Goal: Information Seeking & Learning: Learn about a topic

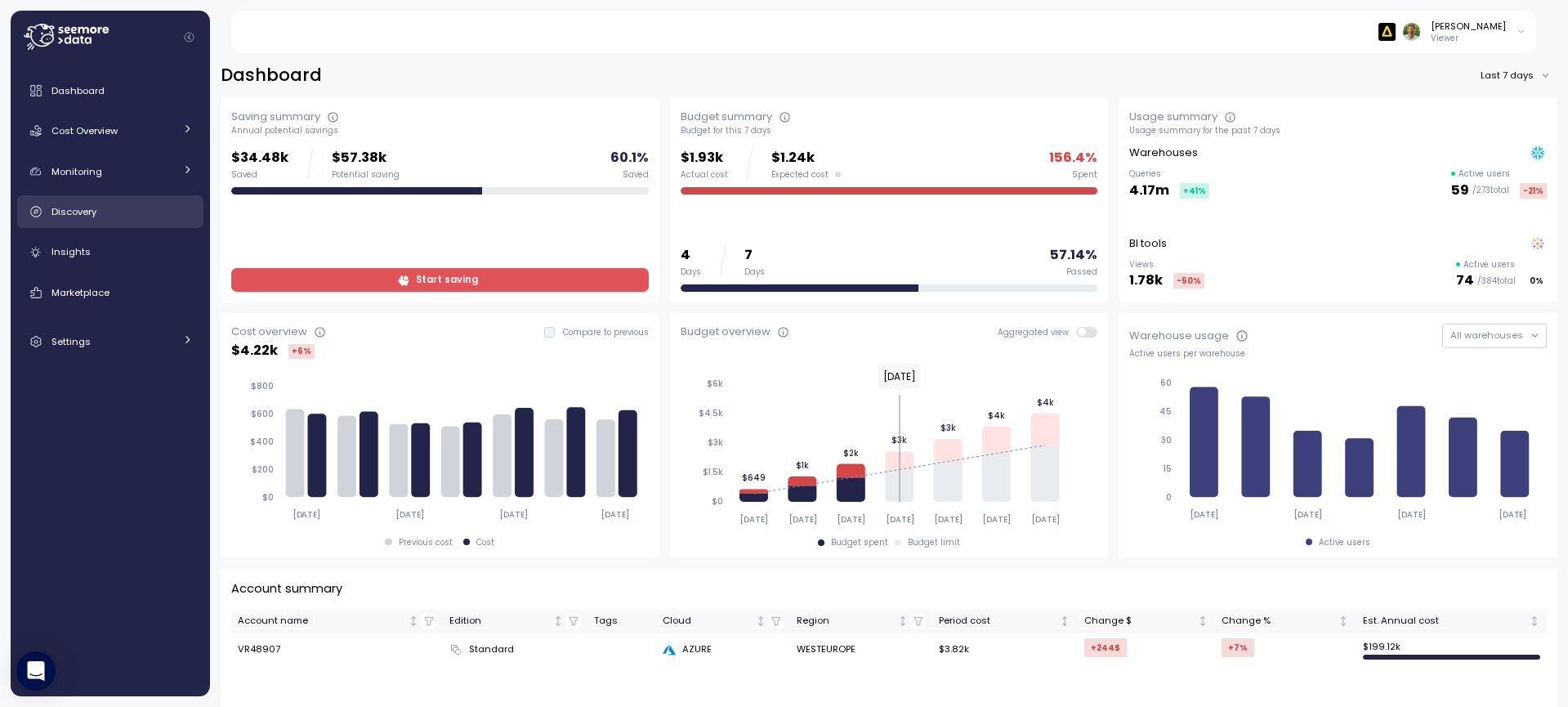
click at [68, 220] on link "Discovery" at bounding box center [110, 211] width 187 height 33
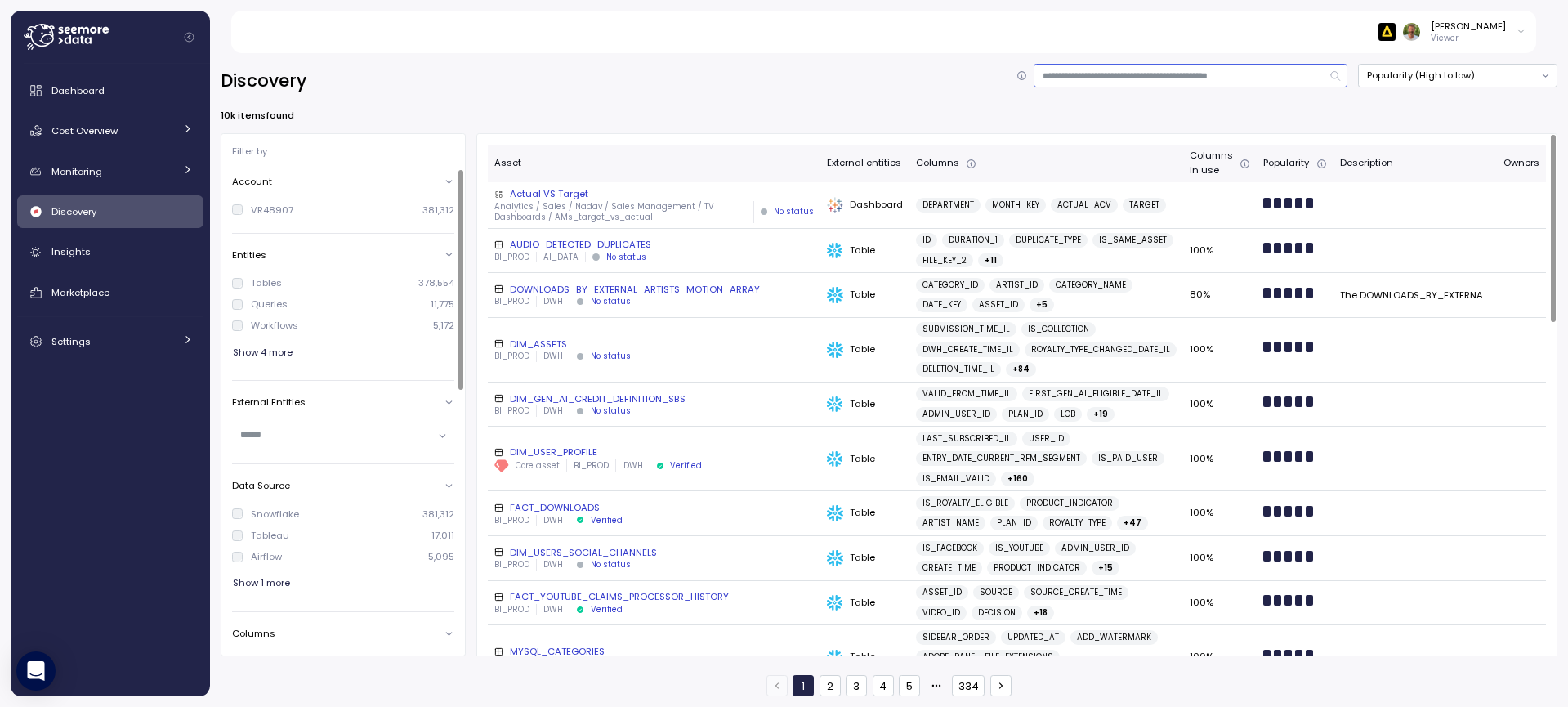
click at [1148, 82] on input at bounding box center [1191, 75] width 314 height 23
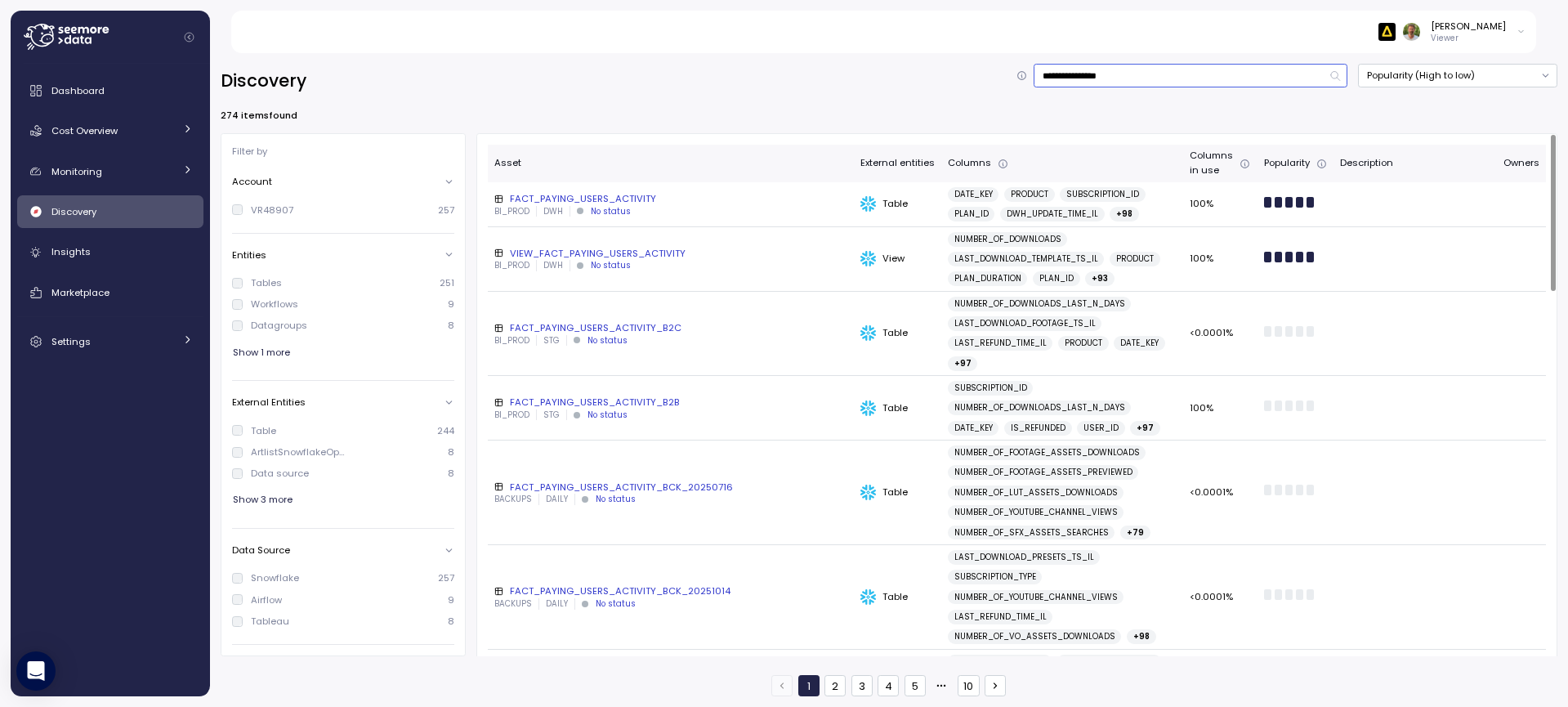
type input "**********"
click at [640, 197] on div "FACT_PAYING_USERS_ACTIVITY" at bounding box center [671, 199] width 354 height 13
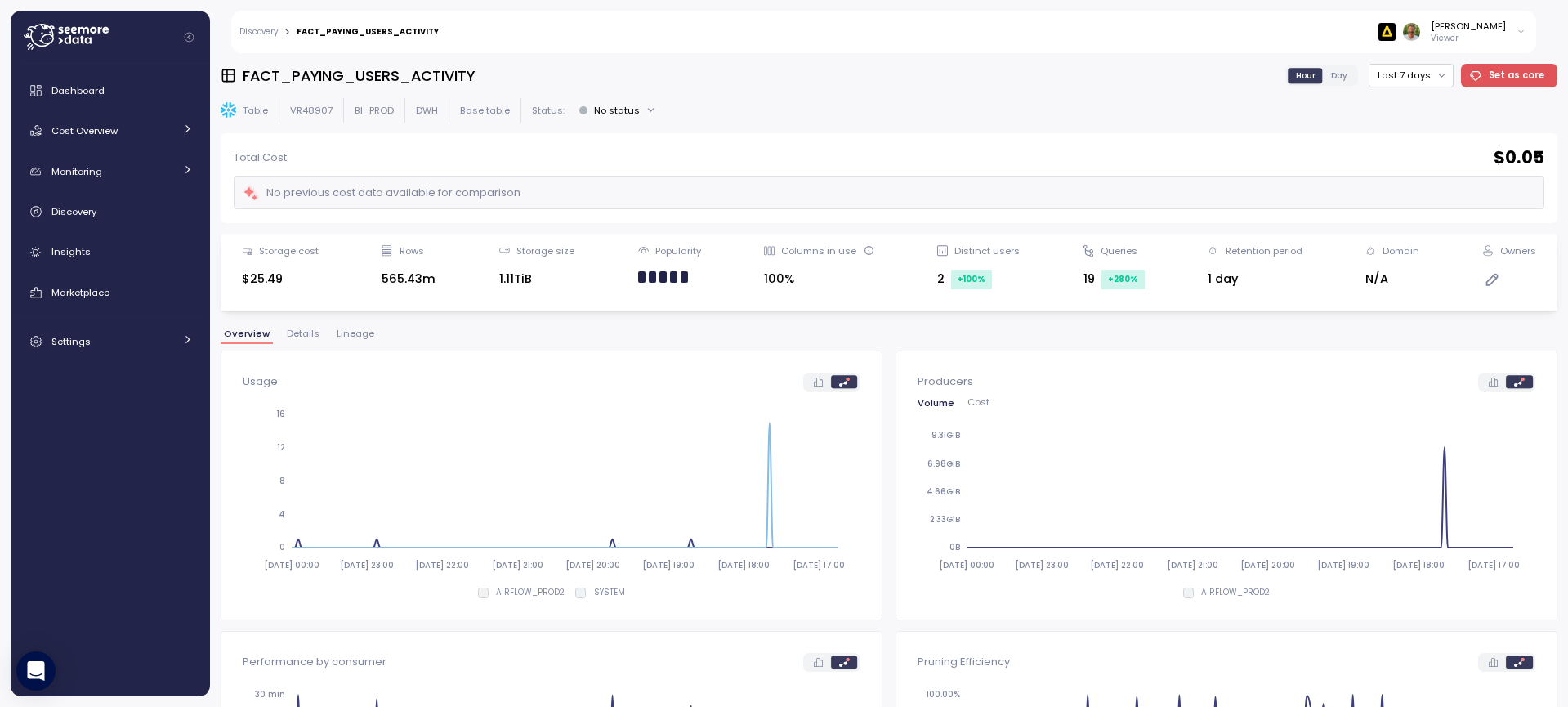
click at [353, 338] on span "Lineage" at bounding box center [355, 334] width 38 height 9
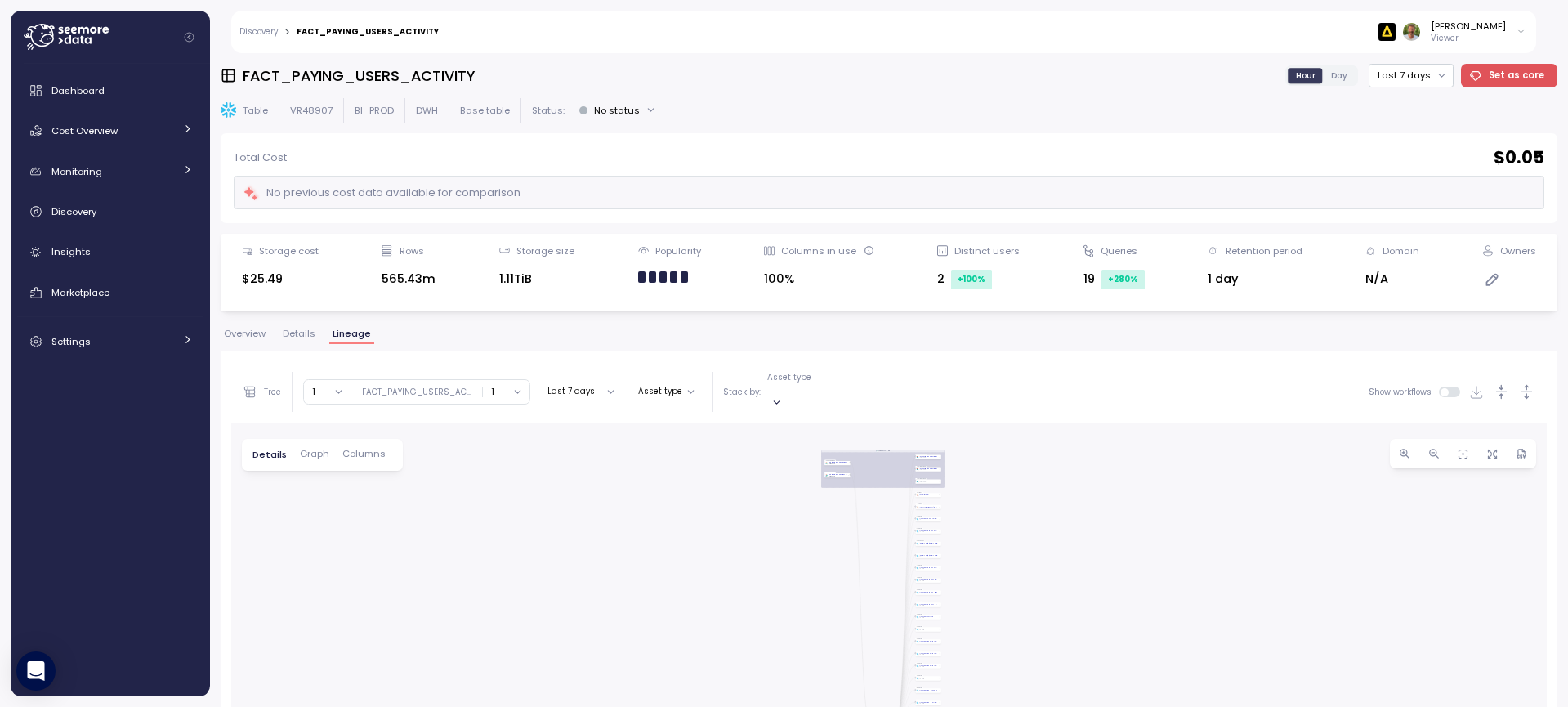
click at [372, 449] on span "Columns" at bounding box center [364, 454] width 43 height 9
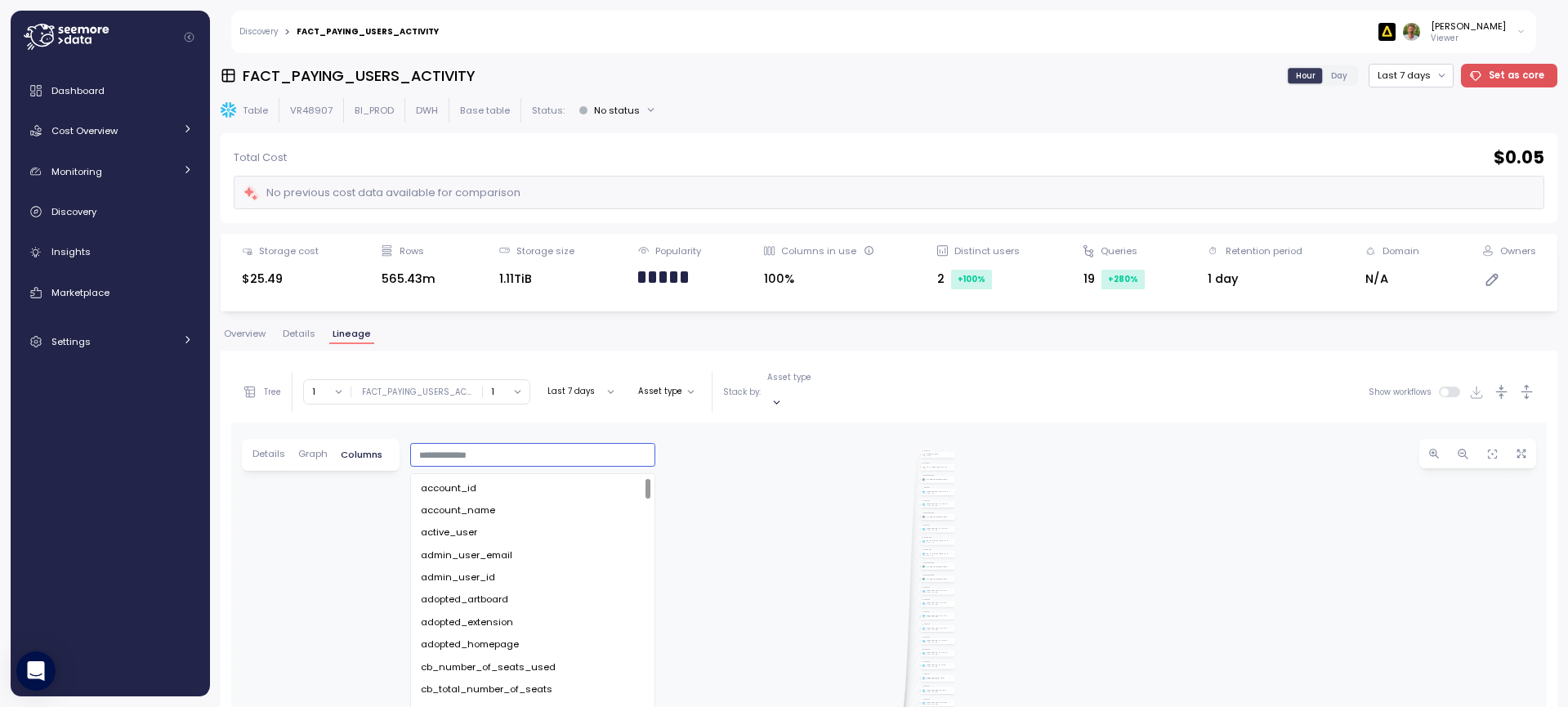
click at [480, 448] on input "text" at bounding box center [533, 456] width 228 height 15
paste input "**********"
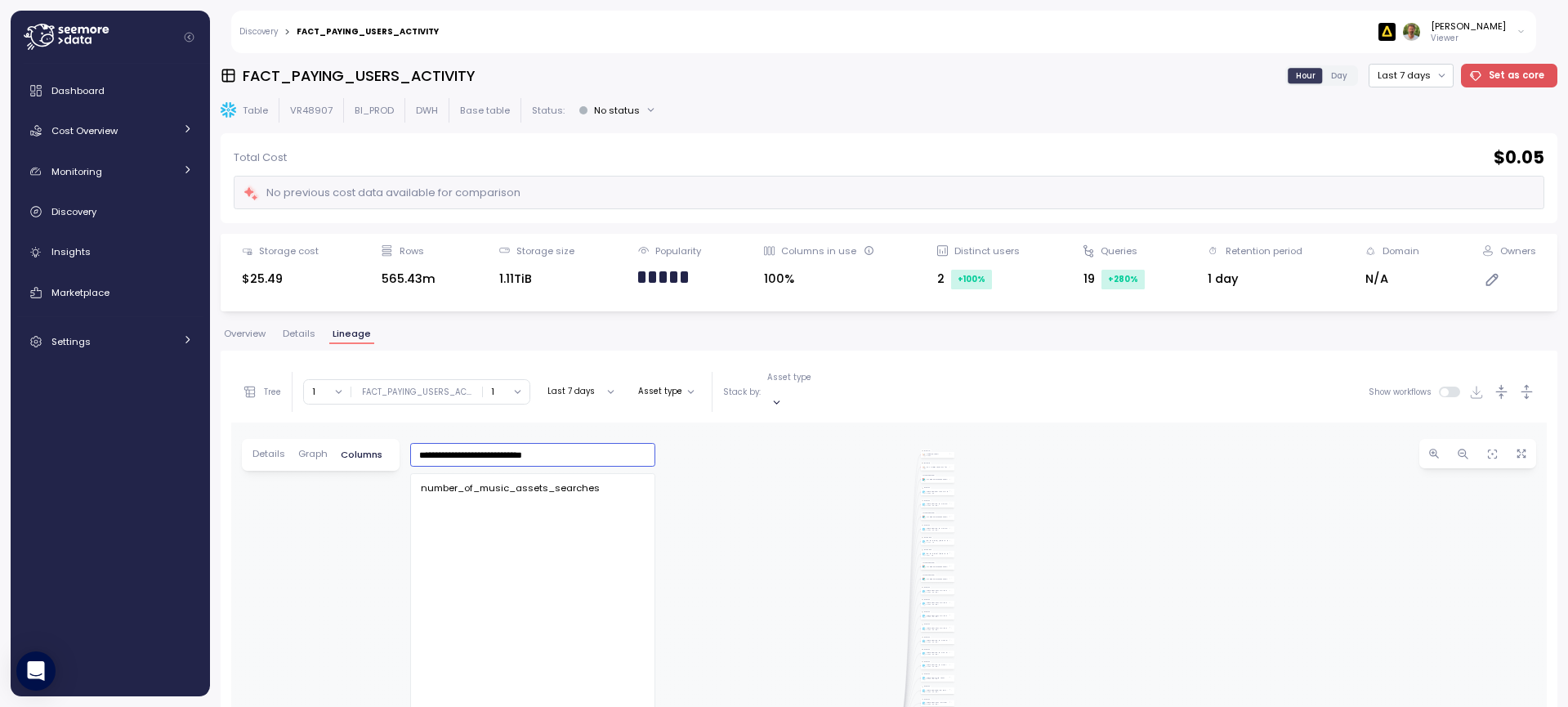
click at [492, 481] on span "number_of_music_assets_searches" at bounding box center [510, 489] width 179 height 15
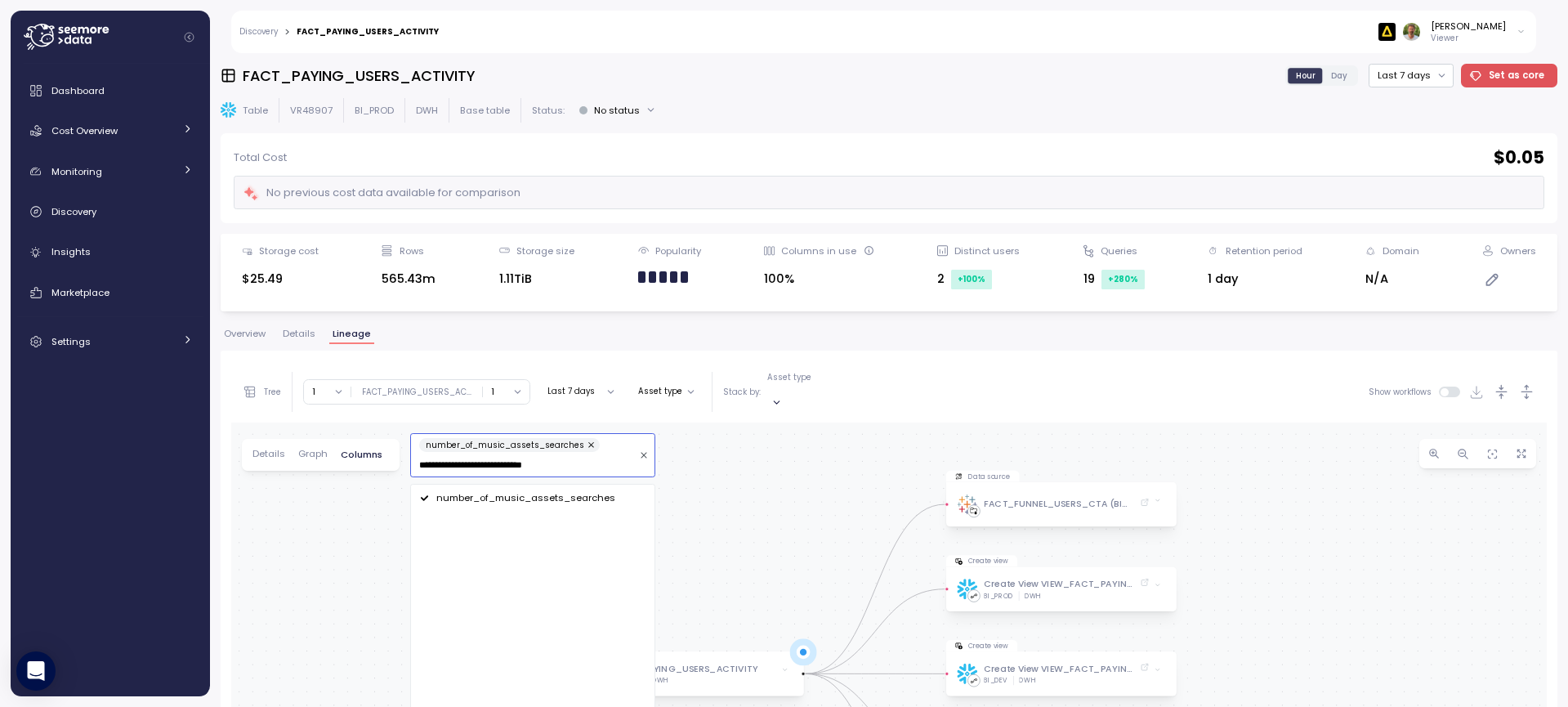
type input "**********"
click at [521, 382] on button "1" at bounding box center [506, 391] width 47 height 23
click at [509, 412] on div "∞" at bounding box center [508, 417] width 7 height 13
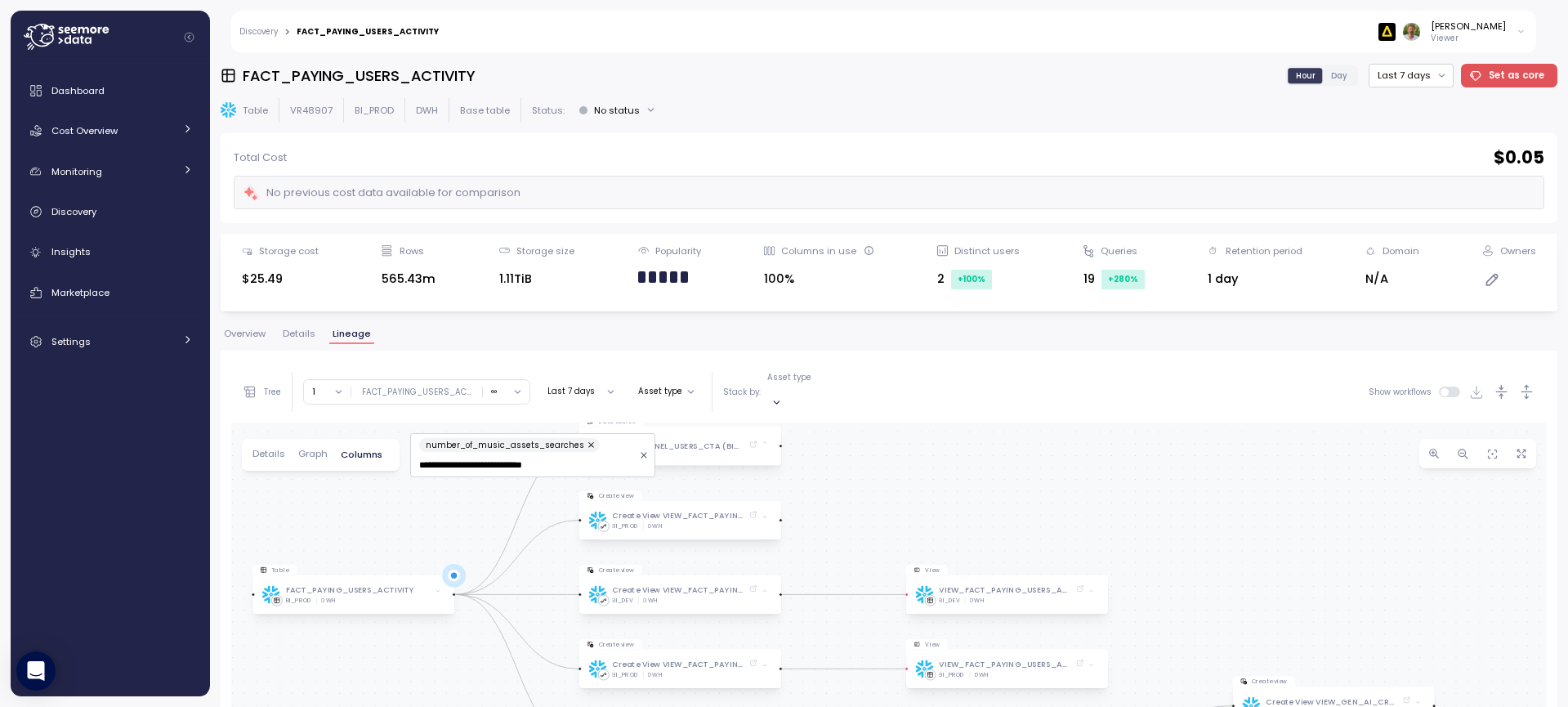
drag, startPoint x: 1243, startPoint y: 595, endPoint x: 1198, endPoint y: 448, distance: 153.7
click at [1198, 448] on div "Table FACT_PAYING_USERS_ACTIVITY BI_PROD DWH Data source FACT_FUNNEL_USERS_CTA …" at bounding box center [889, 714] width 1316 height 582
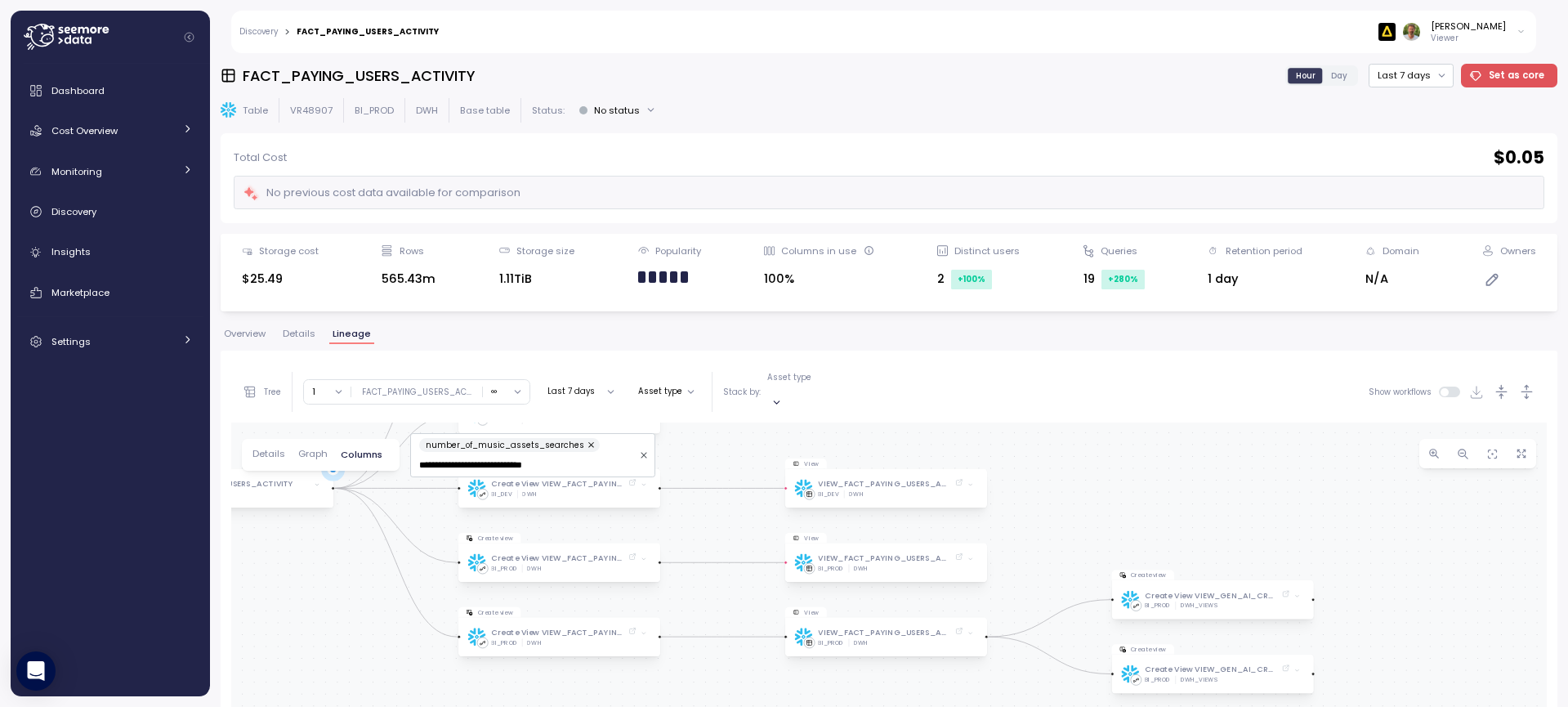
drag, startPoint x: 1200, startPoint y: 553, endPoint x: 1070, endPoint y: 480, distance: 149.1
click at [1070, 479] on div "Table FACT_PAYING_USERS_ACTIVITY BI_PROD DWH Data source FACT_FUNNEL_USERS_CTA …" at bounding box center [889, 714] width 1316 height 582
drag, startPoint x: 1352, startPoint y: 513, endPoint x: 1047, endPoint y: 465, distance: 308.8
click at [1047, 465] on div "Table FACT_PAYING_USERS_ACTIVITY BI_PROD DWH Data source FACT_FUNNEL_USERS_CTA …" at bounding box center [889, 714] width 1316 height 582
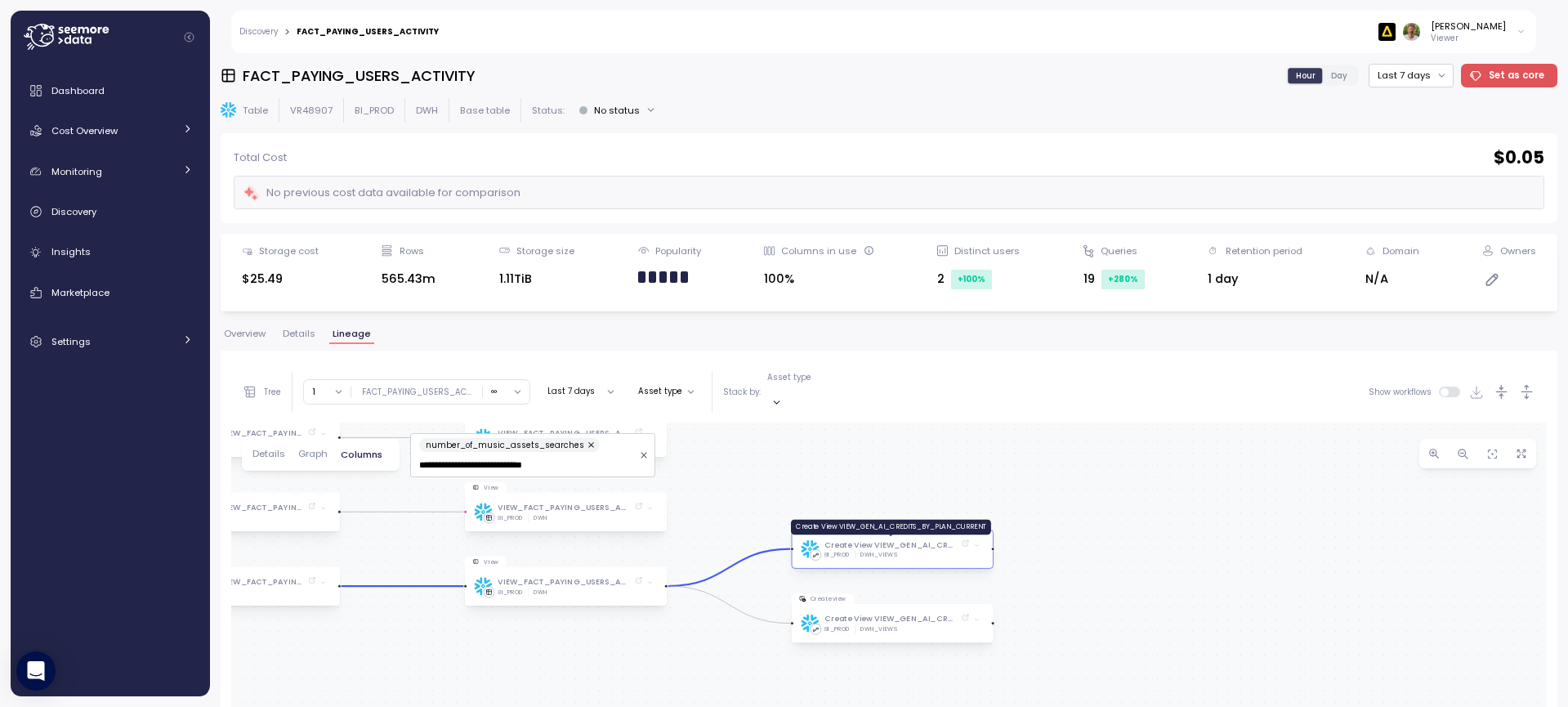
click at [853, 539] on div "Create View VIEW_GEN_AI_CREDITS_BY_PLAN_CURRENT" at bounding box center [890, 545] width 132 height 12
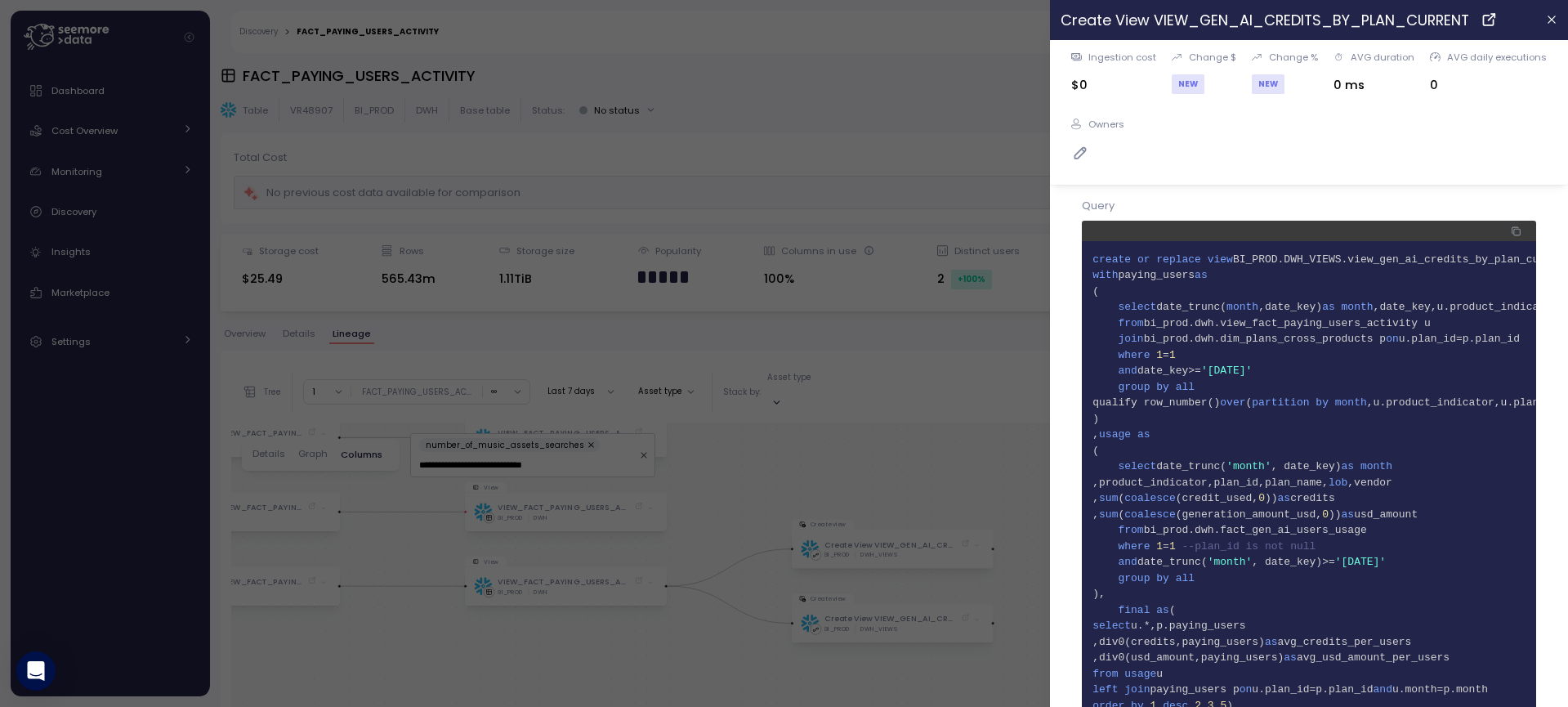
click at [1515, 233] on icon "button" at bounding box center [1517, 232] width 7 height 7
click at [1545, 26] on icon "button" at bounding box center [1552, 20] width 13 height 13
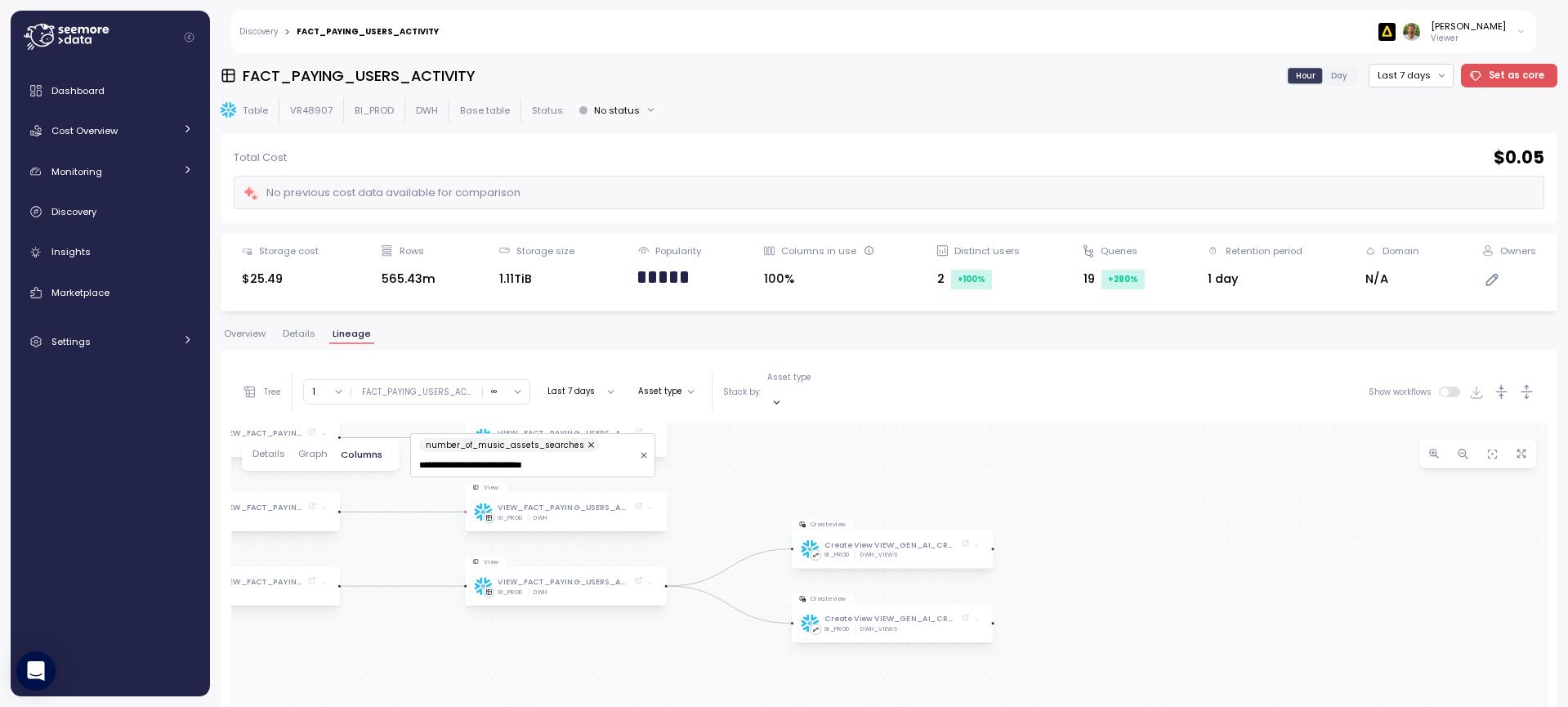
click at [840, 460] on div "Table FACT_PAYING_USERS_ACTIVITY BI_PROD DWH Data source FACT_FUNNEL_USERS_CTA …" at bounding box center [889, 714] width 1316 height 582
click at [525, 353] on div "Tree Clear all BI_PROD BI_DEV BACKUPS ODS_PROD ARTLIST_CONSOLIDATED_PROD 1 ∞ 0 …" at bounding box center [889, 683] width 1337 height 665
click at [976, 613] on span at bounding box center [977, 620] width 14 height 14
click at [981, 531] on span at bounding box center [977, 537] width 14 height 14
click at [606, 382] on button "Last 7 days" at bounding box center [580, 391] width 80 height 20
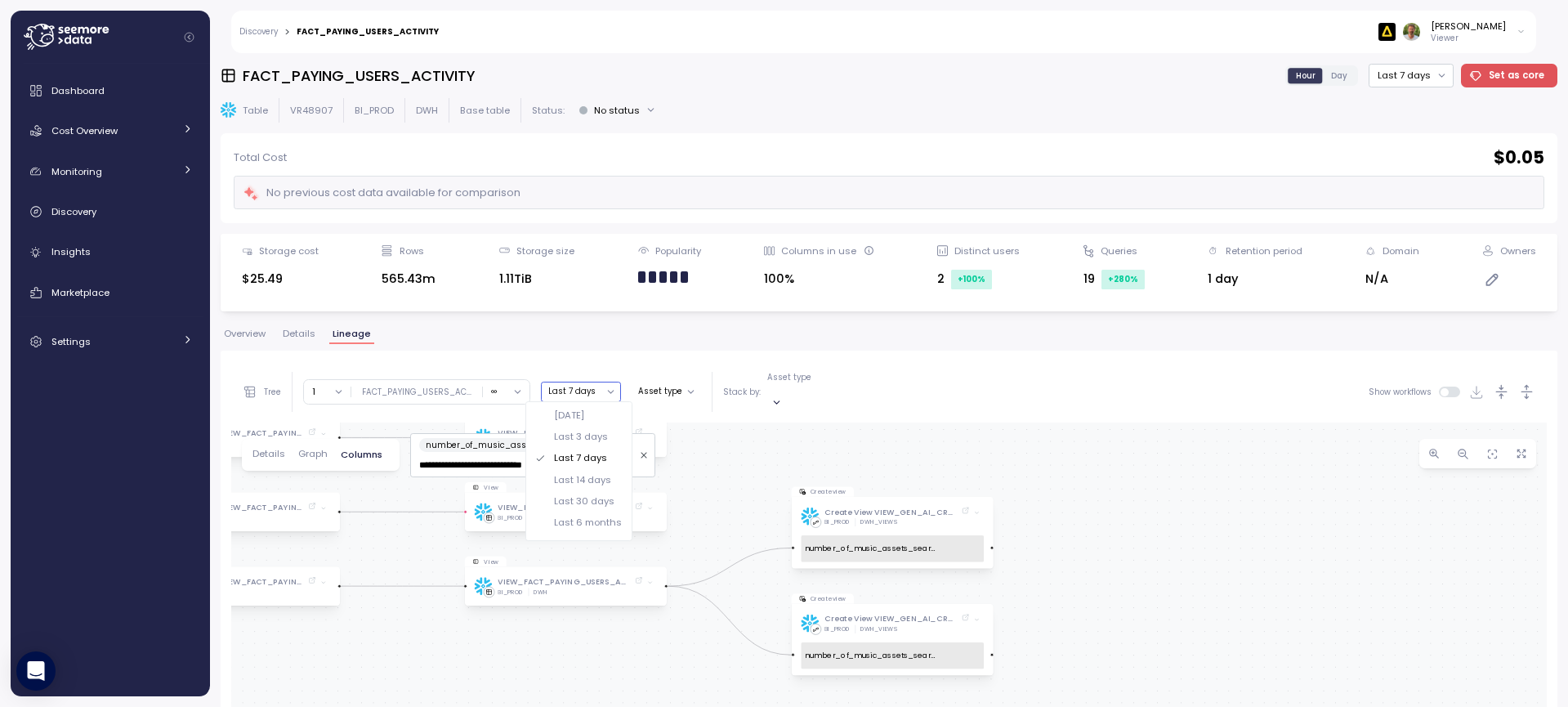
click at [589, 520] on div "Last 6 months" at bounding box center [588, 522] width 68 height 13
click at [1107, 459] on div "Table FACT_PAYING_USERS_ACTIVITY BI_PROD DWH Data source FACT_FUNNEL_USERS_CTA …" at bounding box center [889, 714] width 1316 height 582
click at [561, 336] on div "Overview Details Lineage" at bounding box center [889, 339] width 1337 height 22
click at [584, 438] on button "button" at bounding box center [592, 445] width 16 height 15
click at [581, 433] on div "**********" at bounding box center [533, 455] width 245 height 44
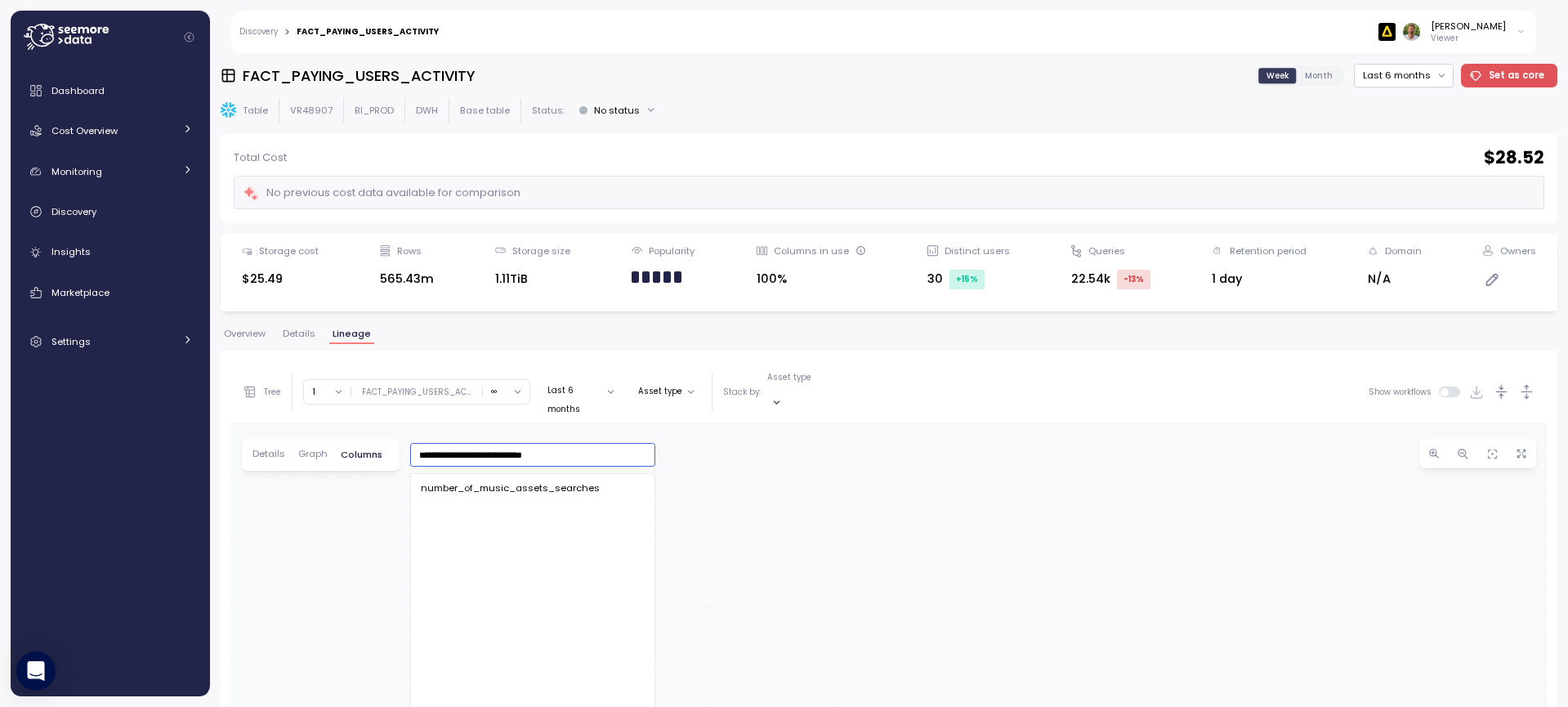
click at [641, 448] on input "**********" at bounding box center [533, 456] width 228 height 15
drag, startPoint x: 604, startPoint y: 440, endPoint x: 414, endPoint y: 447, distance: 190.1
click at [414, 447] on div "**********" at bounding box center [533, 454] width 245 height 23
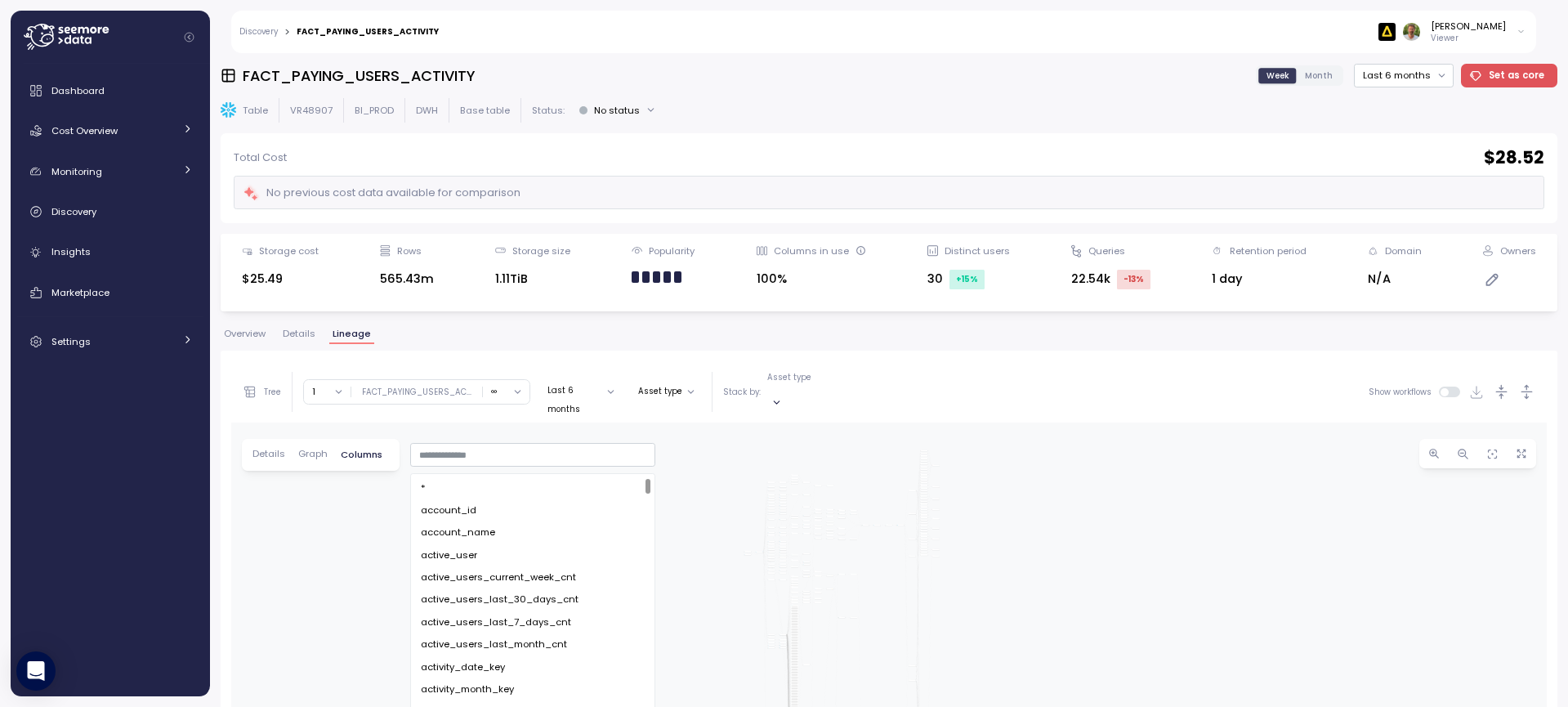
click at [323, 504] on div "ArtlistSnowflakeOperator fact_paying_users_activity.updates_from_fact_subscript…" at bounding box center [889, 714] width 1316 height 582
drag, startPoint x: 1104, startPoint y: 575, endPoint x: 1061, endPoint y: 458, distance: 124.7
click at [1061, 458] on div "ArtlistSnowflakeOperator fact_paying_users_activity.updates_from_fact_subscript…" at bounding box center [889, 714] width 1316 height 582
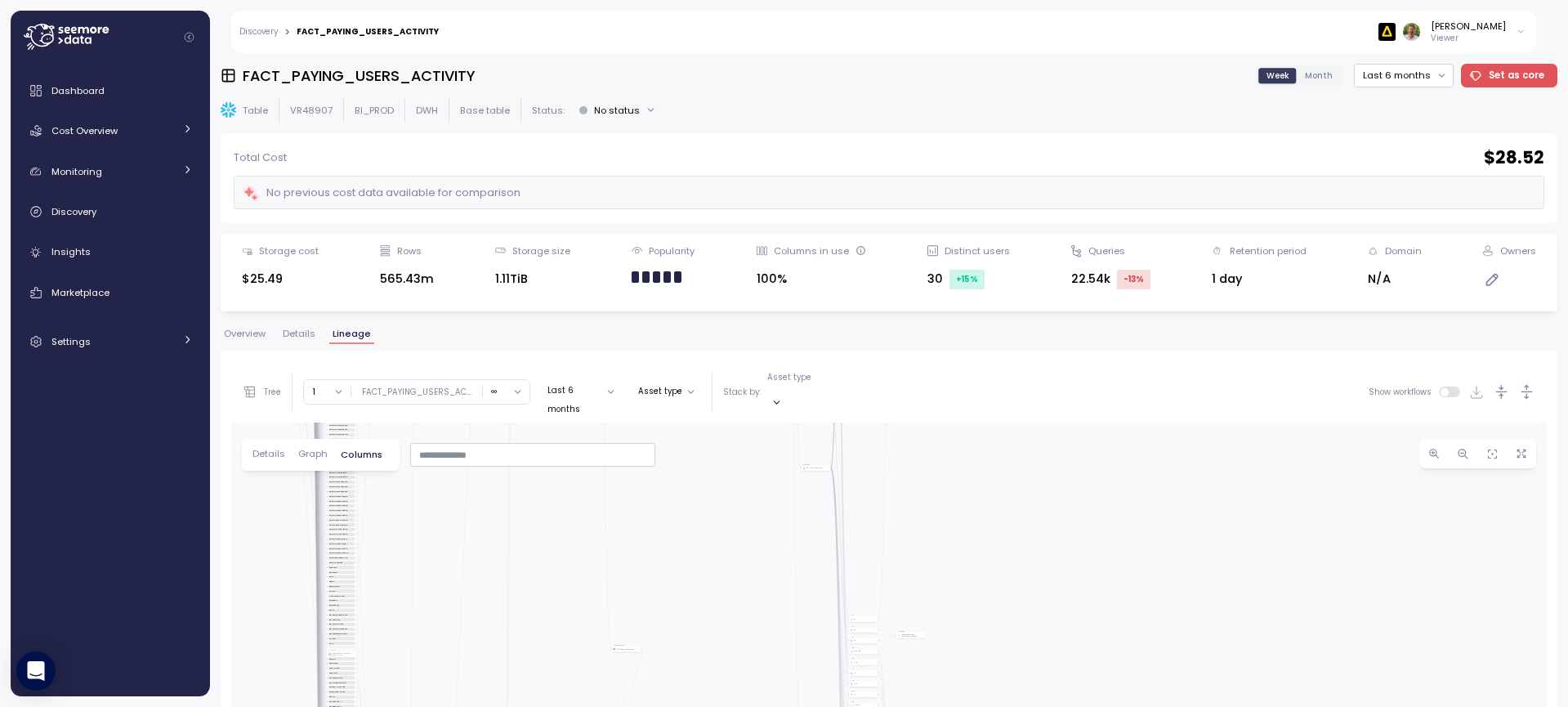
drag, startPoint x: 842, startPoint y: 559, endPoint x: 1038, endPoint y: 576, distance: 196.7
click at [1037, 576] on div "ArtlistSnowflakeOperator fact_paying_users_activity.updates_from_fact_subscript…" at bounding box center [889, 714] width 1316 height 582
click at [489, 449] on div at bounding box center [533, 454] width 245 height 23
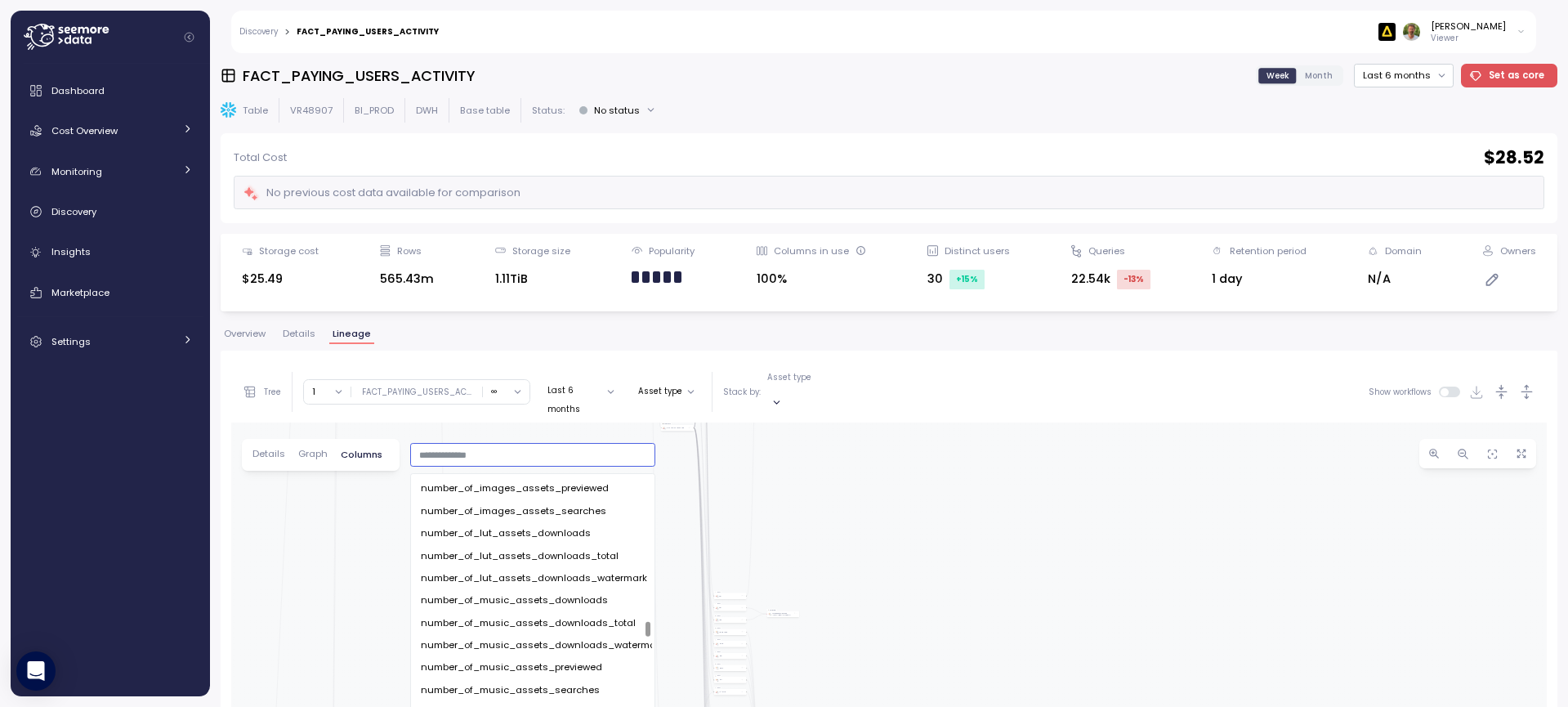
scroll to position [3159, 0]
click at [490, 678] on span "number_of_music_assets_searches" at bounding box center [510, 685] width 179 height 15
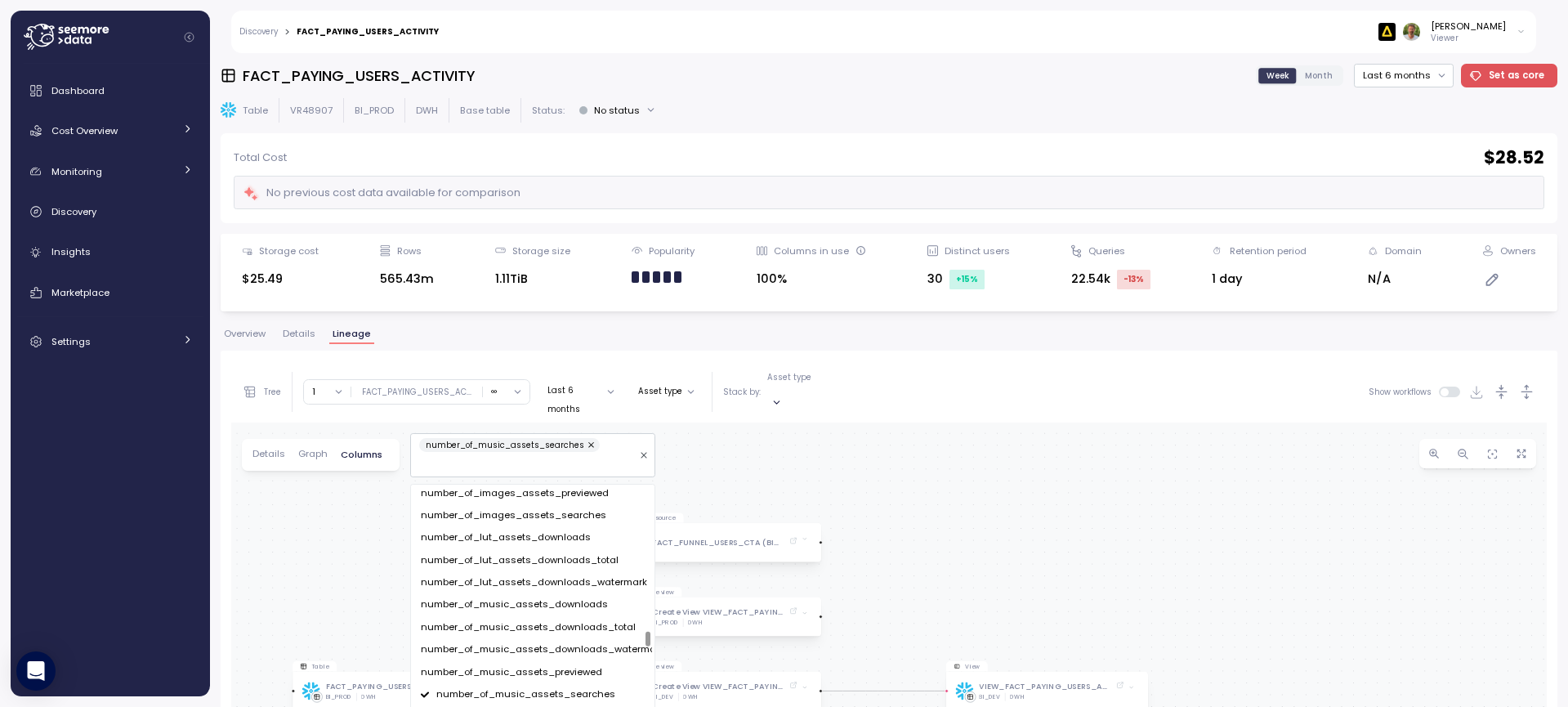
click at [1346, 544] on div "Table FACT_PAYING_USERS_ACTIVITY BI_PROD DWH Data source FACT_FUNNEL_USERS_CTA …" at bounding box center [889, 714] width 1316 height 582
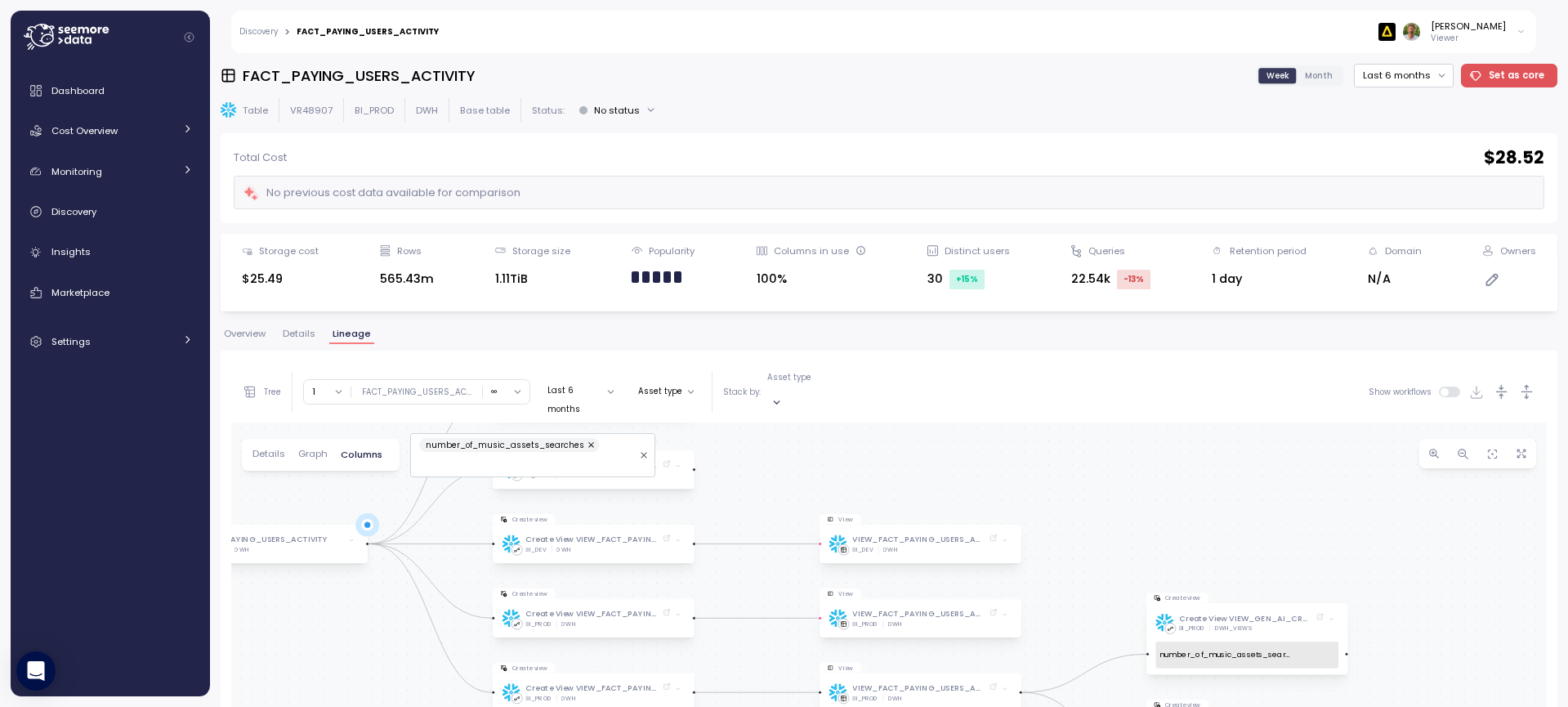
drag, startPoint x: 1364, startPoint y: 603, endPoint x: 1232, endPoint y: 450, distance: 202.1
click at [1232, 450] on div "Table FACT_PAYING_USERS_ACTIVITY BI_PROD DWH Data source FACT_FUNNEL_USERS_CTA …" at bounding box center [889, 714] width 1316 height 582
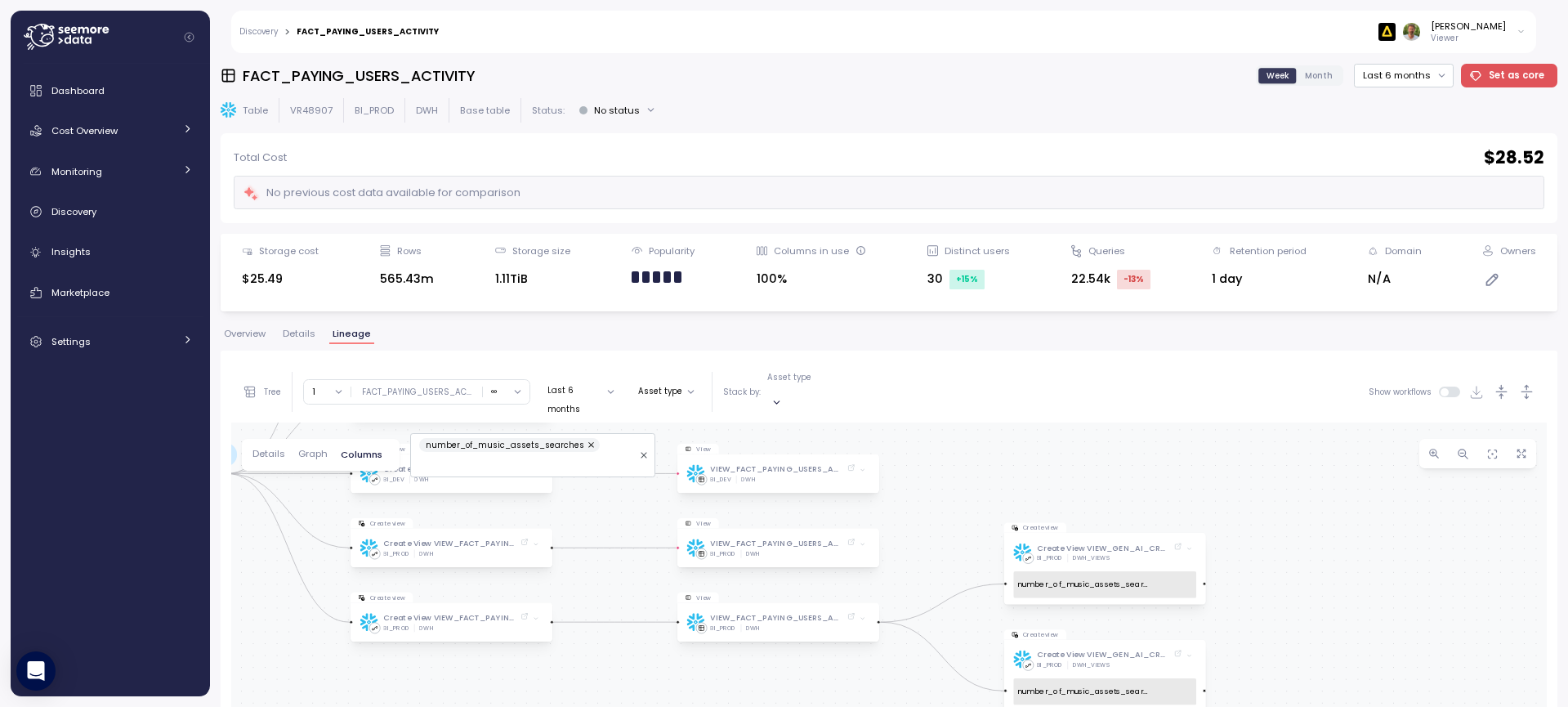
drag, startPoint x: 1209, startPoint y: 518, endPoint x: 1072, endPoint y: 455, distance: 150.8
click at [1068, 453] on div "Table FACT_PAYING_USERS_ACTIVITY BI_PROD DWH Data source FACT_FUNNEL_USERS_CTA …" at bounding box center [889, 714] width 1316 height 582
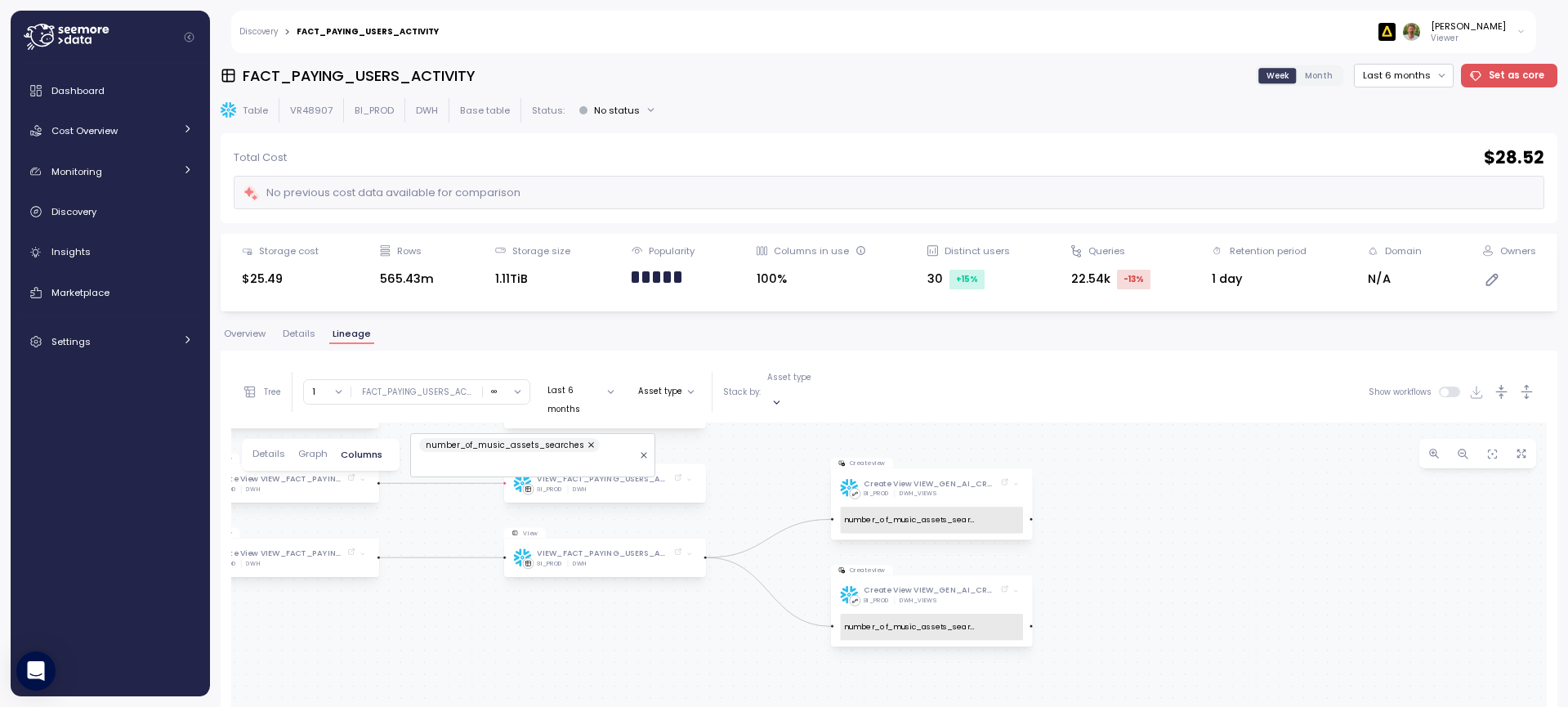
drag, startPoint x: 1341, startPoint y: 567, endPoint x: 1173, endPoint y: 504, distance: 179.4
click at [1173, 504] on div "Table FACT_PAYING_USERS_ACTIVITY BI_PROD DWH Data source FACT_FUNNEL_USERS_CTA …" at bounding box center [889, 714] width 1316 height 582
click at [603, 440] on div "number_of_music_assets_searches" at bounding box center [525, 455] width 213 height 35
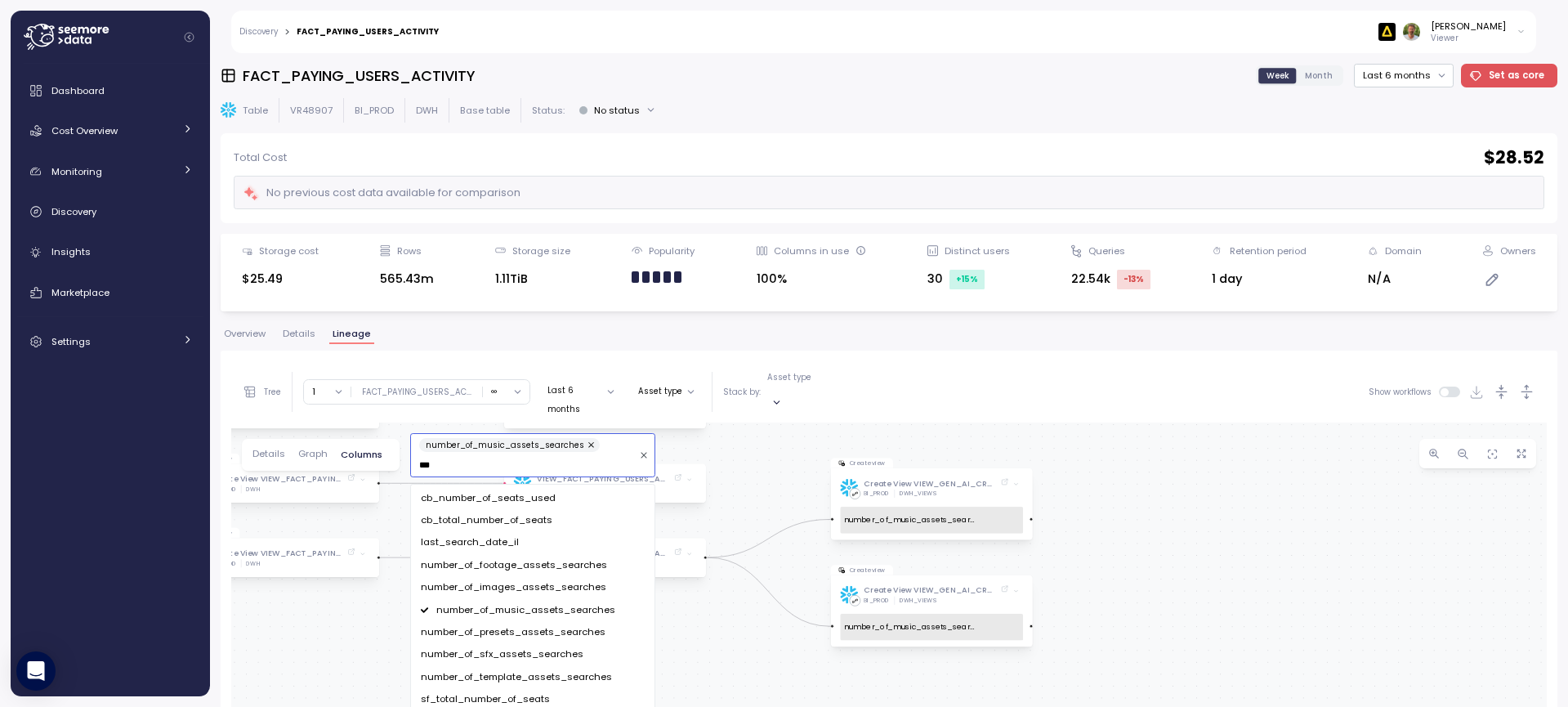
scroll to position [0, 0]
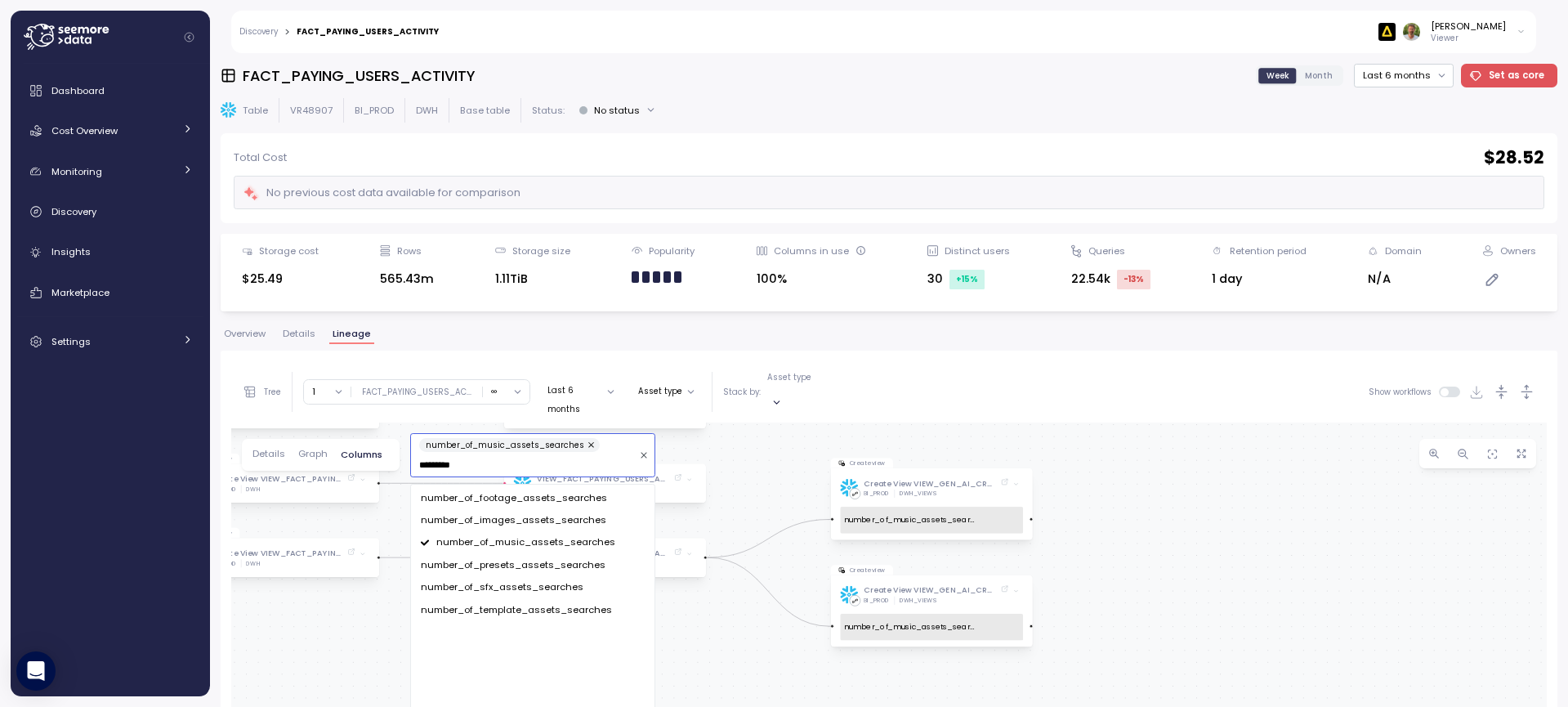
click at [521, 491] on span "number_of_footage_assets_searches" at bounding box center [514, 499] width 187 height 15
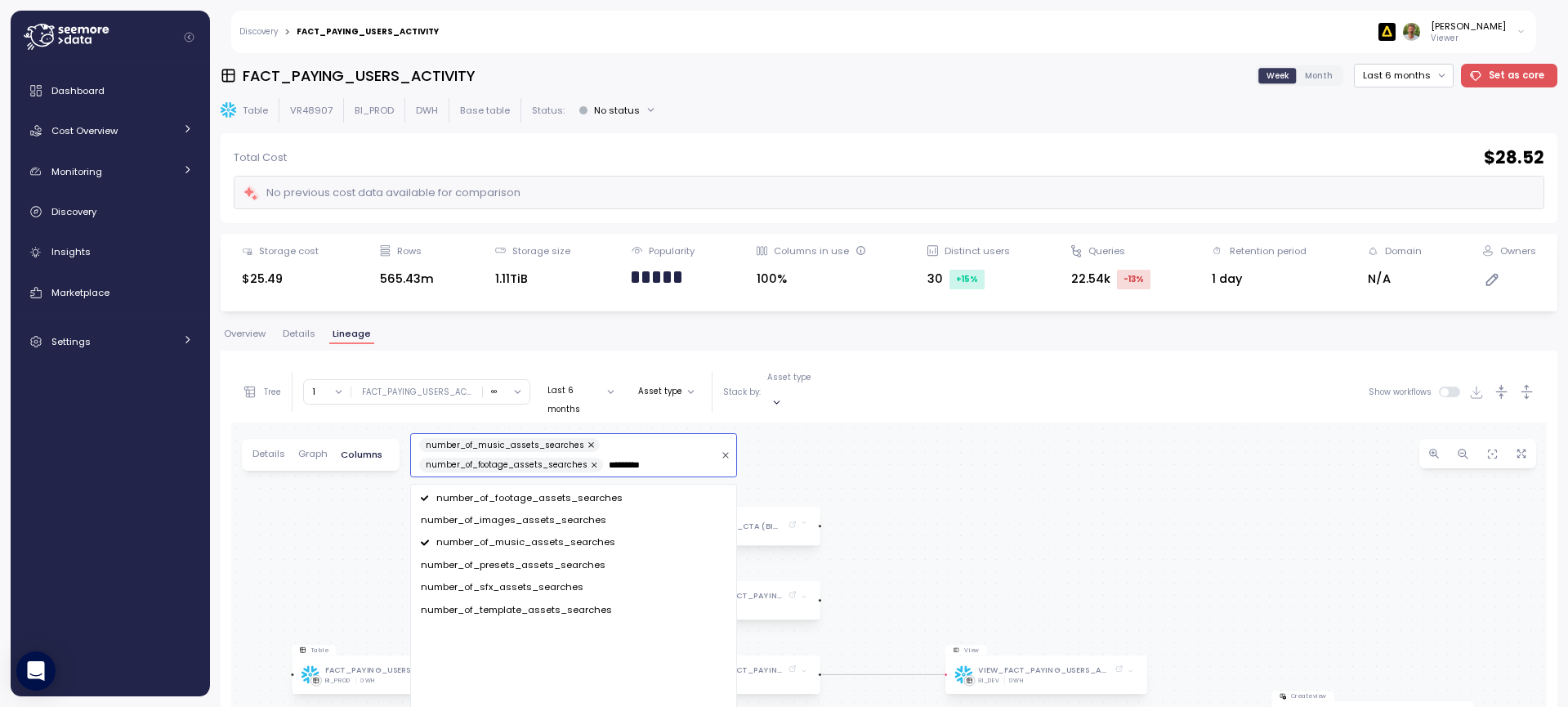
click at [520, 513] on span "number_of_images_assets_searches" at bounding box center [514, 520] width 186 height 15
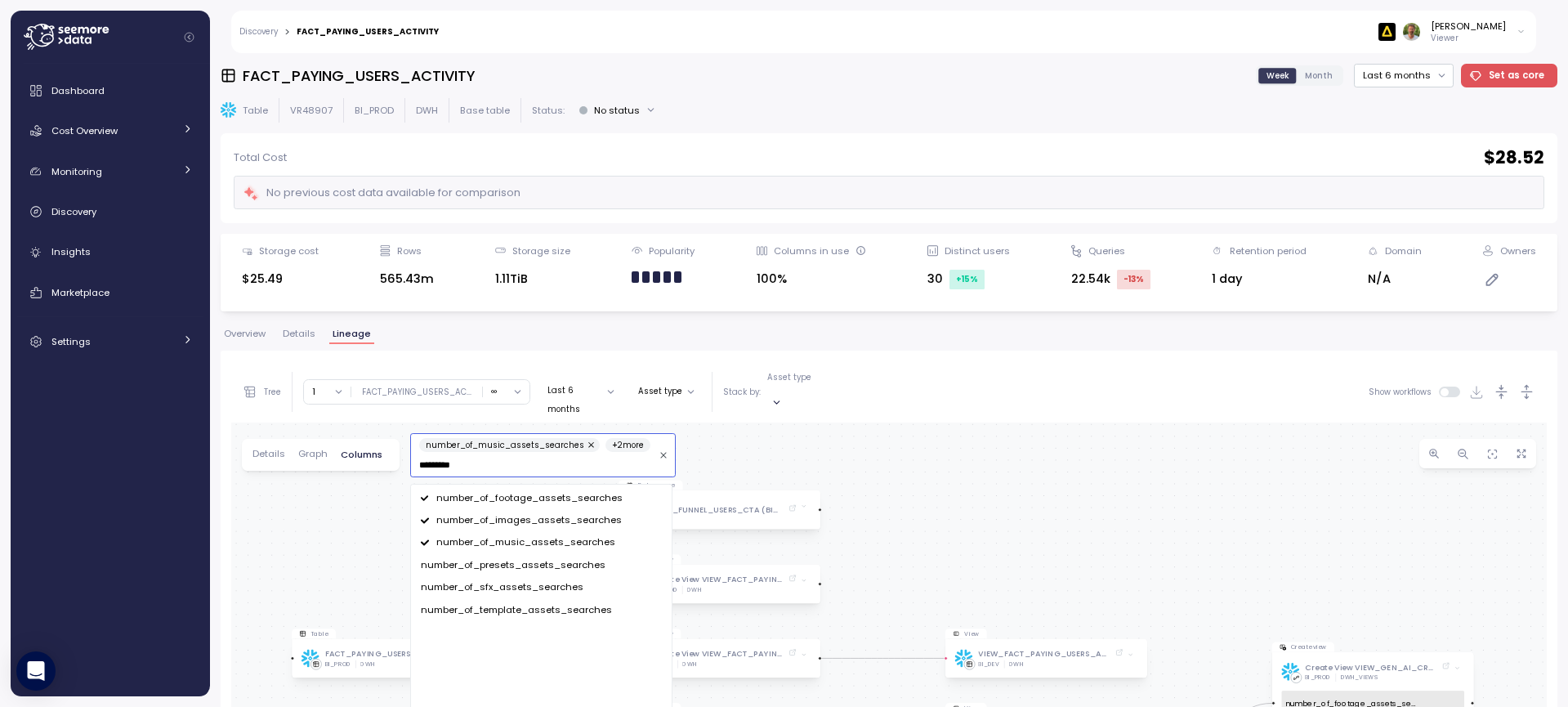
click at [522, 558] on span "number_of_presets_assets_searches" at bounding box center [513, 565] width 185 height 15
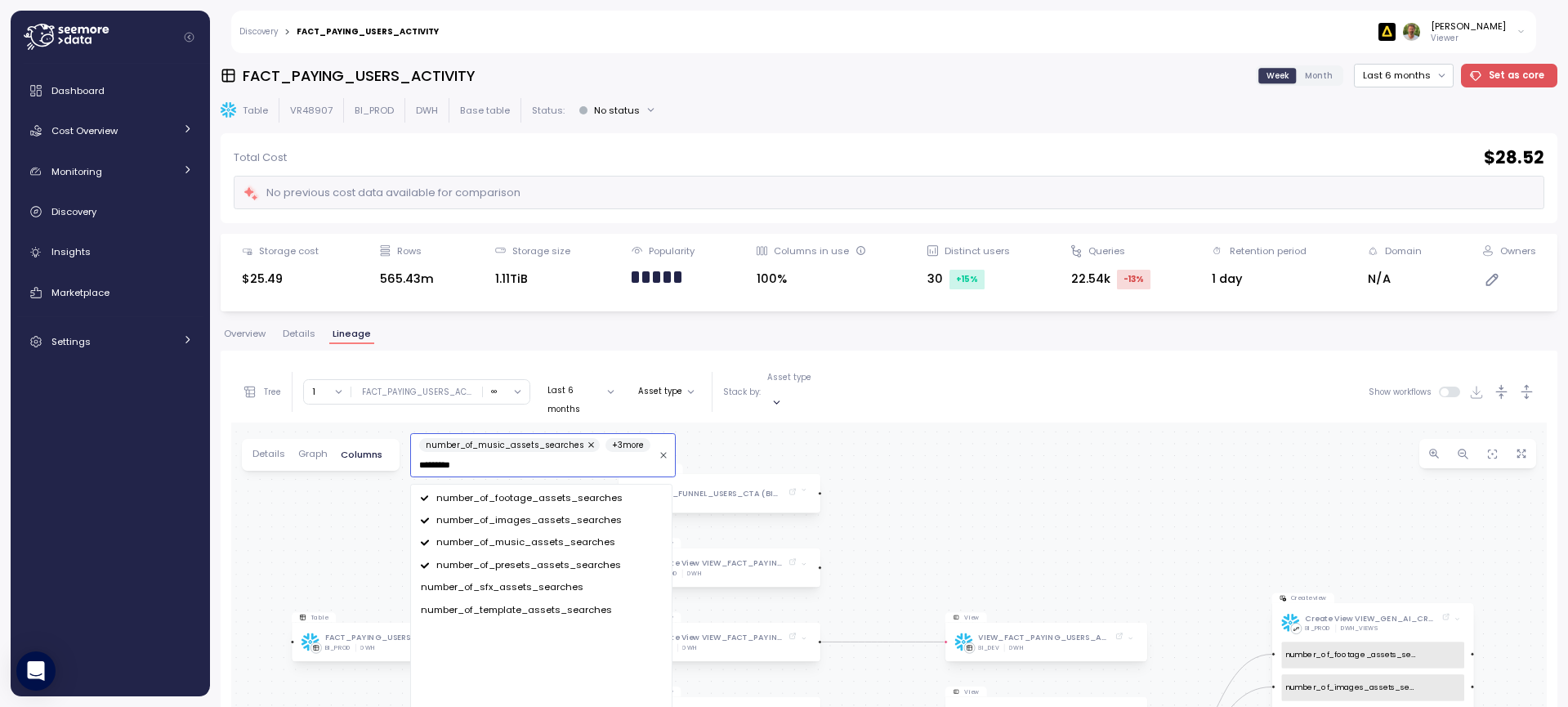
click at [520, 580] on span "number_of_sfx_assets_searches" at bounding box center [502, 588] width 162 height 15
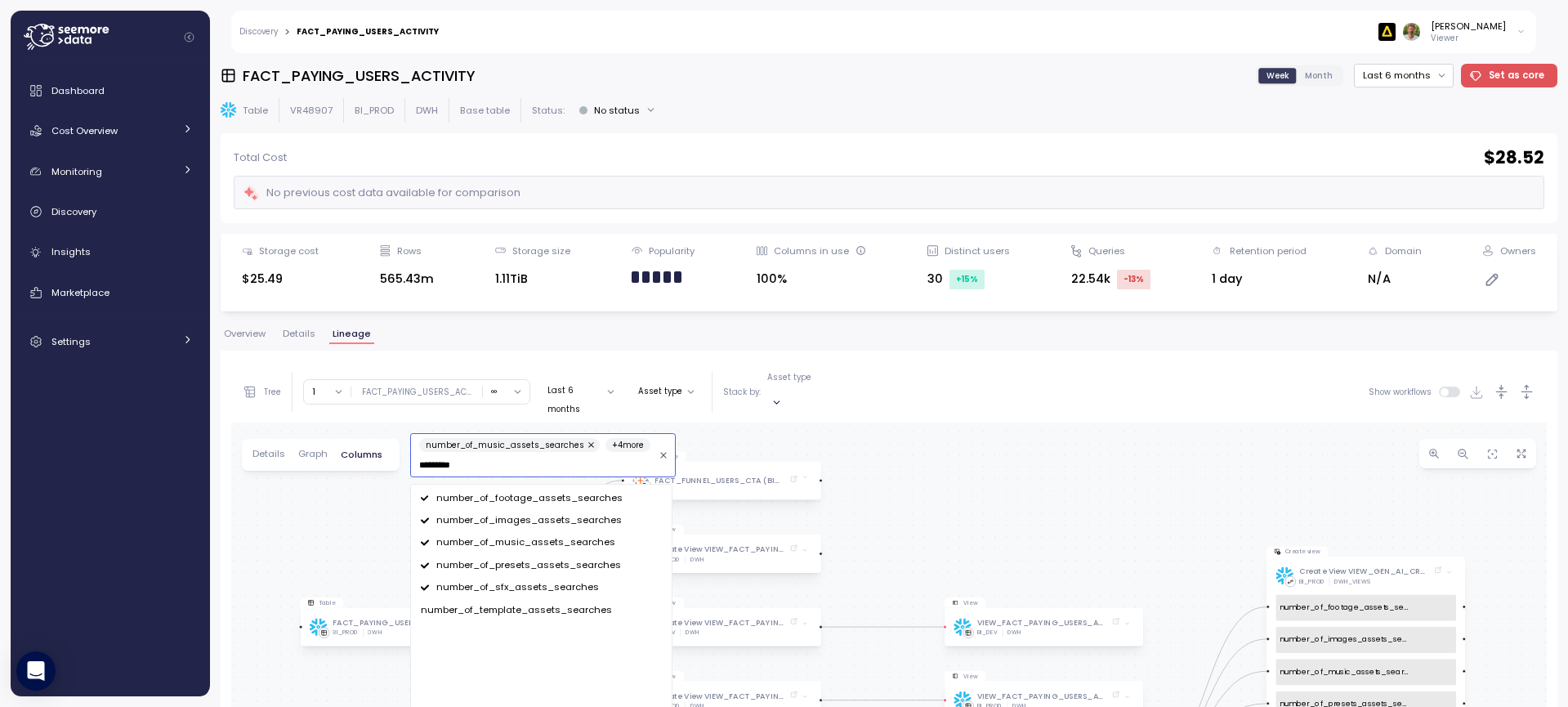
click at [519, 603] on span "number_of_template_assets_searches" at bounding box center [517, 610] width 191 height 15
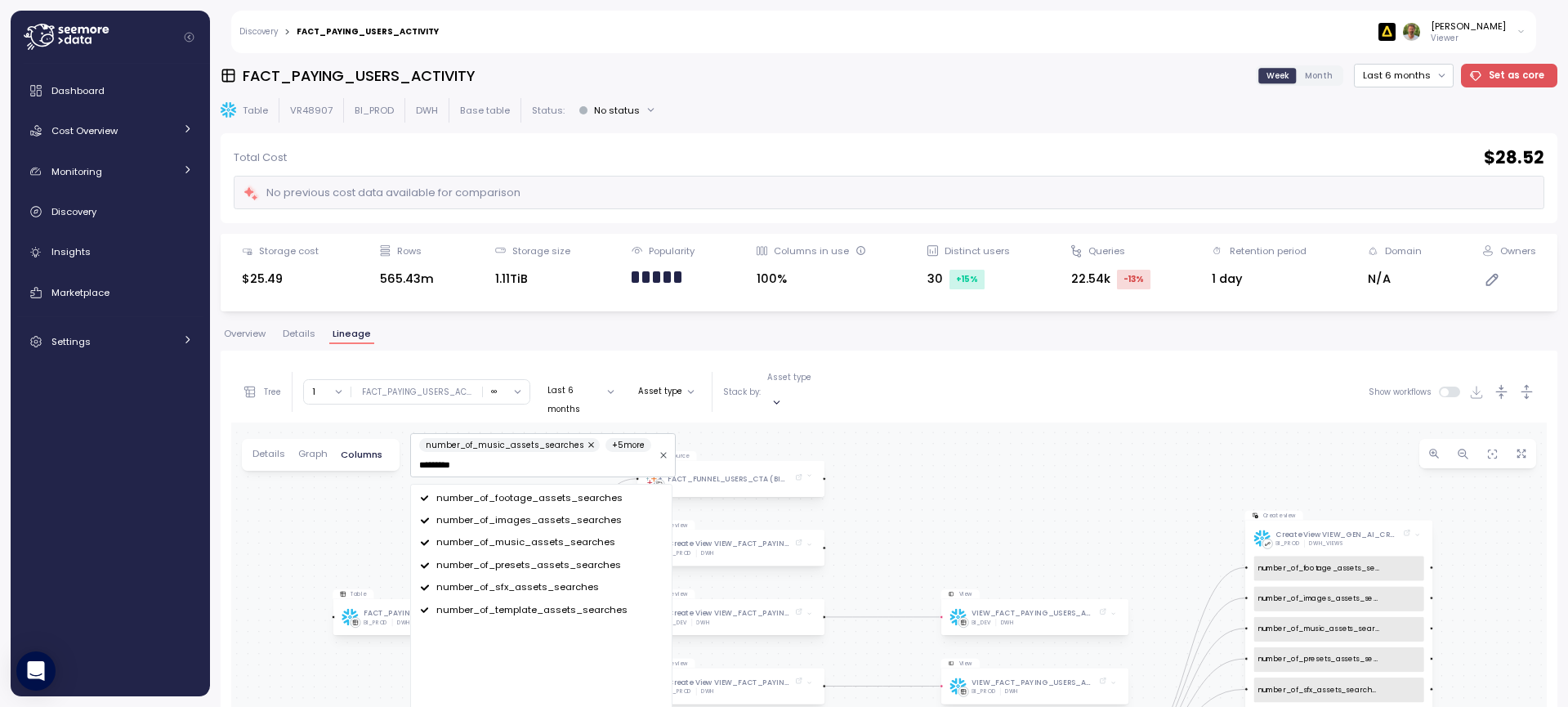
click at [1129, 444] on div "Table FACT_PAYING_USERS_ACTIVITY BI_PROD DWH Data source FACT_FUNNEL_USERS_CTA …" at bounding box center [889, 714] width 1316 height 582
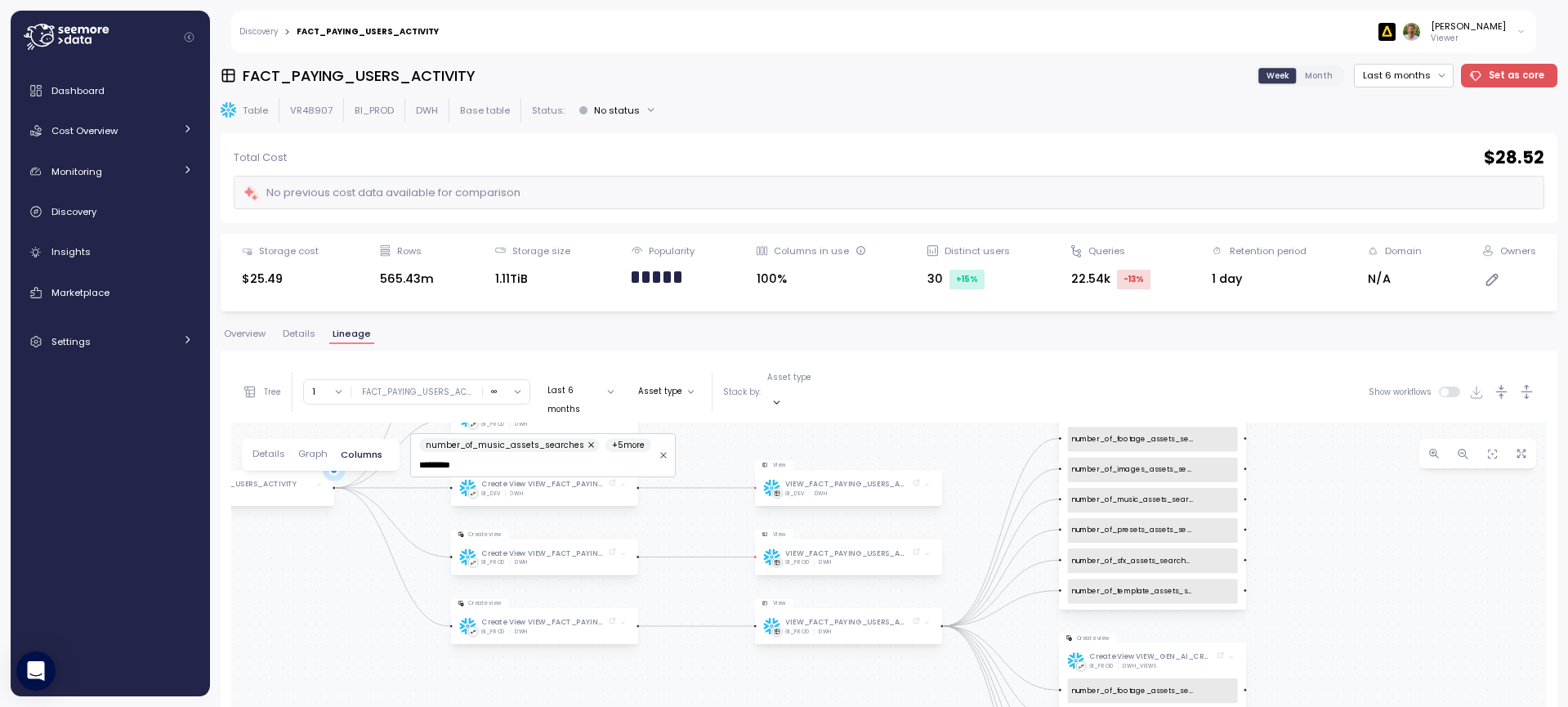
drag, startPoint x: 1155, startPoint y: 466, endPoint x: 955, endPoint y: 340, distance: 236.4
click at [955, 339] on div "Overview Details Lineage Tree Clear all BI_PROD BI_DEV BACKUPS ODS_PROD ARTLIST…" at bounding box center [889, 671] width 1337 height 685
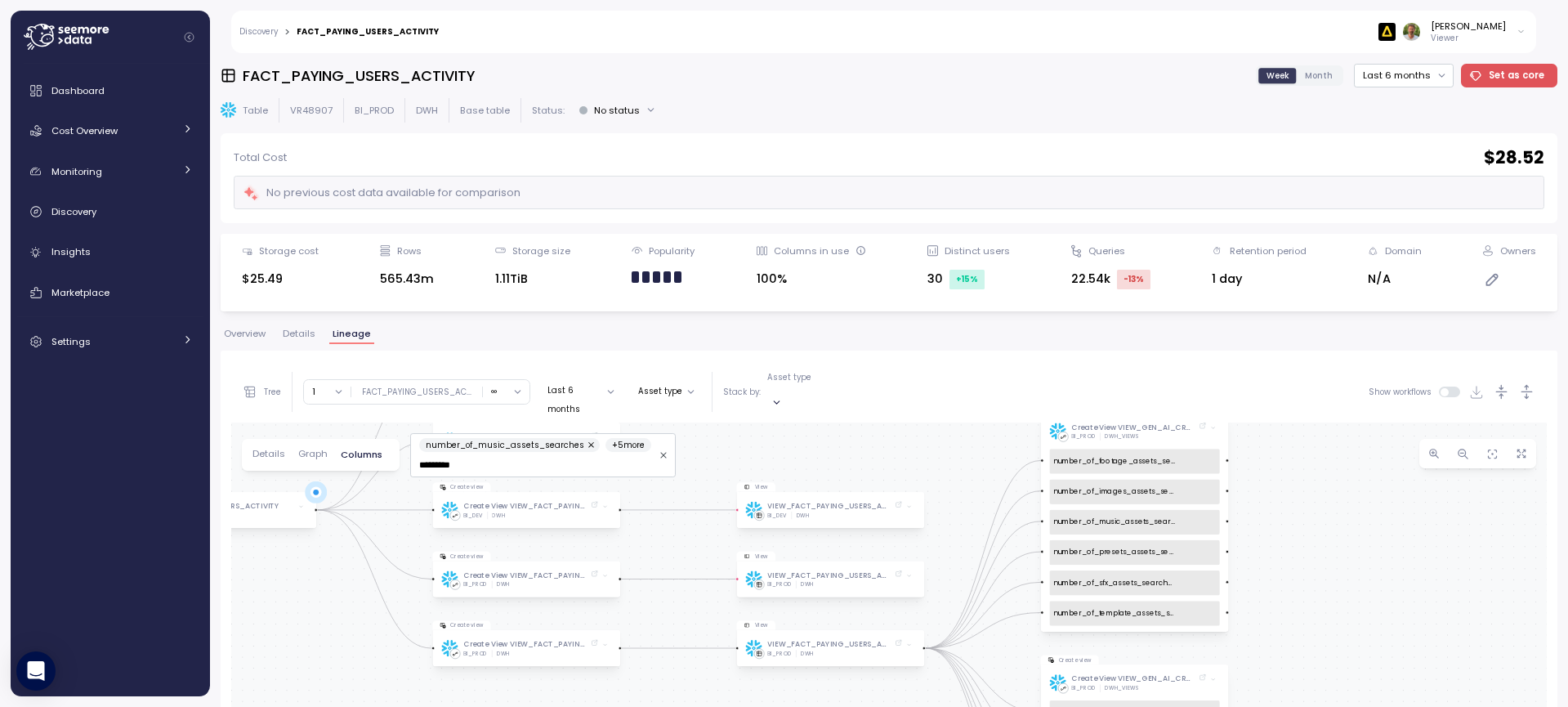
drag, startPoint x: 1398, startPoint y: 587, endPoint x: 1407, endPoint y: 614, distance: 28.5
click at [1406, 614] on div "Table FACT_PAYING_USERS_ACTIVITY BI_PROD DWH Data source FACT_FUNNEL_USERS_CTA …" at bounding box center [889, 714] width 1316 height 582
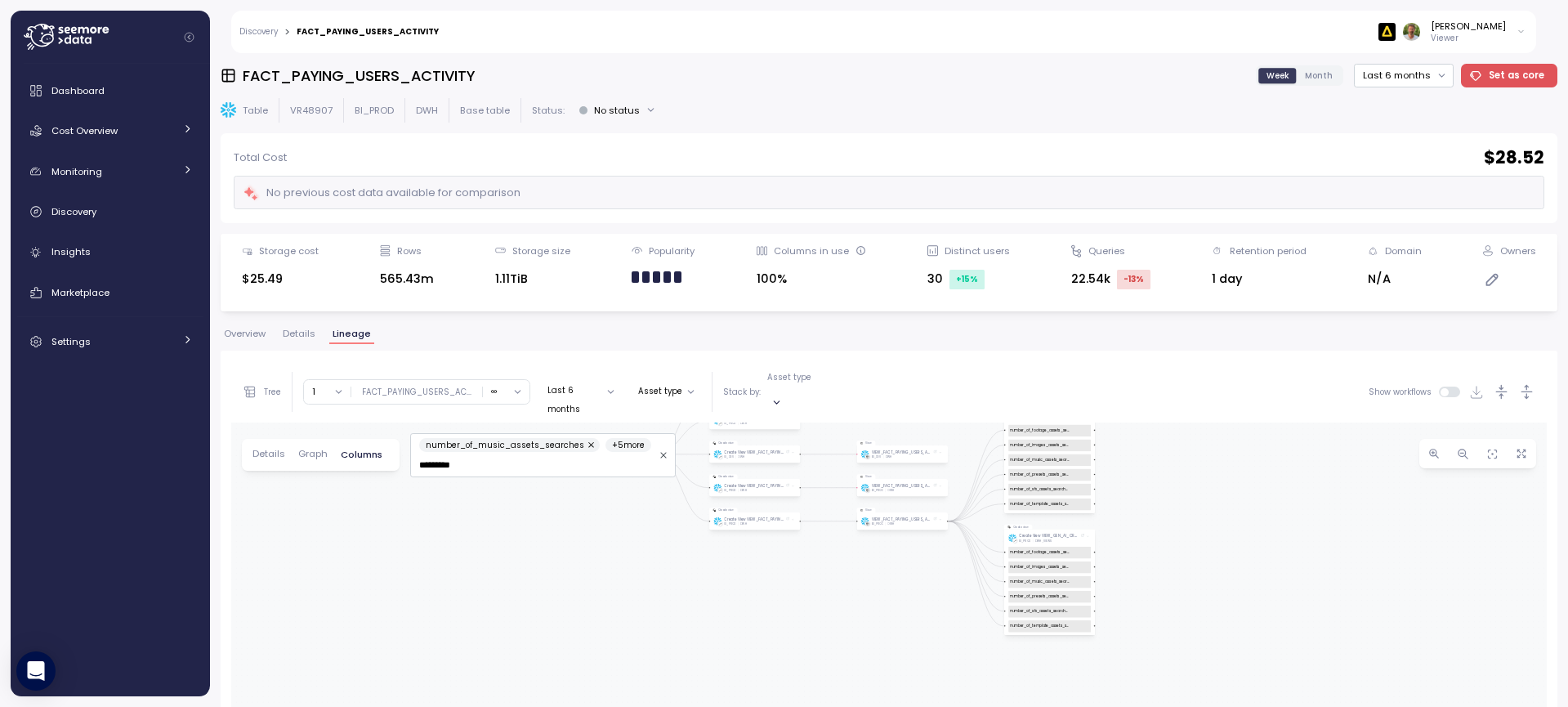
drag, startPoint x: 1398, startPoint y: 609, endPoint x: 1168, endPoint y: 489, distance: 259.4
click at [1168, 489] on div "Table FACT_PAYING_USERS_ACTIVITY BI_PROD DWH Data source FACT_FUNNEL_USERS_CTA …" at bounding box center [889, 714] width 1316 height 582
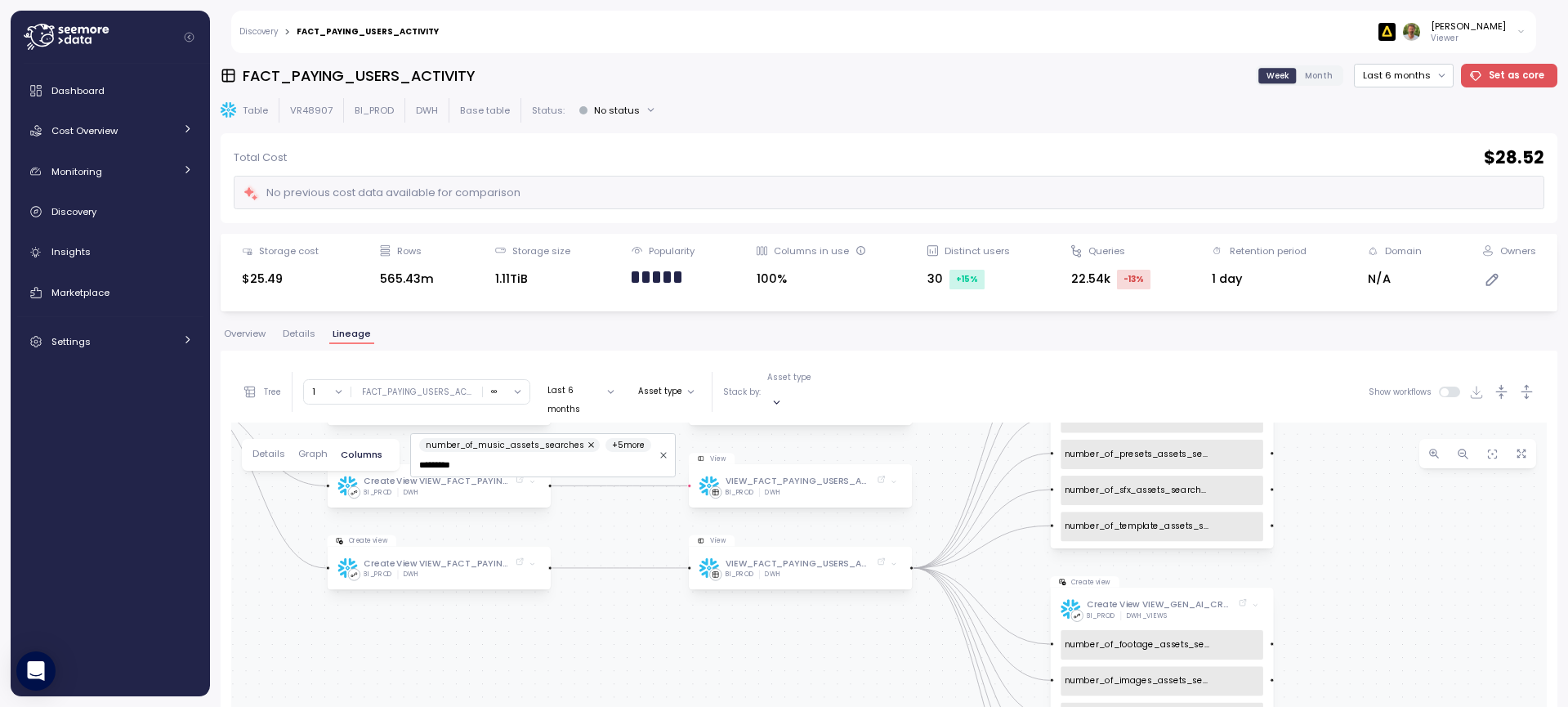
drag, startPoint x: 1144, startPoint y: 520, endPoint x: 1456, endPoint y: 575, distance: 316.8
click at [1456, 575] on div "Table FACT_PAYING_USERS_ACTIVITY BI_PROD DWH Data source FACT_FUNNEL_USERS_CTA …" at bounding box center [889, 714] width 1316 height 582
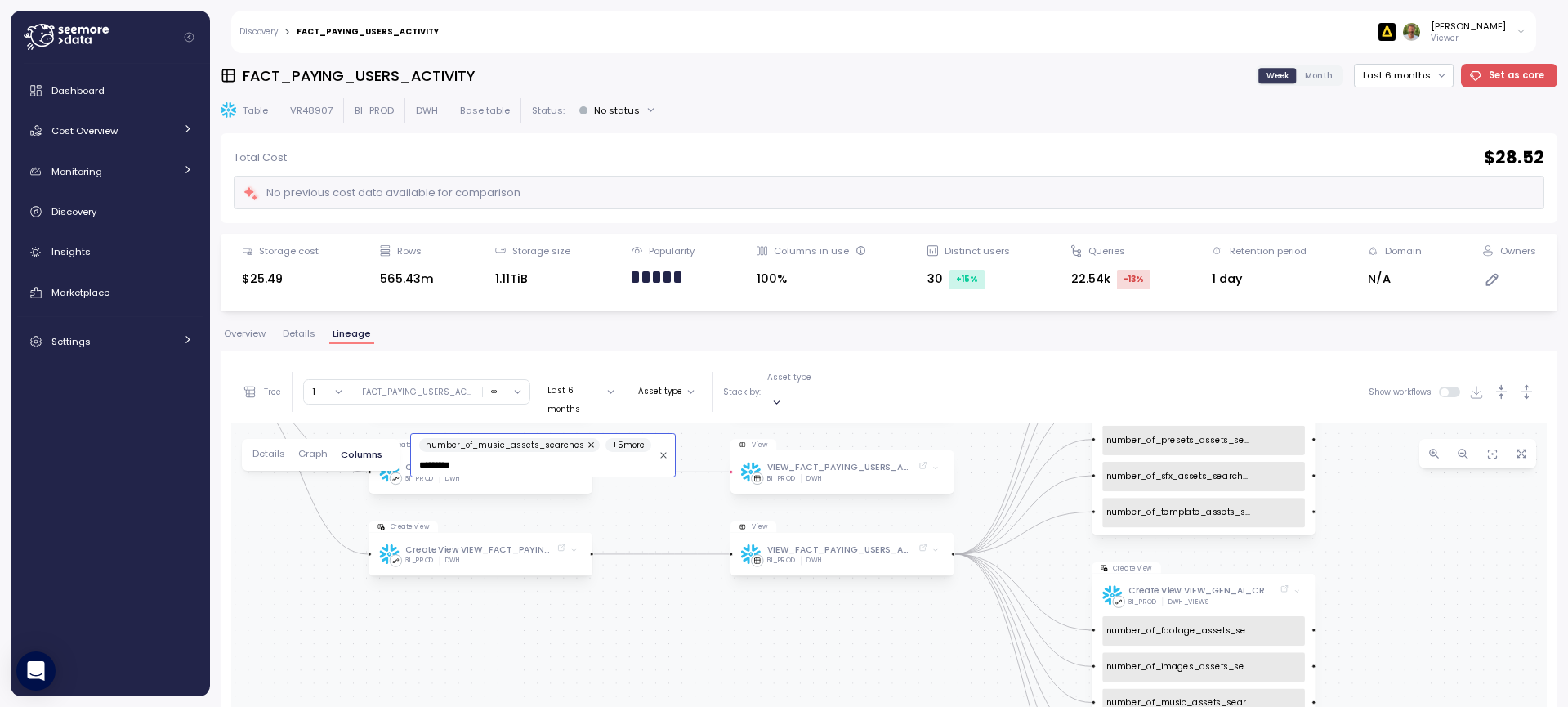
click at [503, 458] on input "*********" at bounding box center [535, 465] width 234 height 15
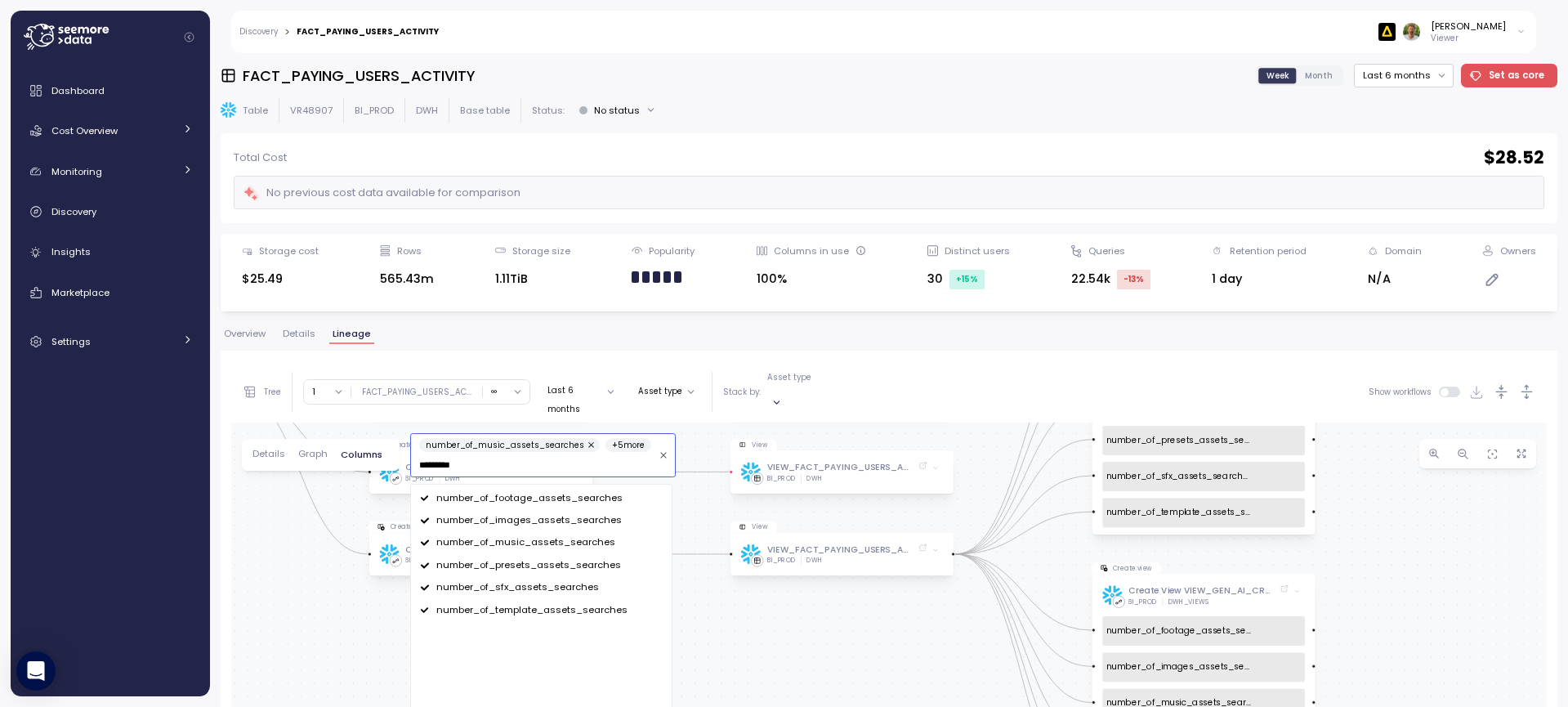
drag, startPoint x: 487, startPoint y: 448, endPoint x: 398, endPoint y: 450, distance: 89.0
click at [398, 450] on div "Details Graph Columns number_of_music_assets_searches + 5 more ********* number…" at bounding box center [507, 455] width 532 height 32
click at [429, 458] on input "*********" at bounding box center [535, 465] width 234 height 15
drag, startPoint x: 427, startPoint y: 449, endPoint x: 481, endPoint y: 445, distance: 54.1
click at [481, 458] on input "*********" at bounding box center [535, 465] width 234 height 15
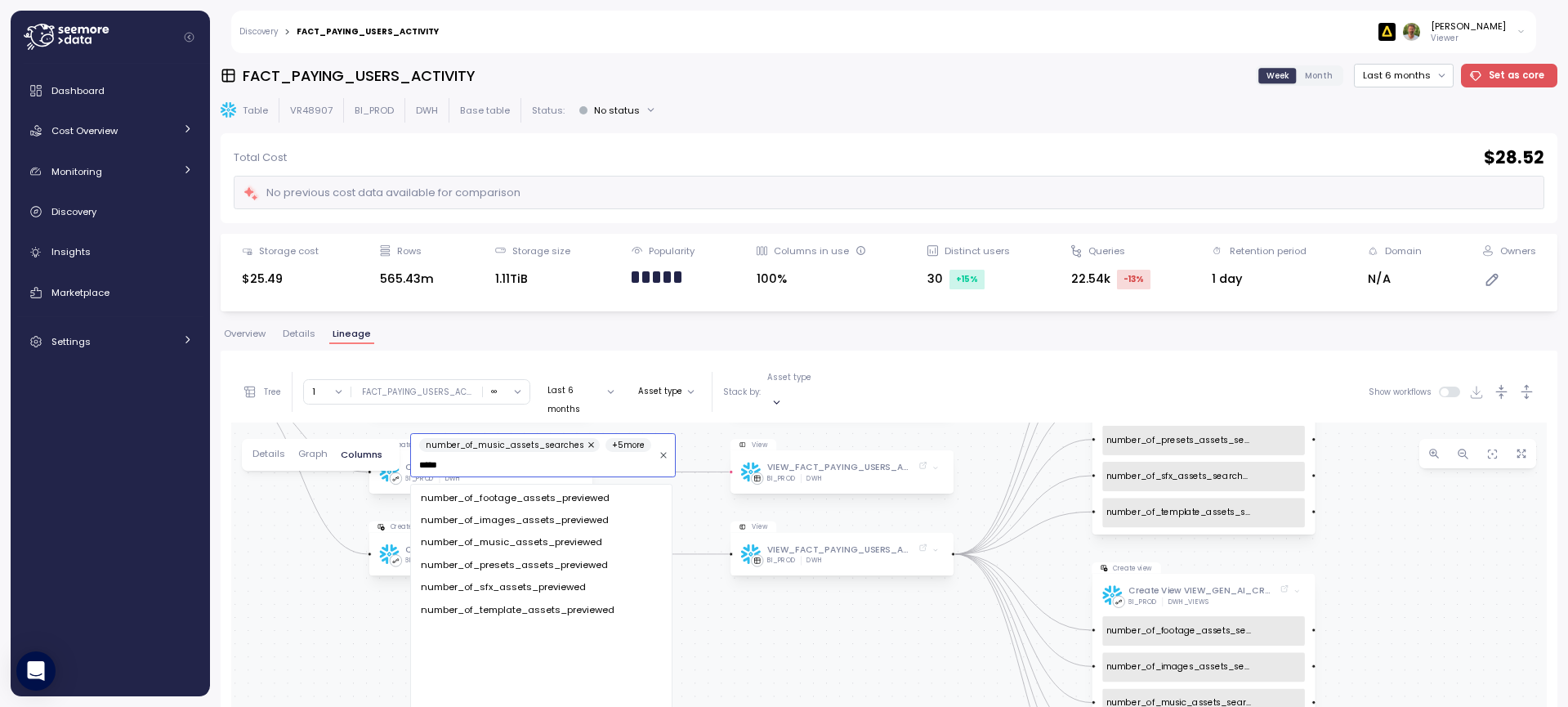
click at [490, 491] on span "number_of_footage_assets_previewed" at bounding box center [515, 499] width 188 height 15
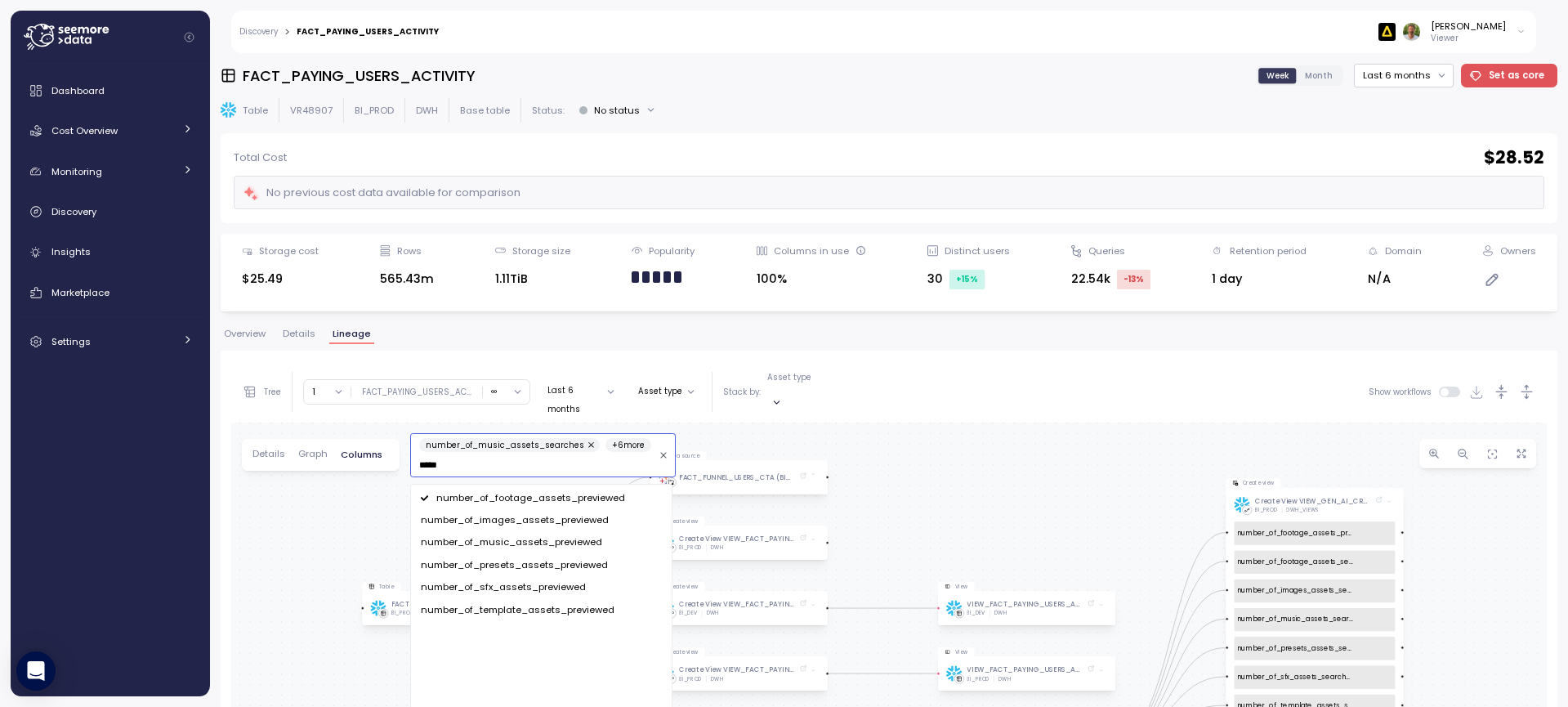
click at [489, 513] on span "number_of_images_assets_previewed" at bounding box center [515, 520] width 188 height 15
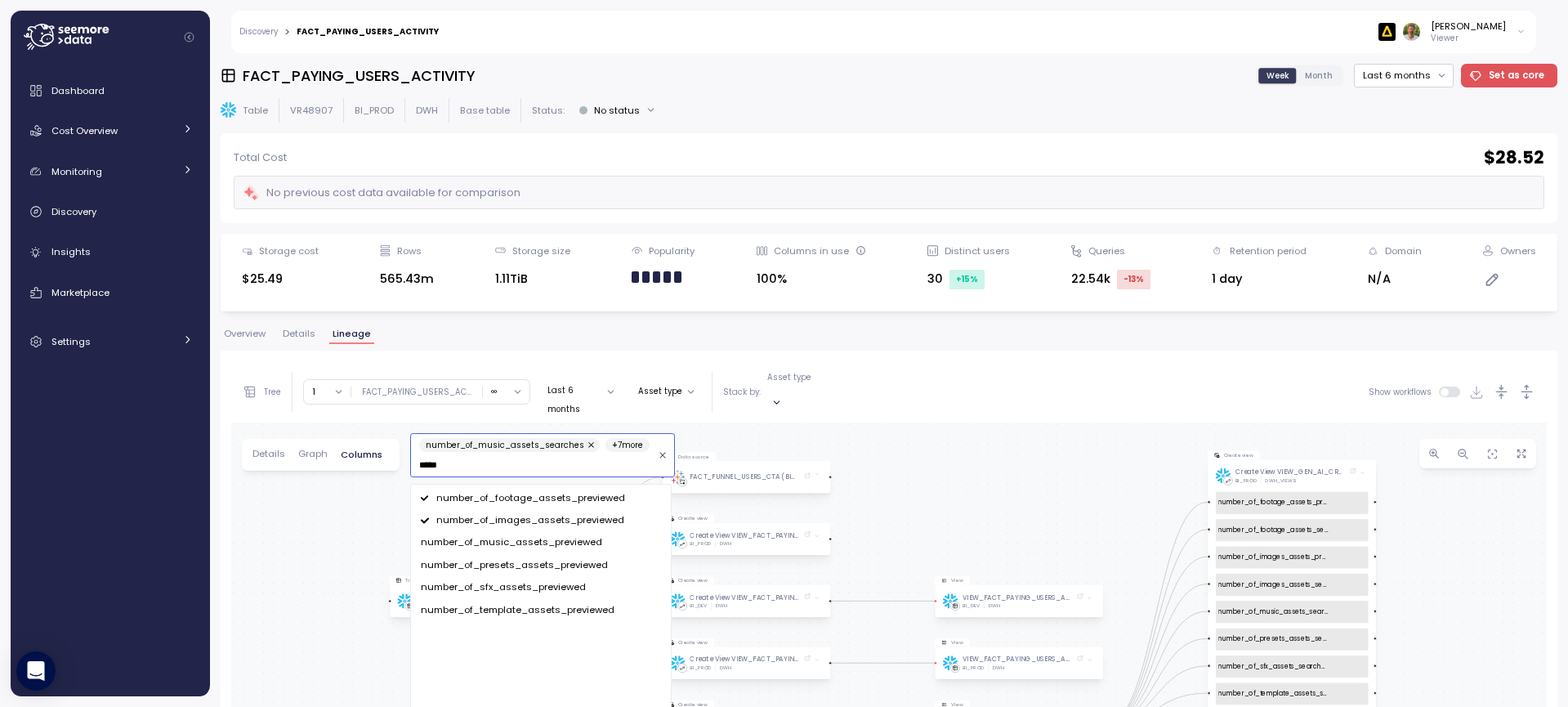
click at [489, 535] on span "number_of_music_assets_previewed" at bounding box center [511, 543] width 181 height 15
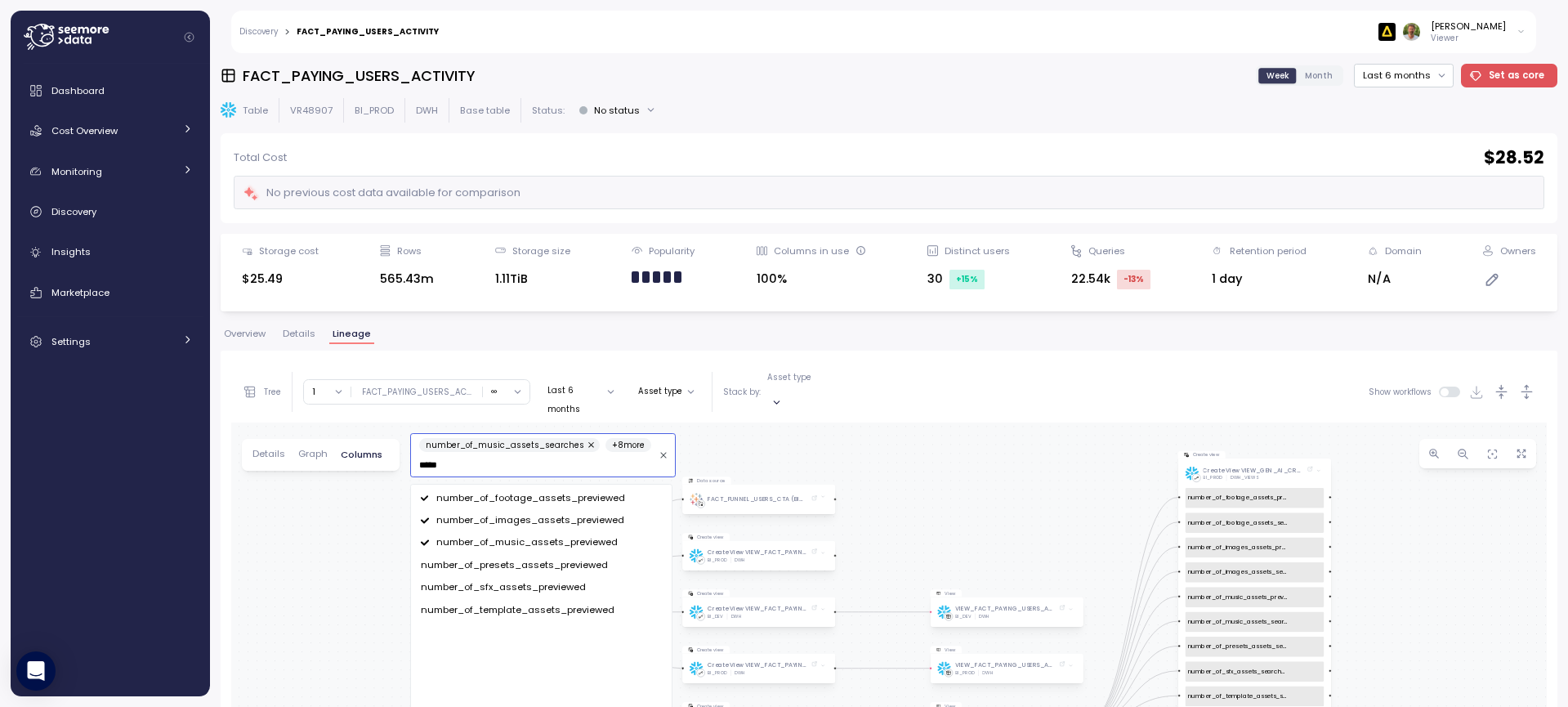
click at [486, 558] on span "number_of_presets_assets_previewed" at bounding box center [515, 565] width 188 height 15
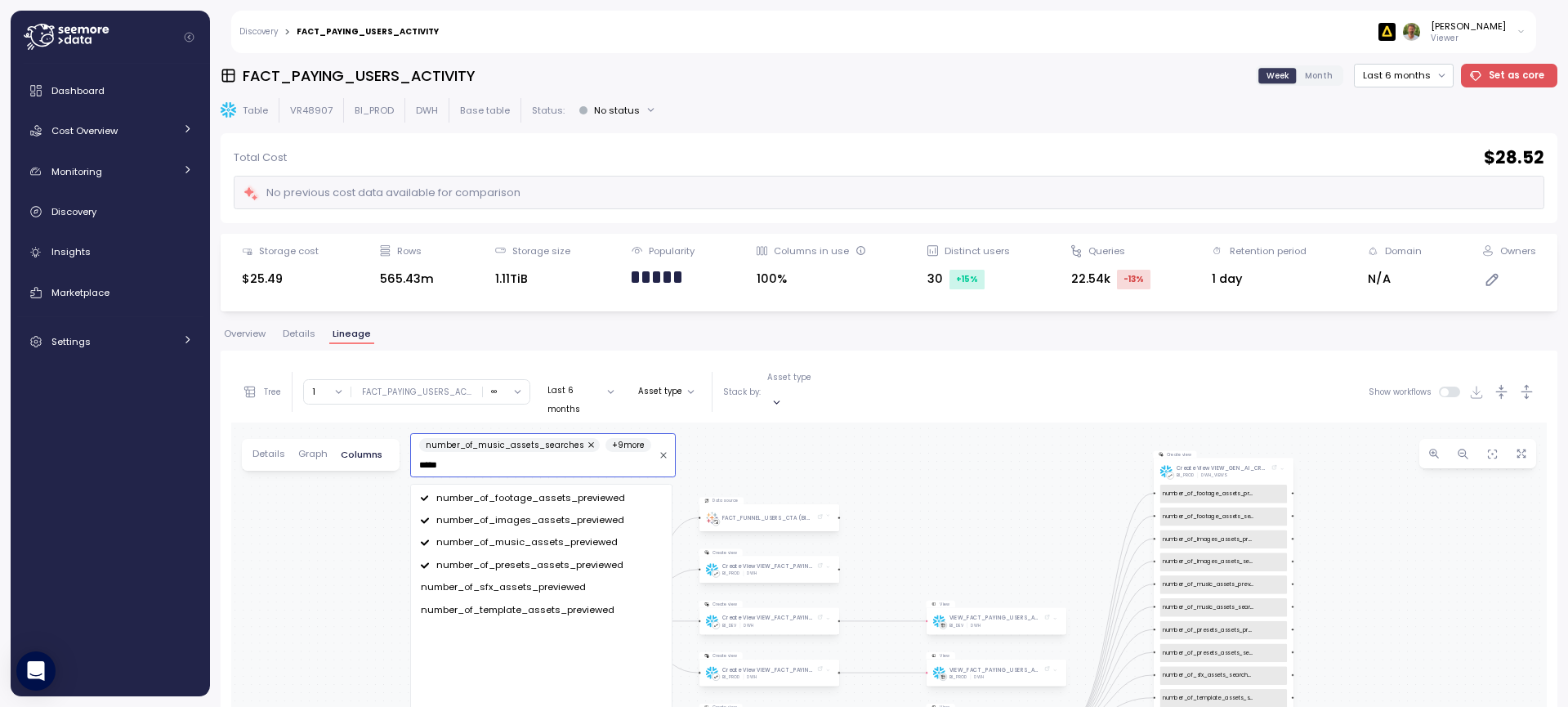
click at [485, 580] on span "number_of_sfx_assets_previewed" at bounding box center [504, 588] width 165 height 15
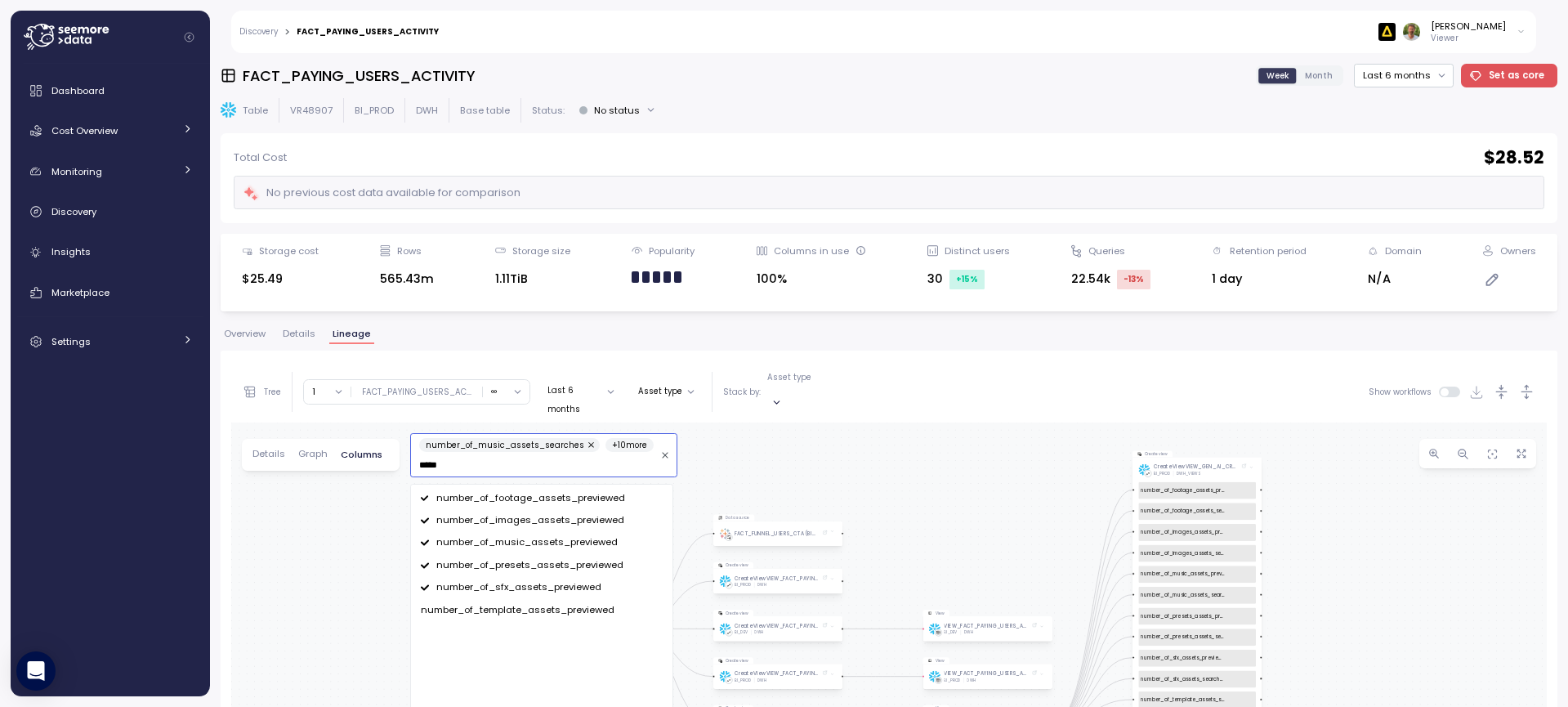
click at [484, 603] on span "number_of_template_assets_previewed" at bounding box center [518, 610] width 194 height 15
click at [1493, 596] on div "Table FACT_PAYING_USERS_ACTIVITY BI_PROD DWH Data source FACT_FUNNEL_USERS_CTA …" at bounding box center [889, 714] width 1316 height 582
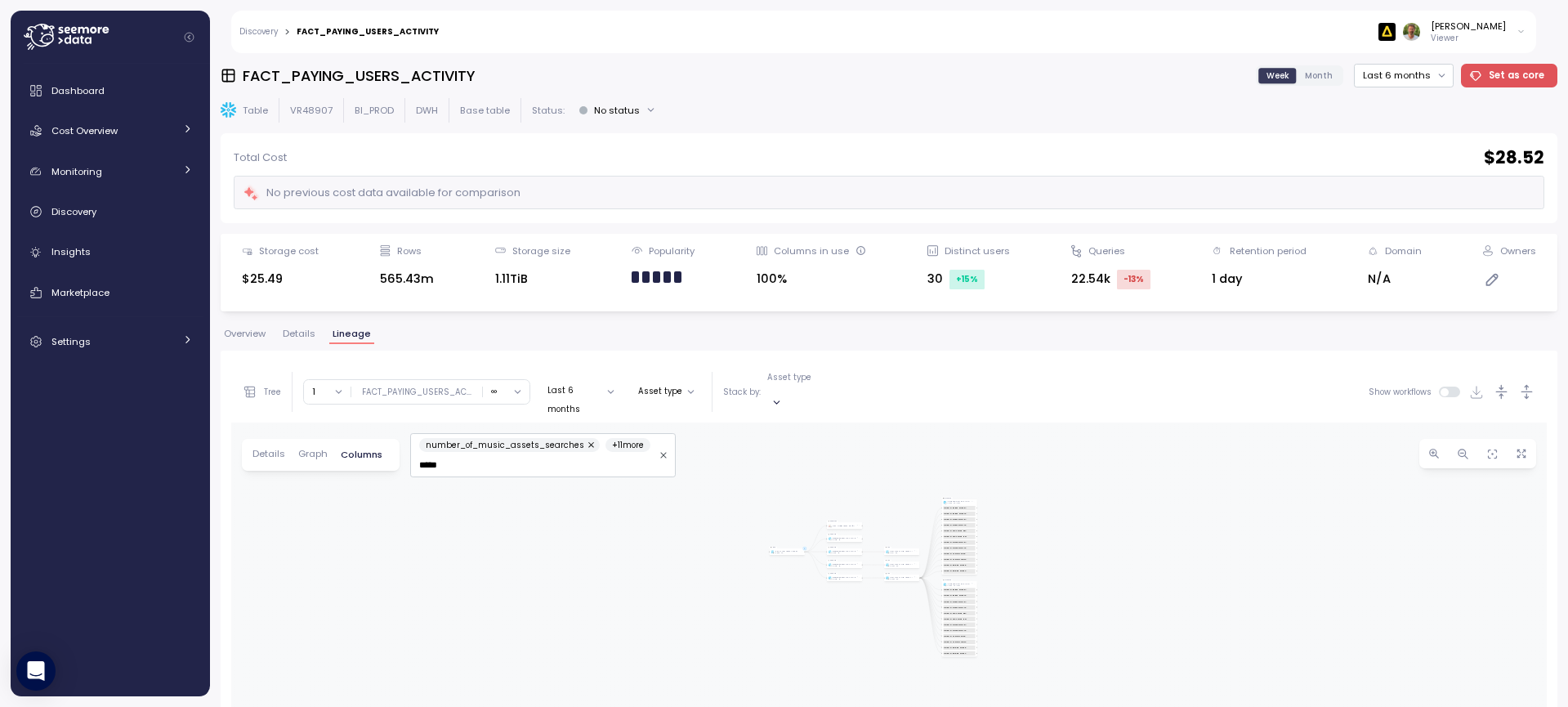
drag, startPoint x: 1364, startPoint y: 585, endPoint x: 1015, endPoint y: 525, distance: 354.1
click at [1015, 525] on div "Table FACT_PAYING_USERS_ACTIVITY BI_PROD DWH Data source FACT_FUNNEL_USERS_CTA …" at bounding box center [889, 714] width 1316 height 582
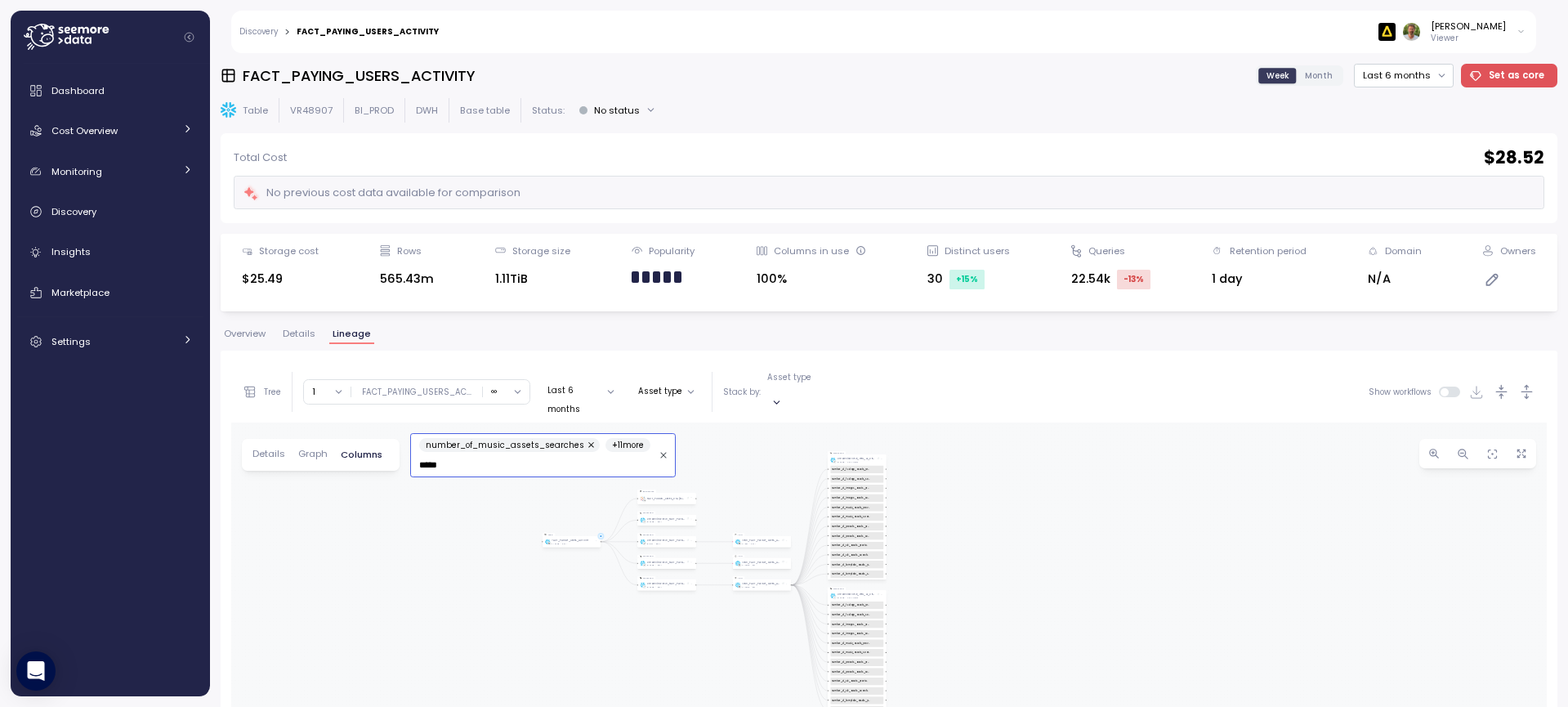
click at [504, 458] on input "*****" at bounding box center [535, 465] width 233 height 15
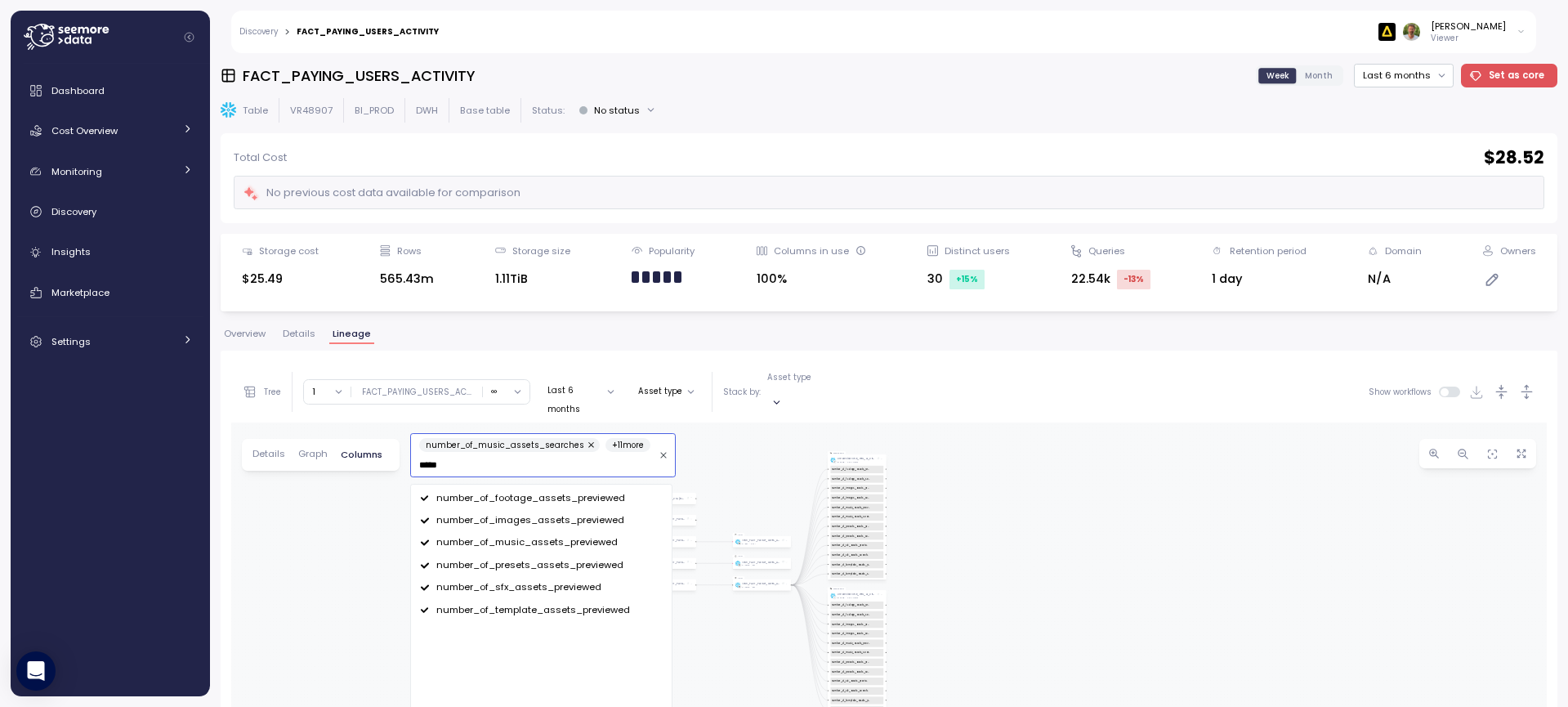
drag, startPoint x: 485, startPoint y: 455, endPoint x: 398, endPoint y: 452, distance: 87.1
click at [398, 452] on div "Details Graph Columns number_of_music_assets_searches + 11 more ***** number_of…" at bounding box center [507, 455] width 531 height 32
paste input "**********"
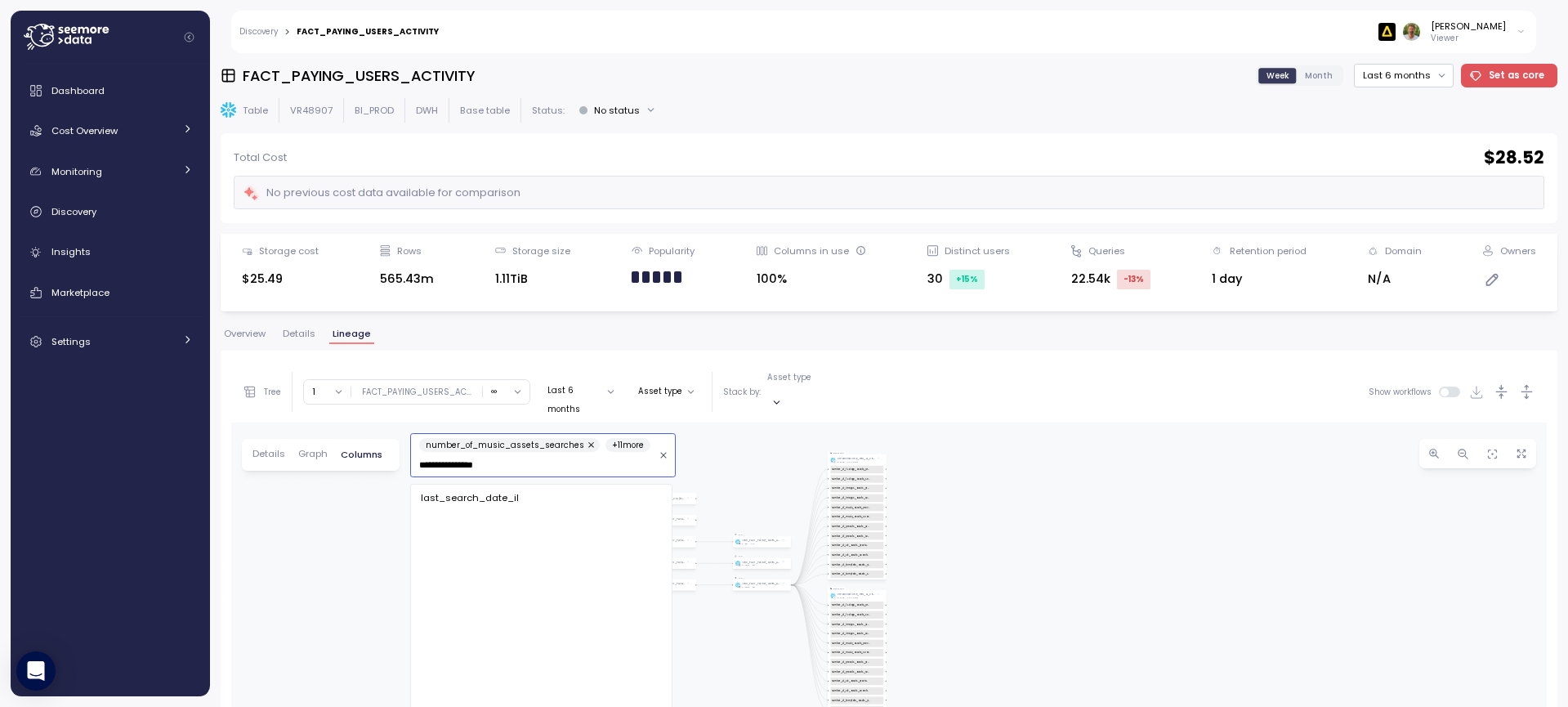
click at [468, 491] on span "last_search_date_il" at bounding box center [470, 499] width 98 height 15
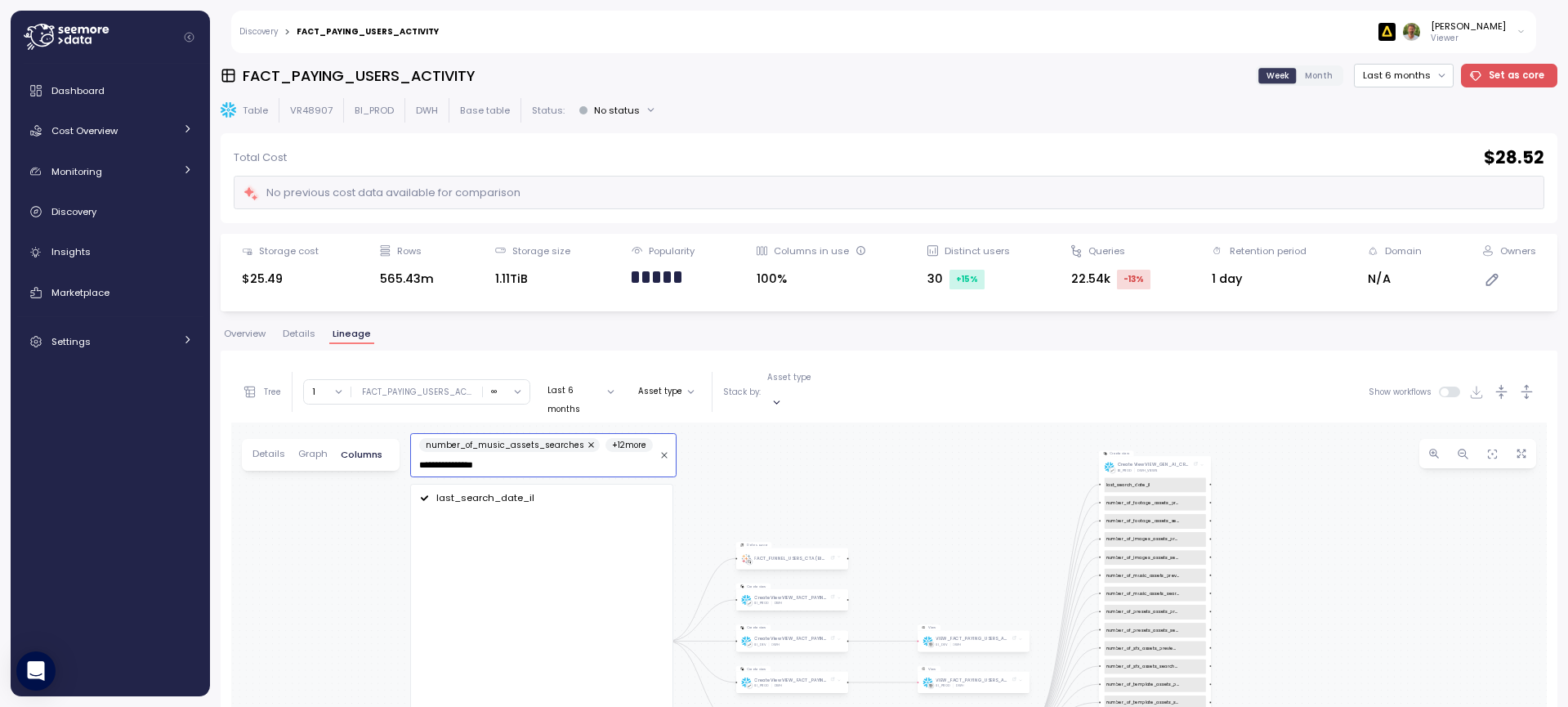
type input "**********"
drag, startPoint x: 1391, startPoint y: 609, endPoint x: 1282, endPoint y: 551, distance: 123.5
click at [1290, 555] on div "Table FACT_PAYING_USERS_ACTIVITY BI_PROD DWH Data source FACT_FUNNEL_USERS_CTA …" at bounding box center [889, 714] width 1316 height 582
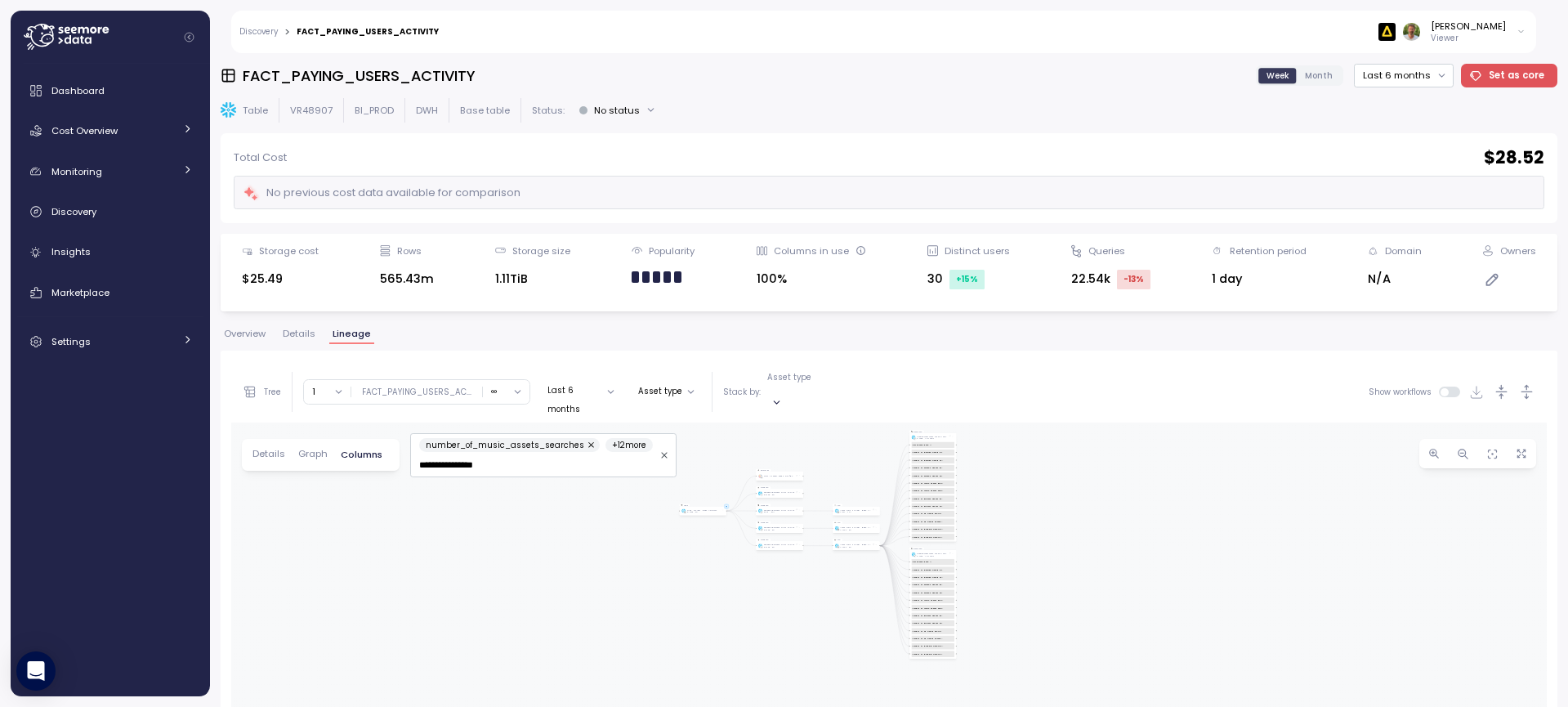
drag, startPoint x: 1294, startPoint y: 569, endPoint x: 1060, endPoint y: 512, distance: 240.8
click at [1060, 512] on div "Table FACT_PAYING_USERS_ACTIVITY BI_PROD DWH Data source FACT_FUNNEL_USERS_CTA …" at bounding box center [889, 714] width 1316 height 582
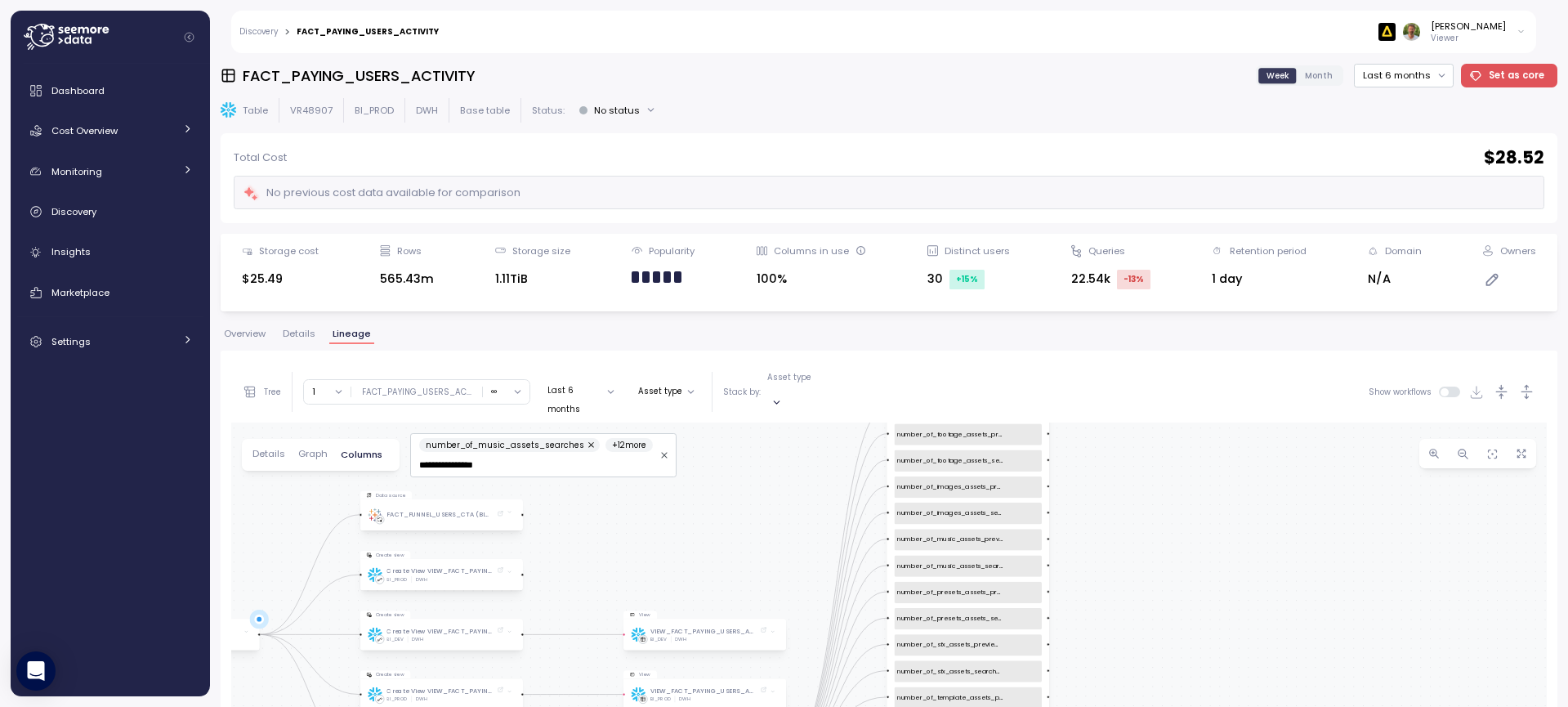
drag, startPoint x: 933, startPoint y: 528, endPoint x: 1275, endPoint y: 689, distance: 378.0
click at [1275, 689] on div "Table FACT_PAYING_USERS_ACTIVITY BI_PROD DWH Data source FACT_FUNNEL_USERS_CTA …" at bounding box center [889, 714] width 1316 height 582
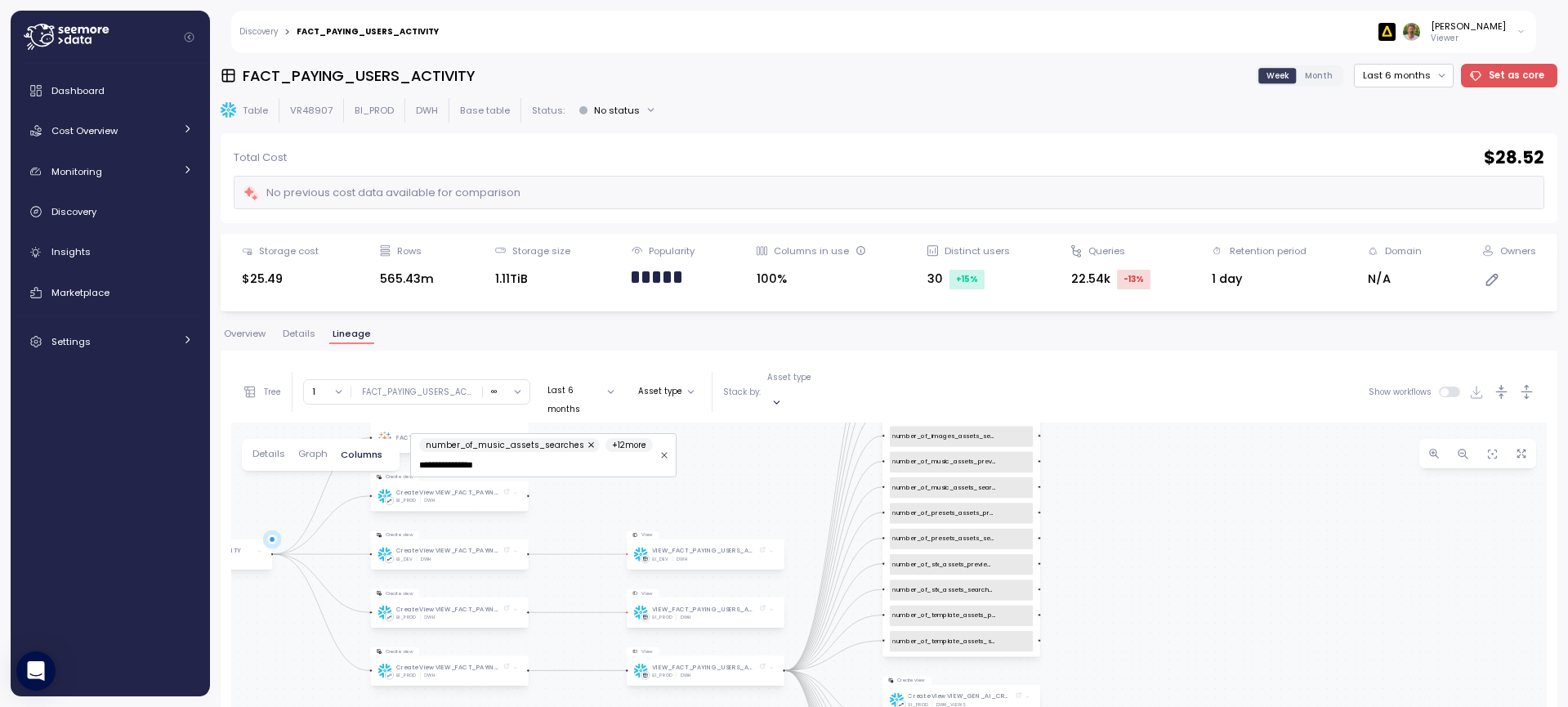
drag, startPoint x: 1185, startPoint y: 540, endPoint x: 1172, endPoint y: 461, distance: 80.1
click at [1172, 461] on div "Table FACT_PAYING_USERS_ACTIVITY BI_PROD DWH Data source FACT_FUNNEL_USERS_CTA …" at bounding box center [889, 714] width 1316 height 582
drag, startPoint x: 1160, startPoint y: 594, endPoint x: 1101, endPoint y: 467, distance: 140.0
click at [1101, 467] on div "Table FACT_PAYING_USERS_ACTIVITY BI_PROD DWH Data source FACT_FUNNEL_USERS_CTA …" at bounding box center [889, 714] width 1316 height 582
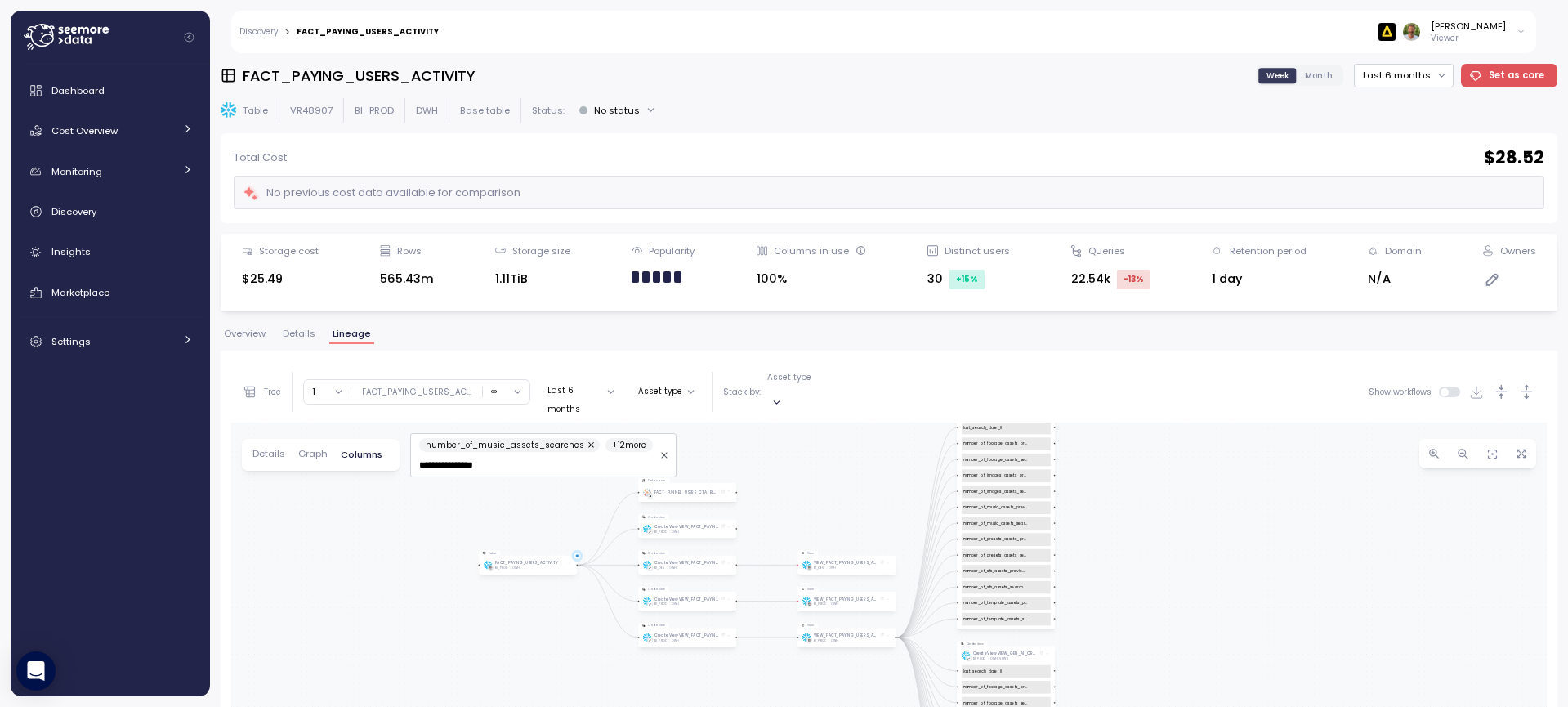
drag, startPoint x: 1145, startPoint y: 614, endPoint x: 1206, endPoint y: 740, distance: 140.0
click at [1206, 706] on html "Discovery > FACT_PAYING_USERS_ACTIVITY Lior Mor Viewer Dashboard Cost Overview …" at bounding box center [784, 354] width 1568 height 707
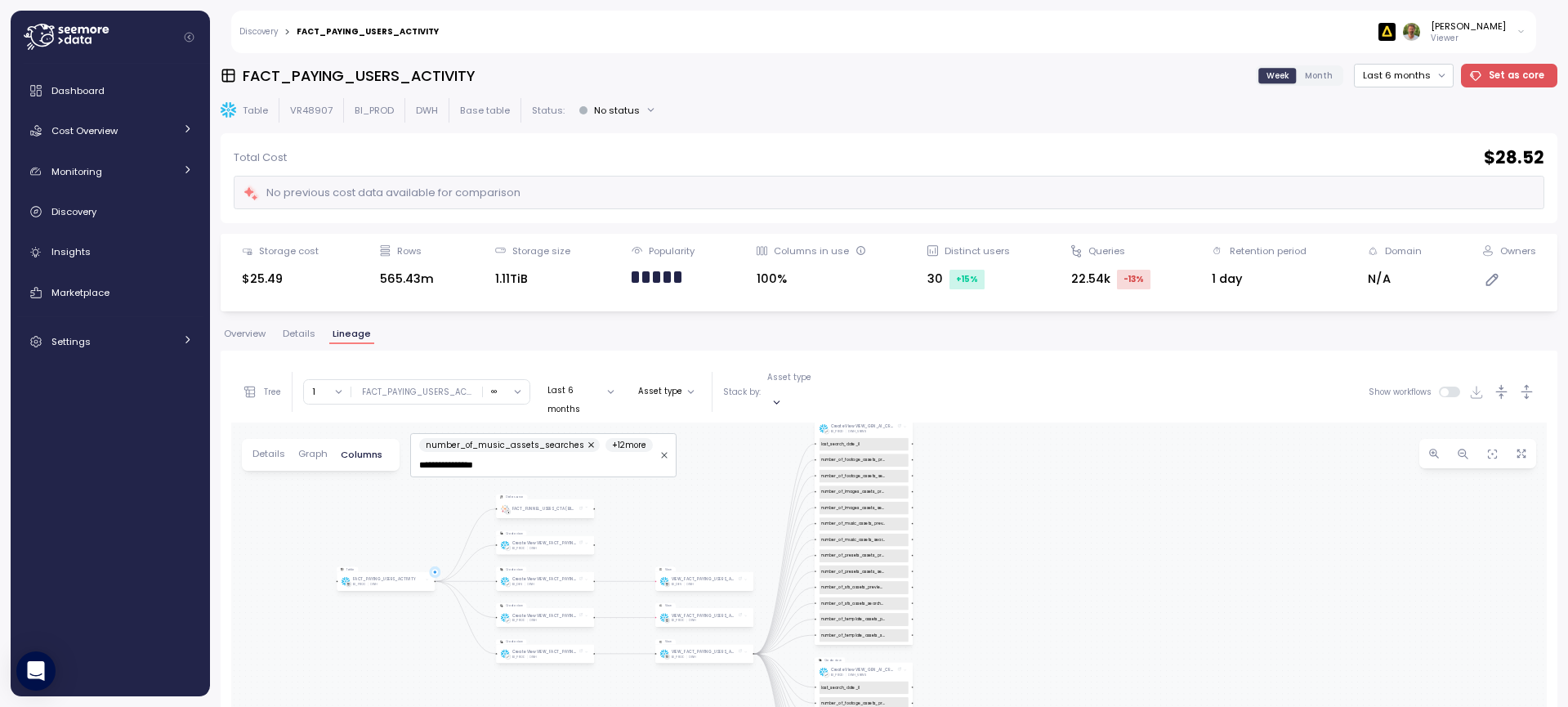
drag, startPoint x: 1214, startPoint y: 614, endPoint x: 1040, endPoint y: 622, distance: 174.2
click at [1040, 622] on div "Table FACT_PAYING_USERS_ACTIVITY BI_PROD DWH Data source FACT_FUNNEL_USERS_CTA …" at bounding box center [889, 714] width 1316 height 582
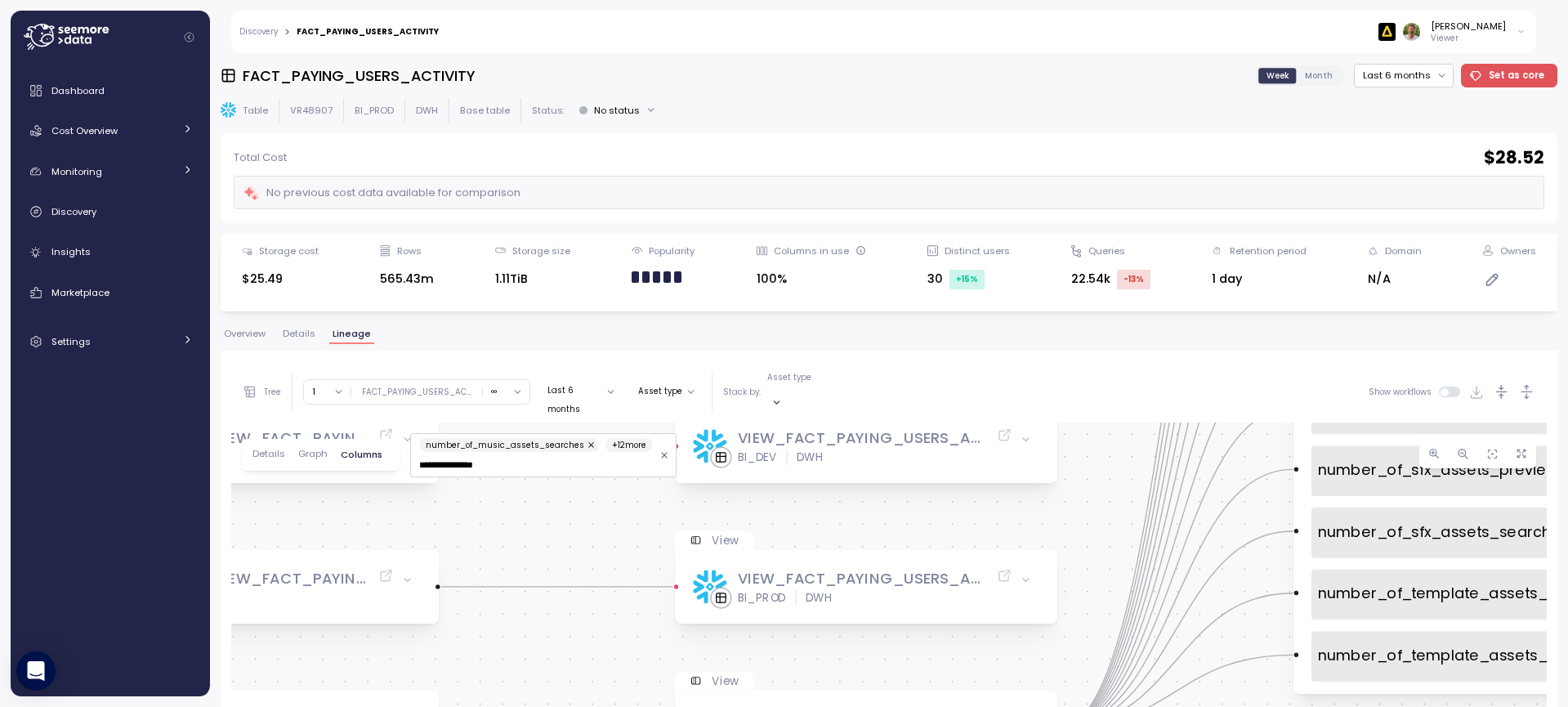
drag, startPoint x: 525, startPoint y: 567, endPoint x: 520, endPoint y: 513, distance: 54.2
click at [520, 513] on div "Table FACT_PAYING_USERS_ACTIVITY BI_PROD DWH Data source FACT_FUNNEL_USERS_CTA …" at bounding box center [889, 714] width 1316 height 582
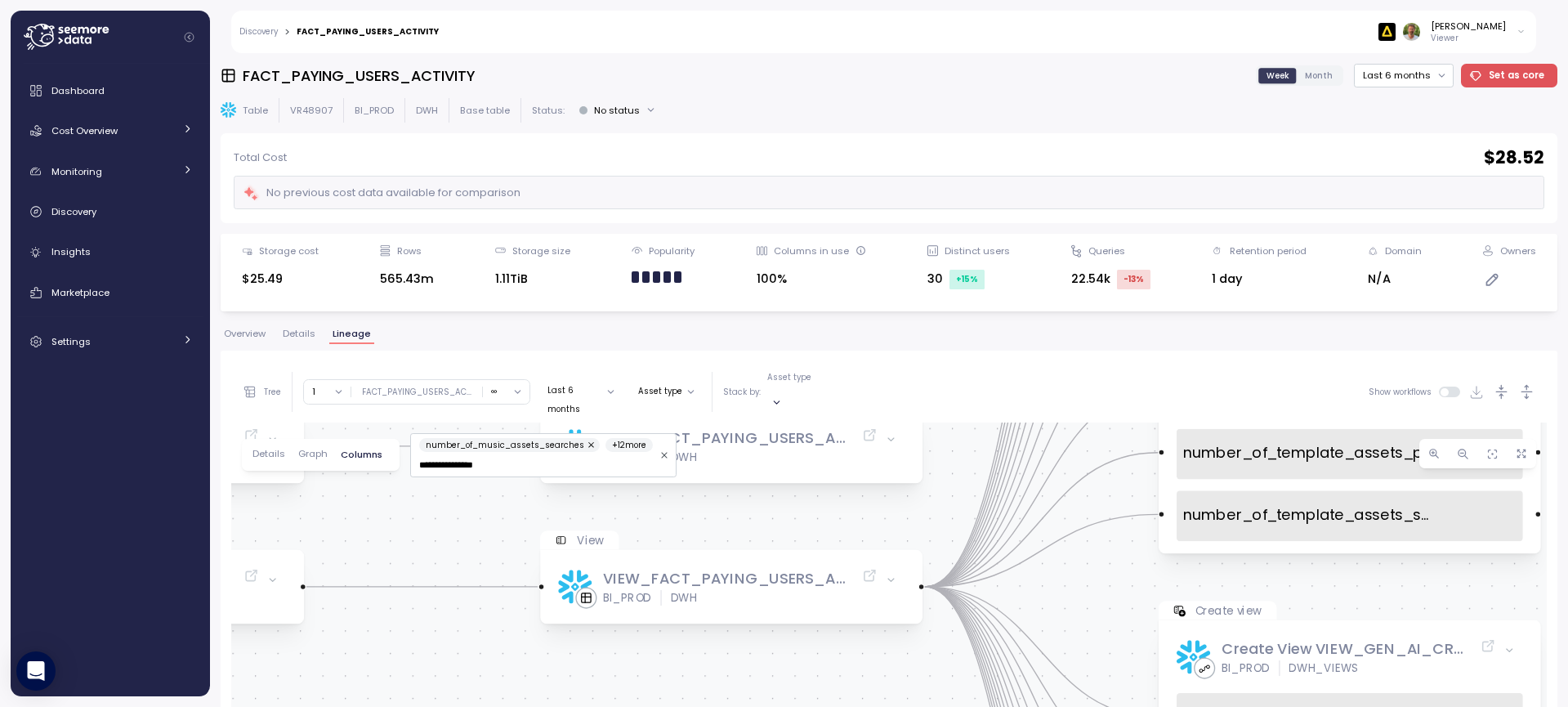
drag, startPoint x: 934, startPoint y: 632, endPoint x: 813, endPoint y: 487, distance: 188.9
click at [813, 487] on div "Table FACT_PAYING_USERS_ACTIVITY BI_PROD DWH Data source FACT_FUNNEL_USERS_CTA …" at bounding box center [889, 714] width 1316 height 582
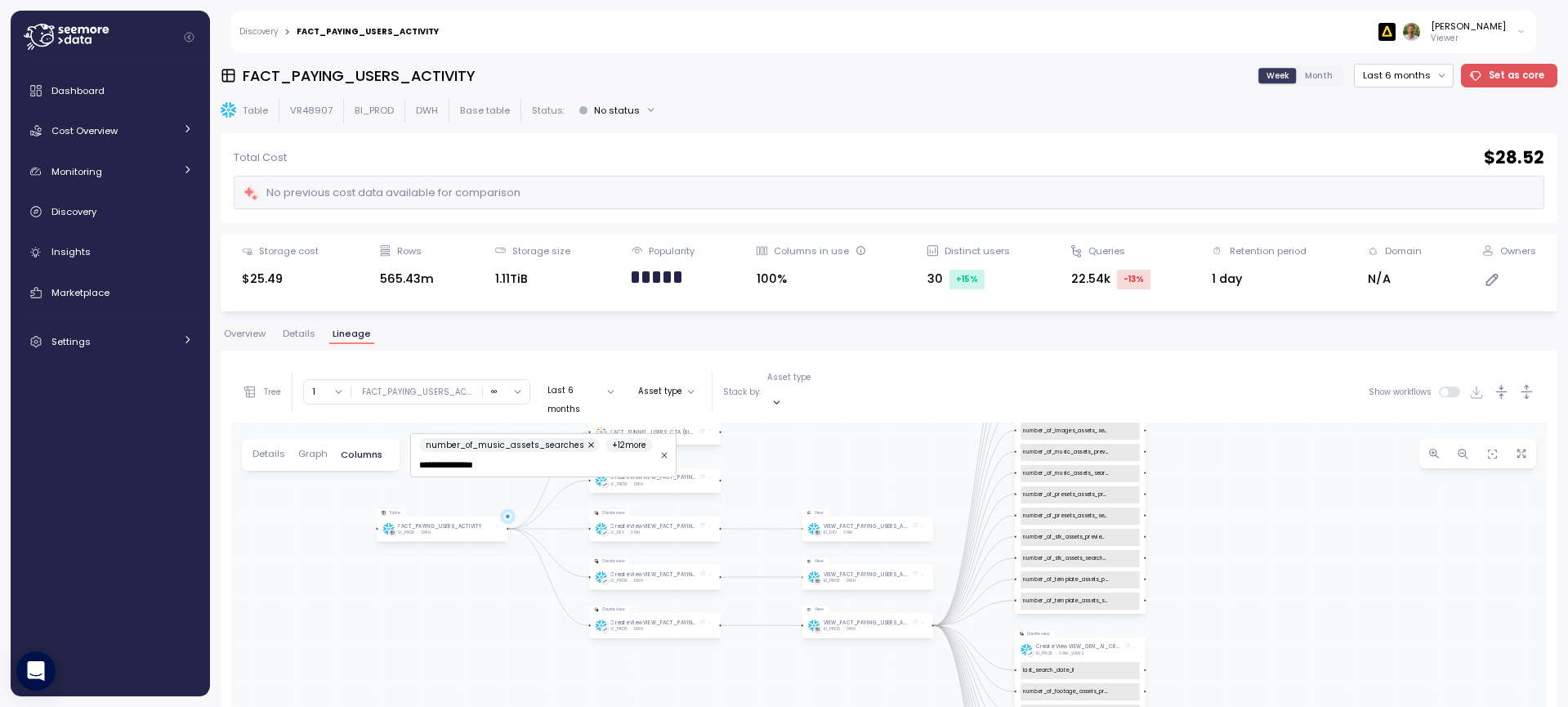
drag, startPoint x: 1450, startPoint y: 563, endPoint x: 1199, endPoint y: 607, distance: 254.8
click at [1199, 607] on div "Table FACT_PAYING_USERS_ACTIVITY BI_PROD DWH Data source FACT_FUNNEL_USERS_CTA …" at bounding box center [889, 714] width 1316 height 582
click at [691, 384] on button "Asset type" at bounding box center [667, 391] width 69 height 20
click at [689, 384] on button "Asset type" at bounding box center [667, 391] width 69 height 20
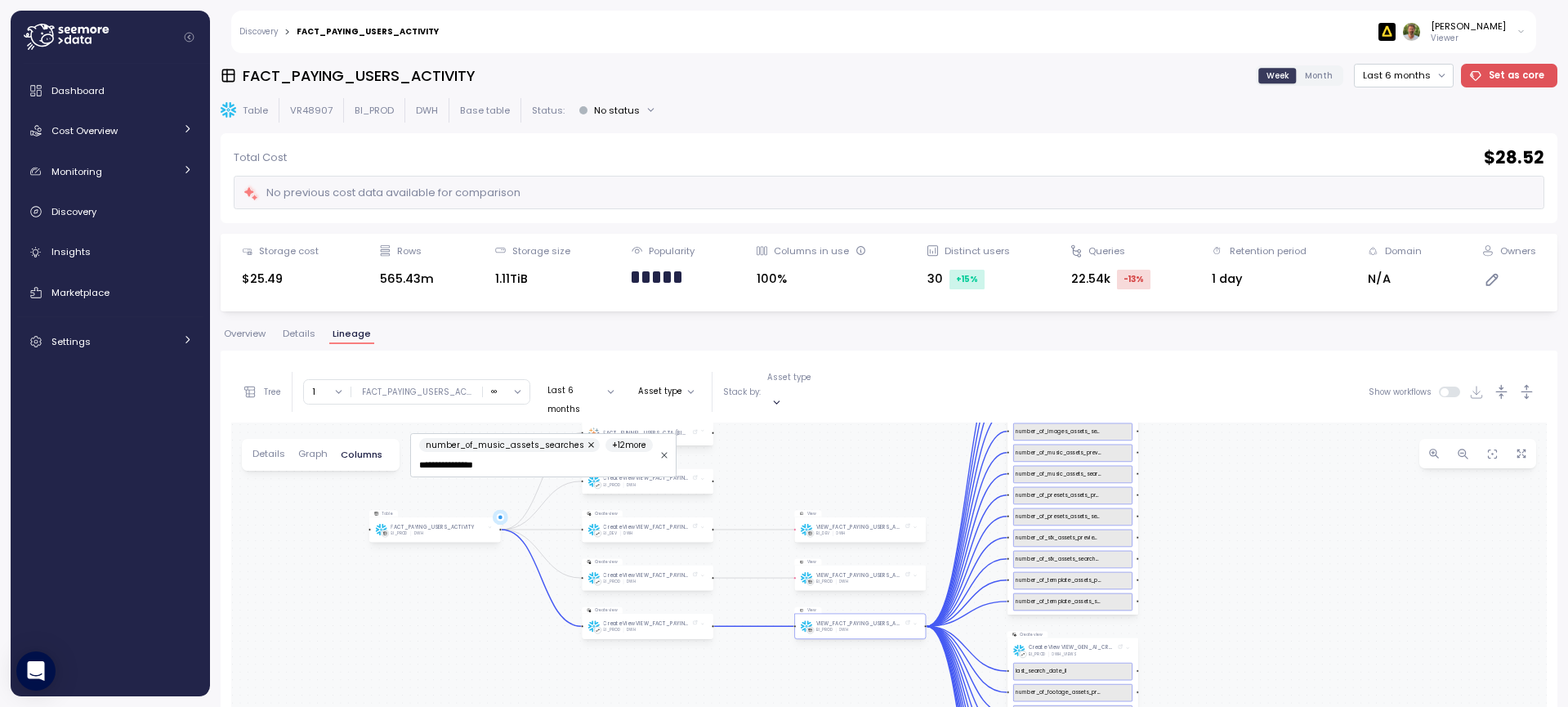
click at [892, 627] on div "BI_PROD DWH" at bounding box center [863, 629] width 95 height 5
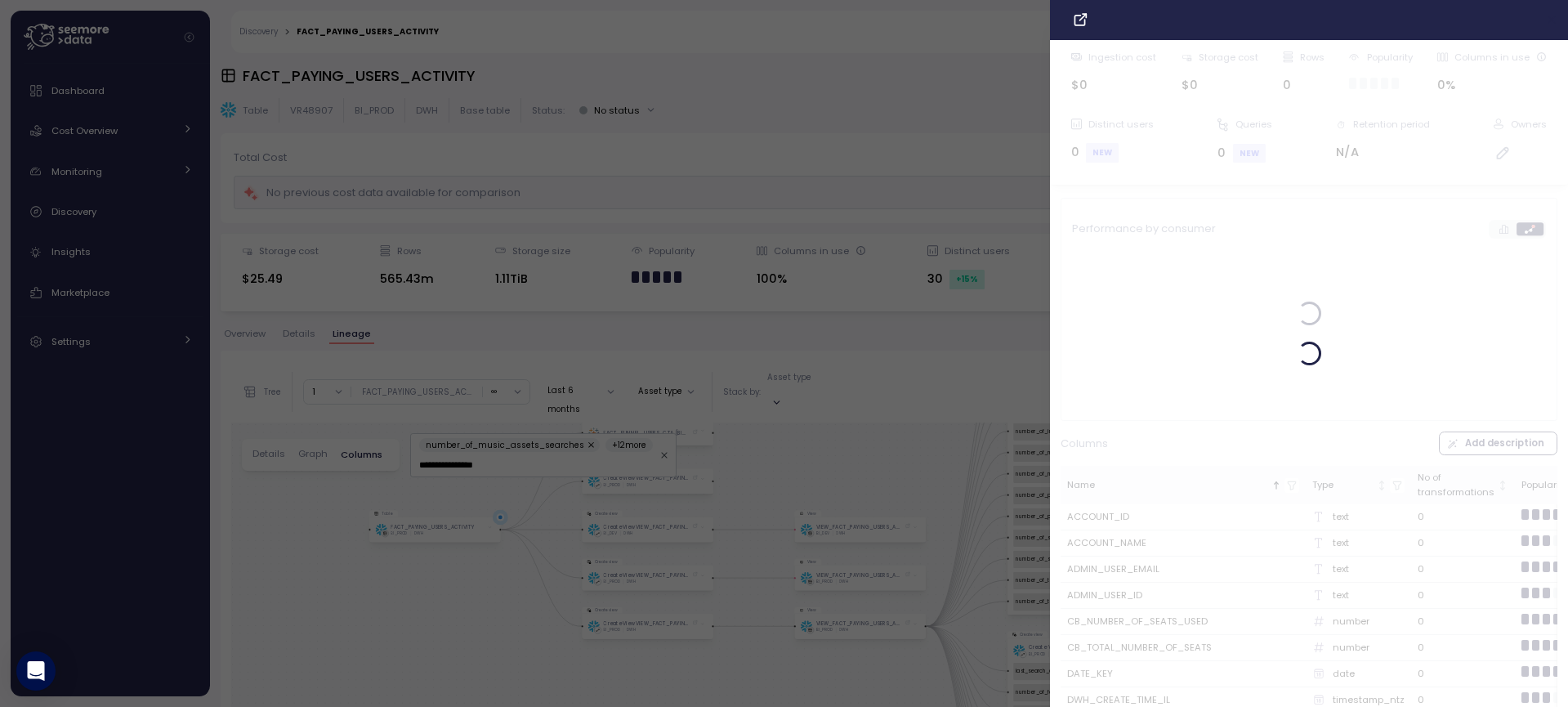
click at [1545, 23] on icon "button" at bounding box center [1552, 20] width 13 height 13
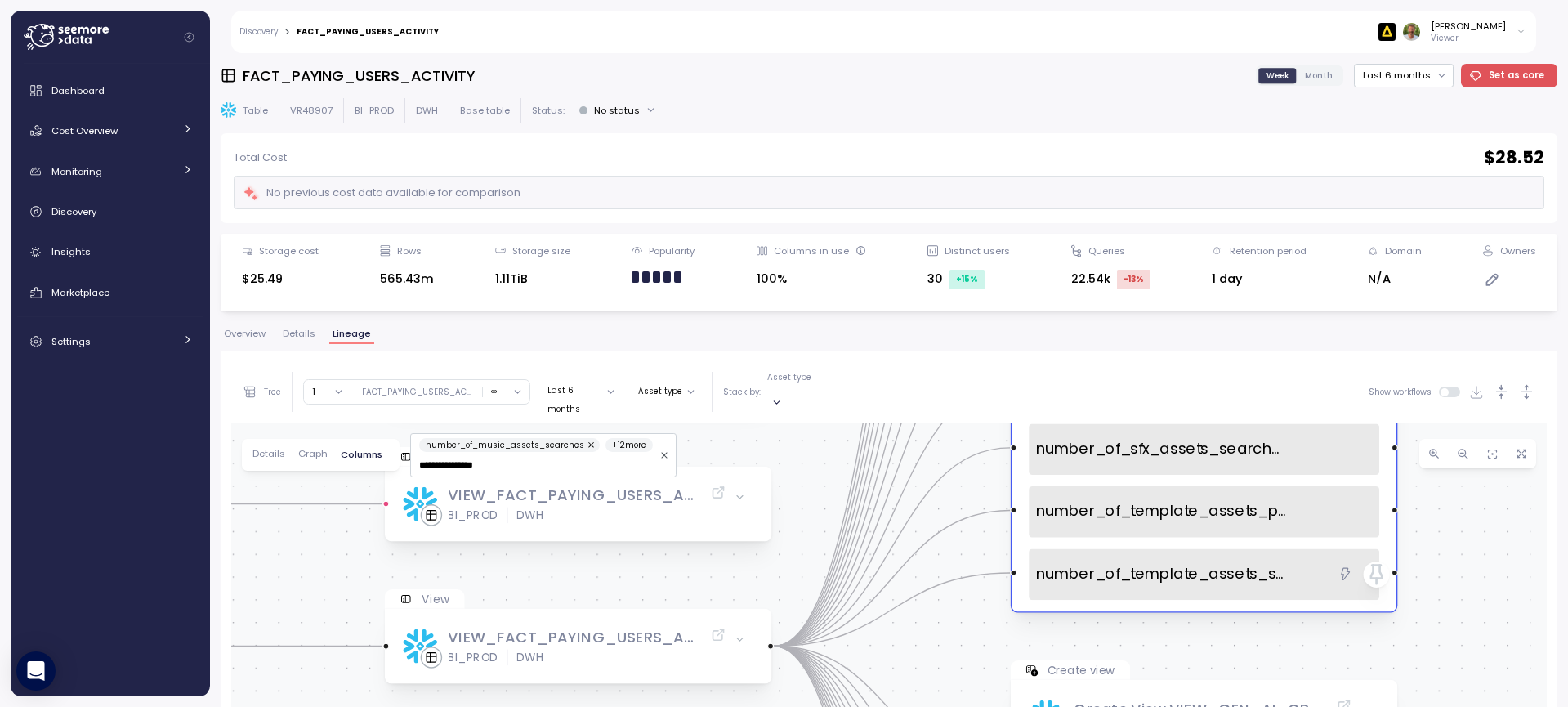
drag, startPoint x: 1199, startPoint y: 593, endPoint x: 977, endPoint y: 592, distance: 222.0
click at [907, 633] on div "Table FACT_PAYING_USERS_ACTIVITY BI_PROD DWH Data source FACT_FUNNEL_USERS_CTA …" at bounding box center [889, 714] width 1316 height 582
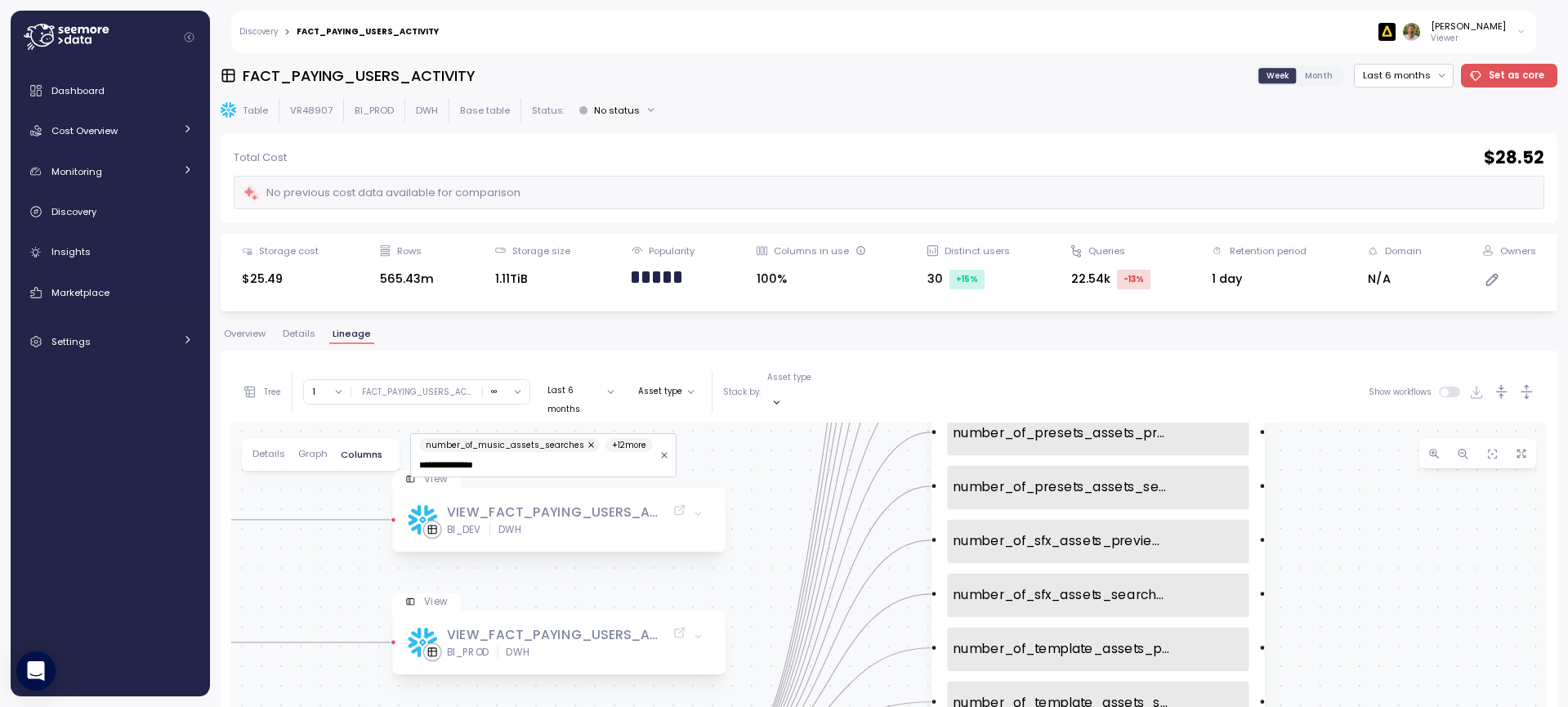
drag, startPoint x: 1366, startPoint y: 493, endPoint x: 1349, endPoint y: 635, distance: 143.0
click at [1349, 635] on div "Table FACT_PAYING_USERS_ACTIVITY BI_PROD DWH Data source FACT_FUNNEL_USERS_CTA …" at bounding box center [889, 714] width 1316 height 582
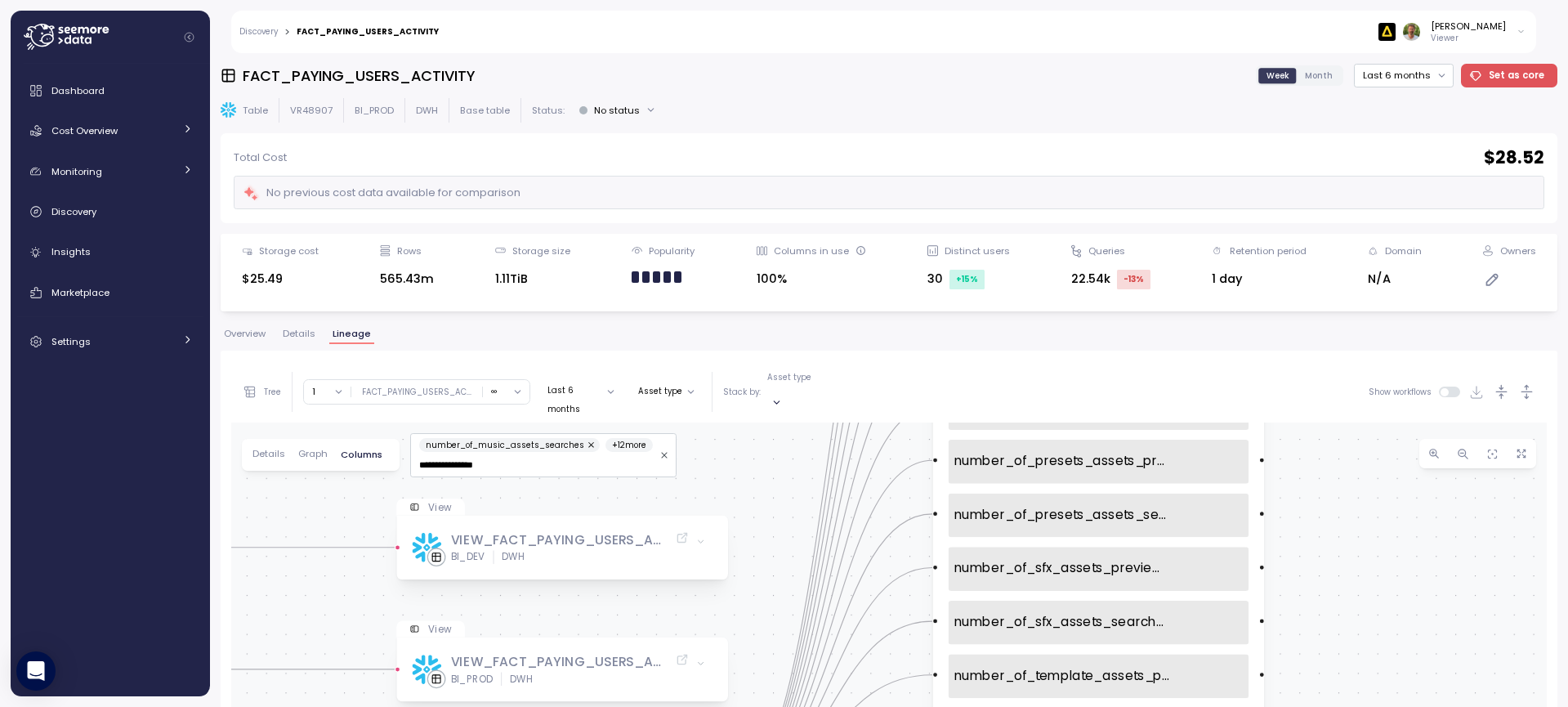
drag, startPoint x: 1310, startPoint y: 507, endPoint x: 1312, endPoint y: 612, distance: 105.0
click at [1312, 612] on div "Table FACT_PAYING_USERS_ACTIVITY BI_PROD DWH Data source FACT_FUNNEL_USERS_CTA …" at bounding box center [889, 714] width 1316 height 582
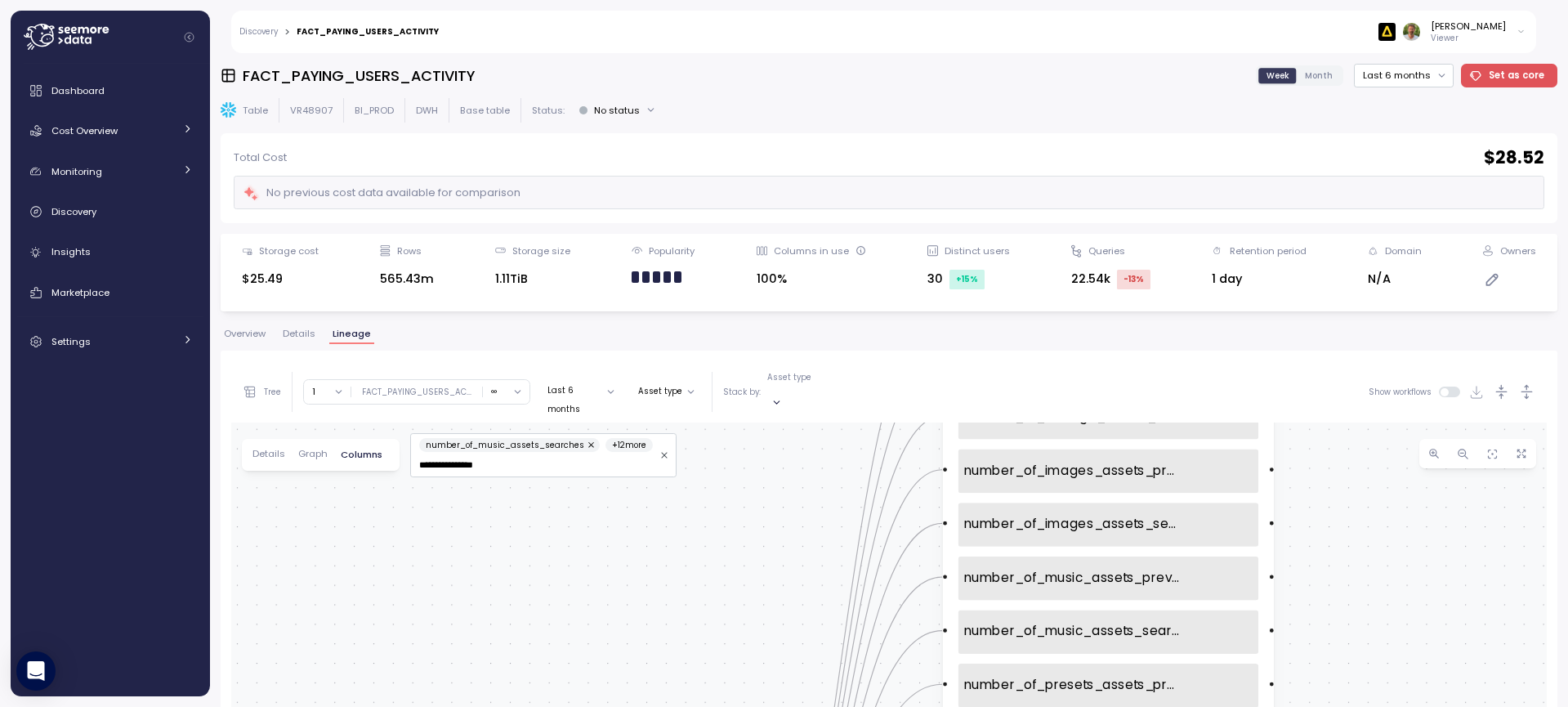
drag, startPoint x: 1304, startPoint y: 471, endPoint x: 1315, endPoint y: 502, distance: 32.9
click at [1314, 594] on div "Table FACT_PAYING_USERS_ACTIVITY BI_PROD DWH Data source FACT_FUNNEL_USERS_CTA …" at bounding box center [889, 714] width 1316 height 582
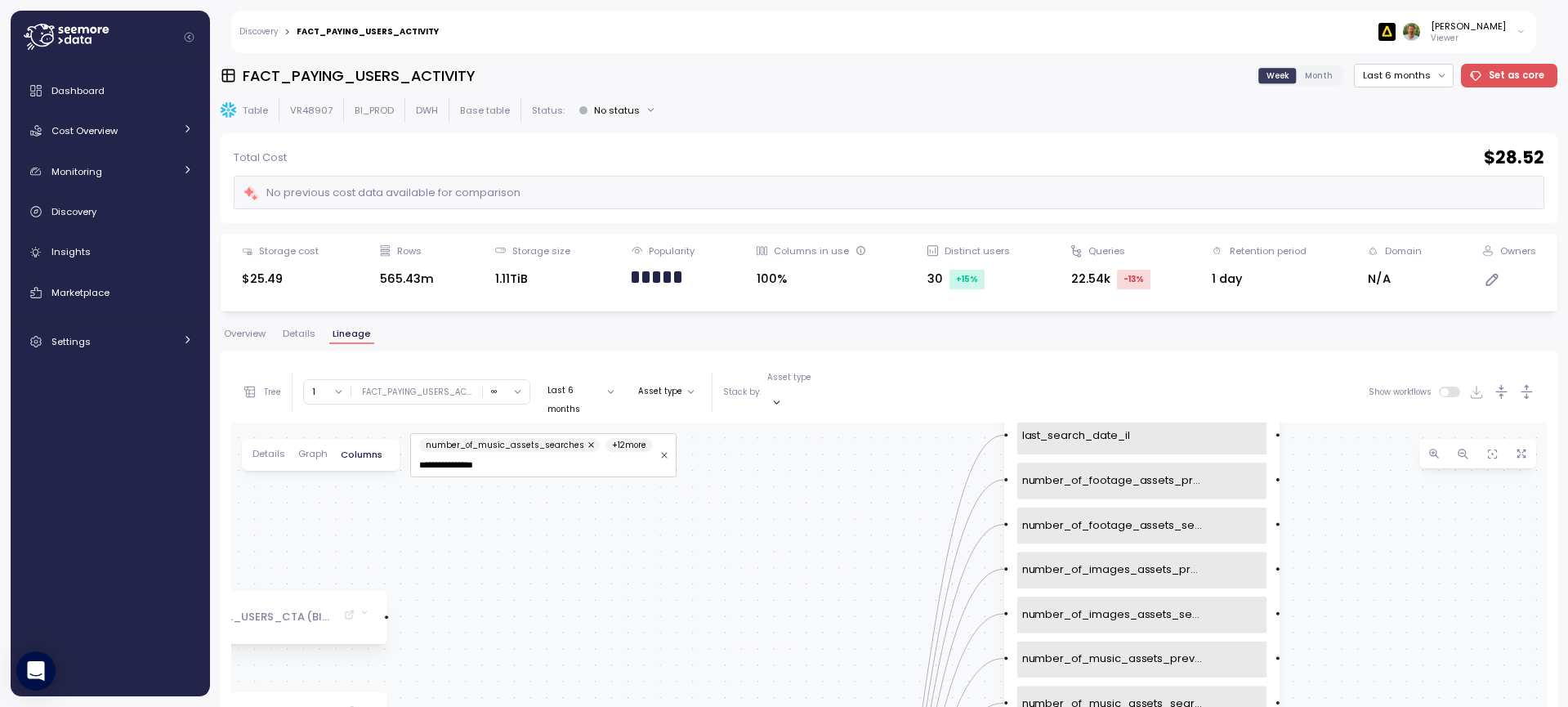
drag, startPoint x: 1328, startPoint y: 455, endPoint x: 1320, endPoint y: 594, distance: 139.2
click at [1320, 598] on div "Table FACT_PAYING_USERS_ACTIVITY BI_PROD DWH Data source FACT_FUNNEL_USERS_CTA …" at bounding box center [889, 714] width 1316 height 582
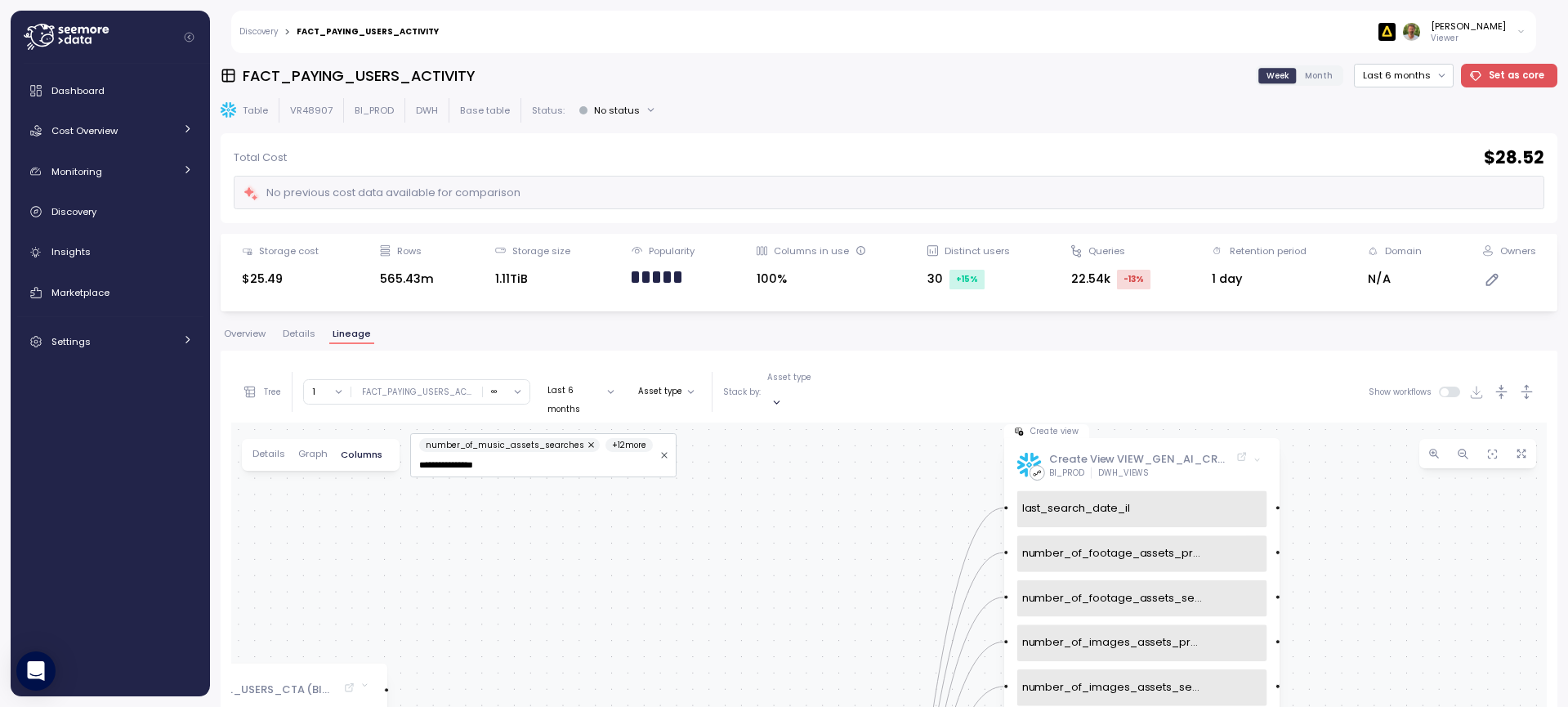
drag, startPoint x: 1307, startPoint y: 460, endPoint x: 1312, endPoint y: 521, distance: 61.2
click at [1312, 521] on div "Table FACT_PAYING_USERS_ACTIVITY BI_PROD DWH Data source FACT_FUNNEL_USERS_CTA …" at bounding box center [889, 714] width 1316 height 582
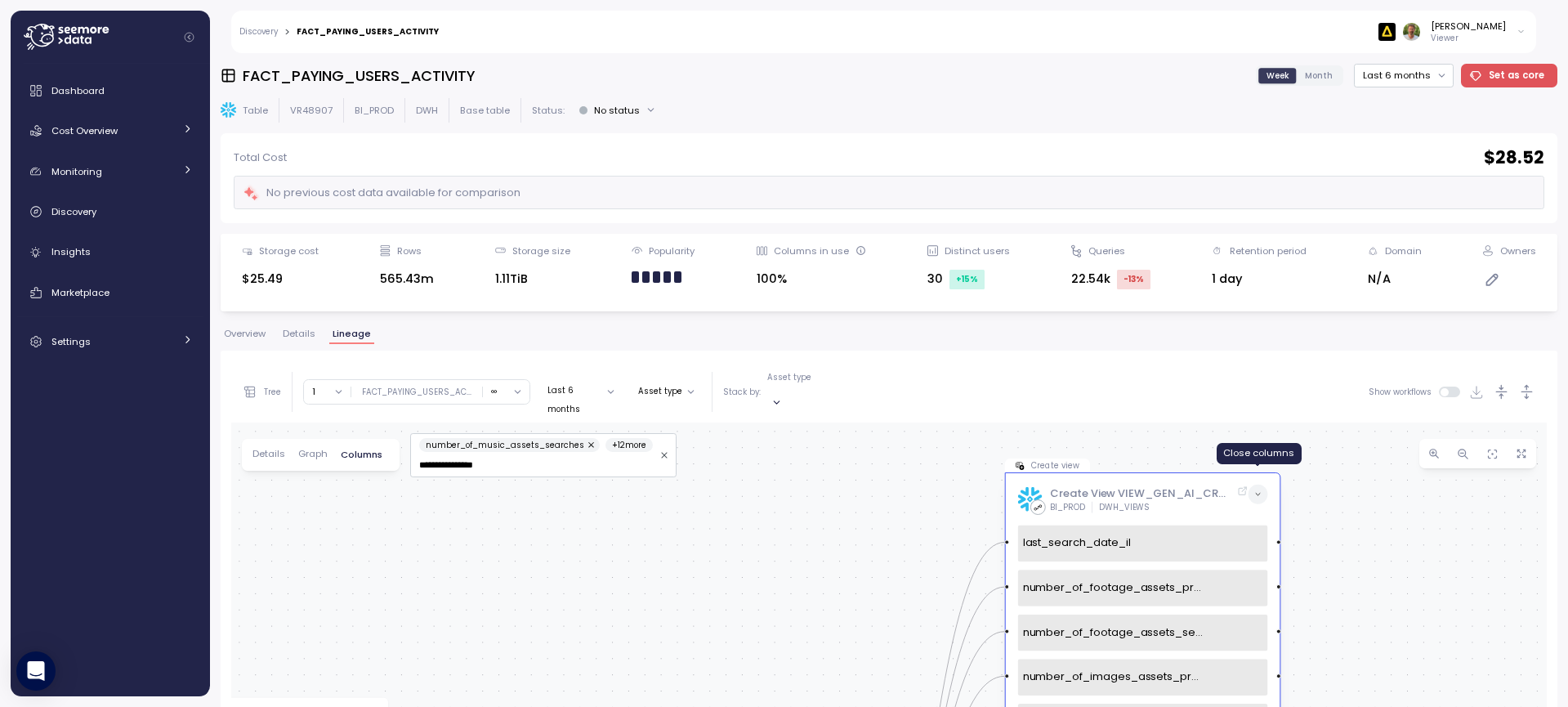
click at [1260, 490] on icon at bounding box center [1259, 494] width 8 height 8
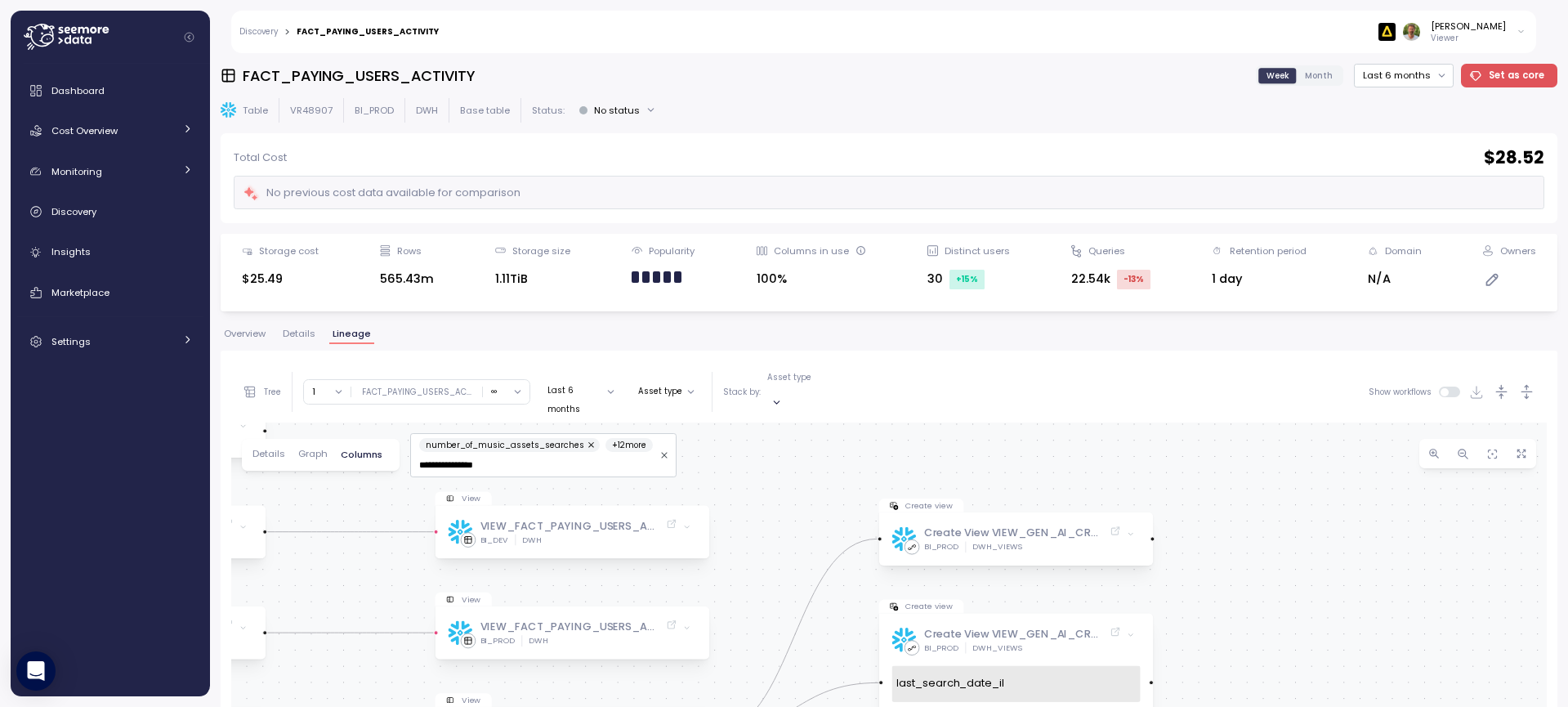
drag, startPoint x: 1318, startPoint y: 581, endPoint x: 1138, endPoint y: 442, distance: 227.4
click at [1176, 383] on div "Tree Clear all BI_PROD BI_DEV BACKUPS ODS_PROD ARTLIST_CONSOLIDATED_PROD 1 ∞ 0 …" at bounding box center [889, 683] width 1316 height 643
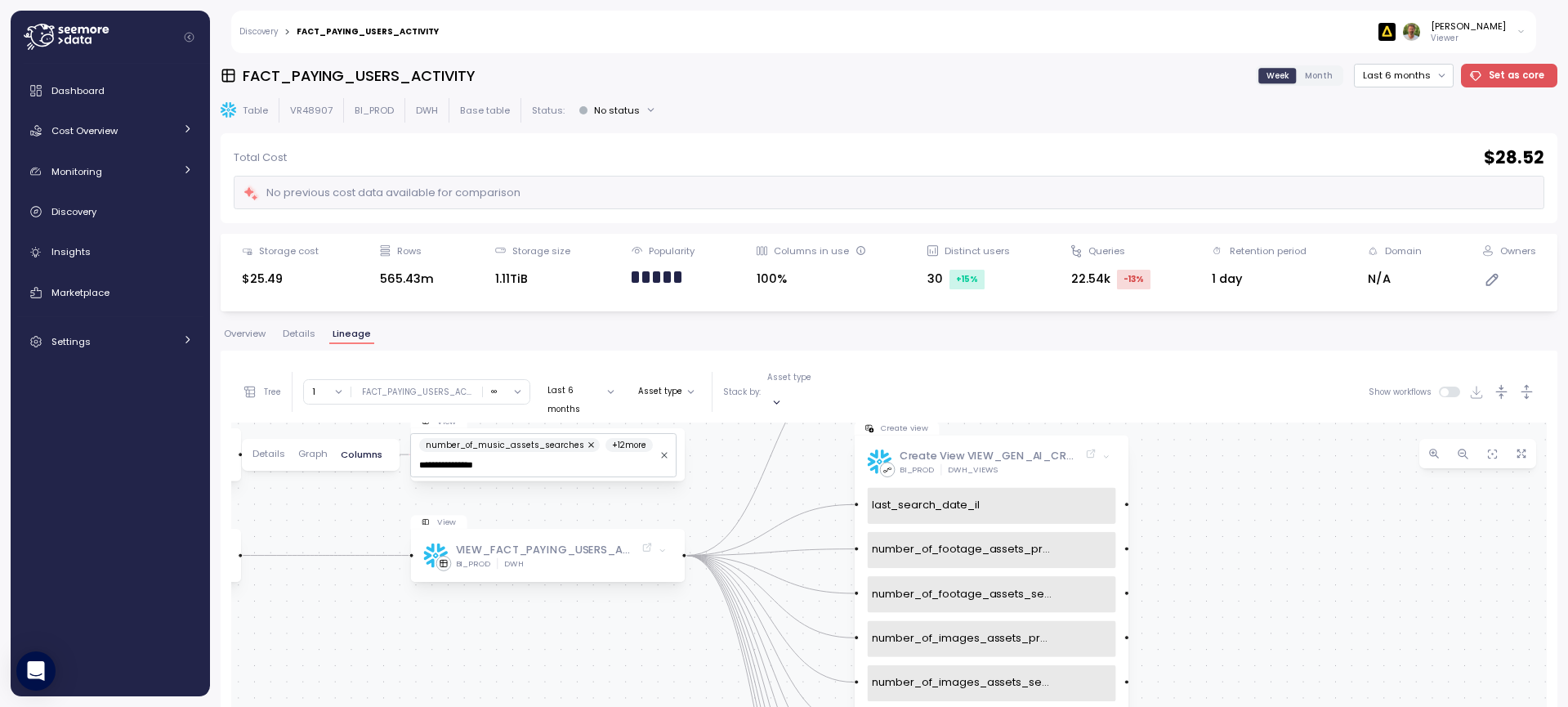
drag, startPoint x: 1335, startPoint y: 590, endPoint x: 1326, endPoint y: 421, distance: 169.2
click at [1326, 423] on div "Table FACT_PAYING_USERS_ACTIVITY BI_PROD DWH Data source FACT_FUNNEL_USERS_CTA …" at bounding box center [889, 714] width 1316 height 582
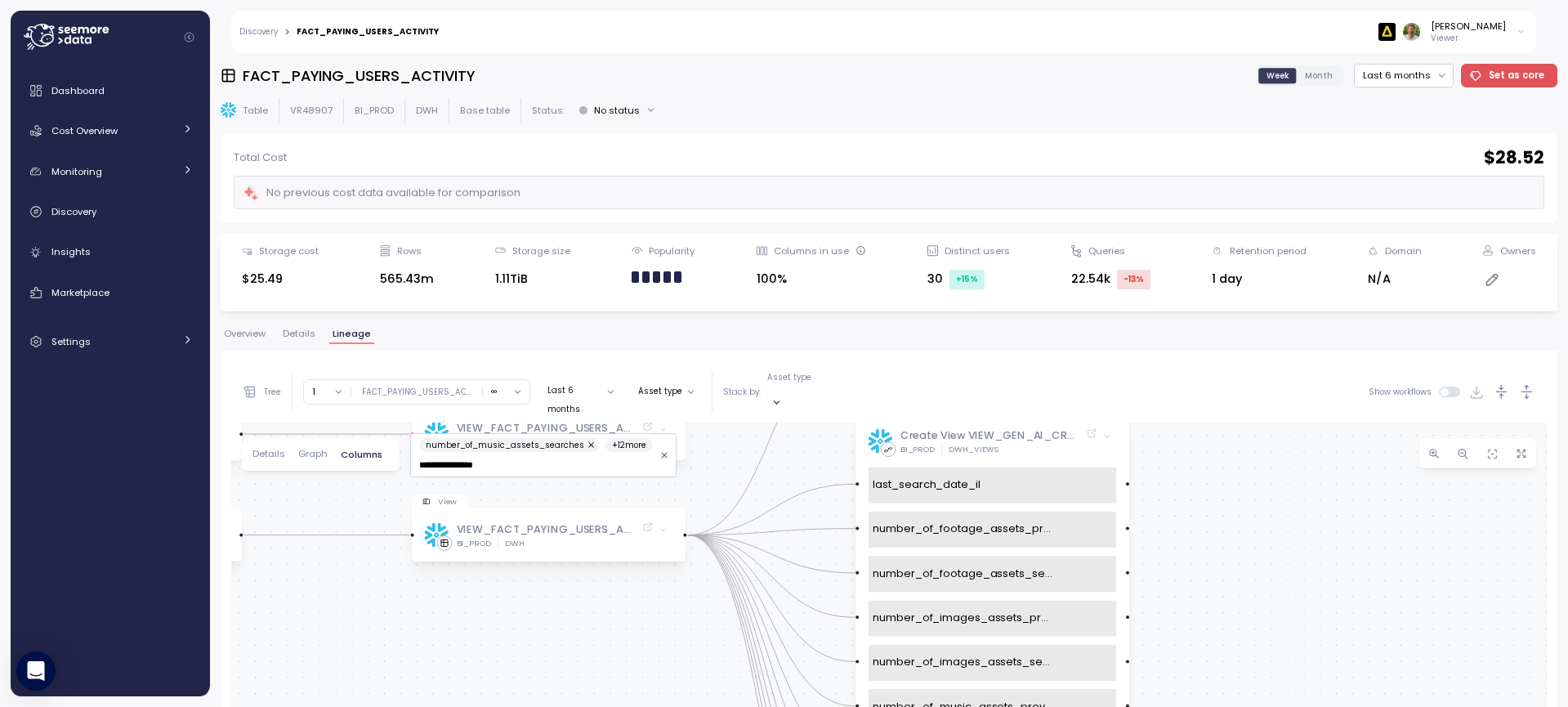
click at [1313, 464] on div "Table FACT_PAYING_USERS_ACTIVITY BI_PROD DWH Data source FACT_FUNNEL_USERS_CTA …" at bounding box center [889, 714] width 1316 height 582
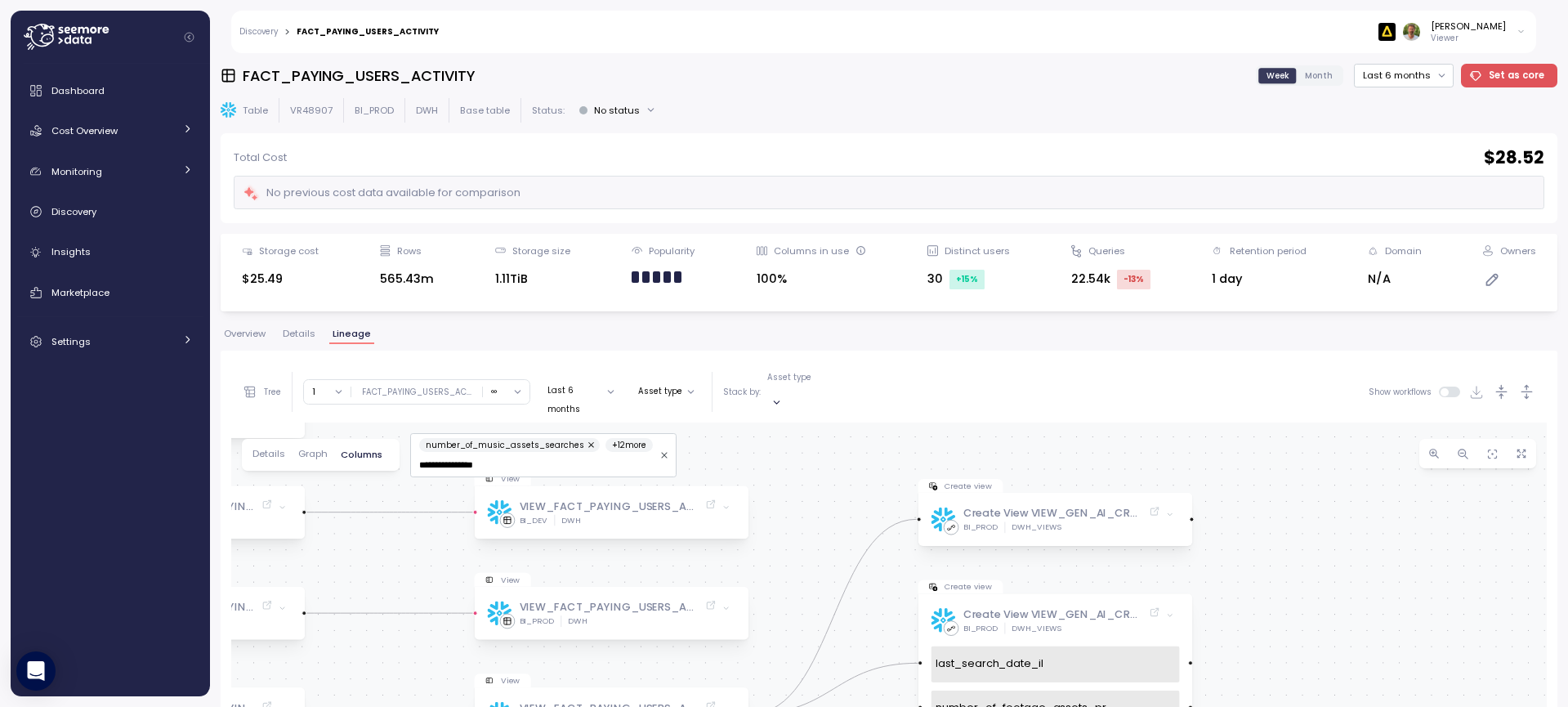
drag, startPoint x: 1234, startPoint y: 471, endPoint x: 1135, endPoint y: 534, distance: 117.3
click at [1310, 609] on div "Table FACT_PAYING_USERS_ACTIVITY BI_PROD DWH Data source FACT_FUNNEL_USERS_CTA …" at bounding box center [889, 714] width 1316 height 582
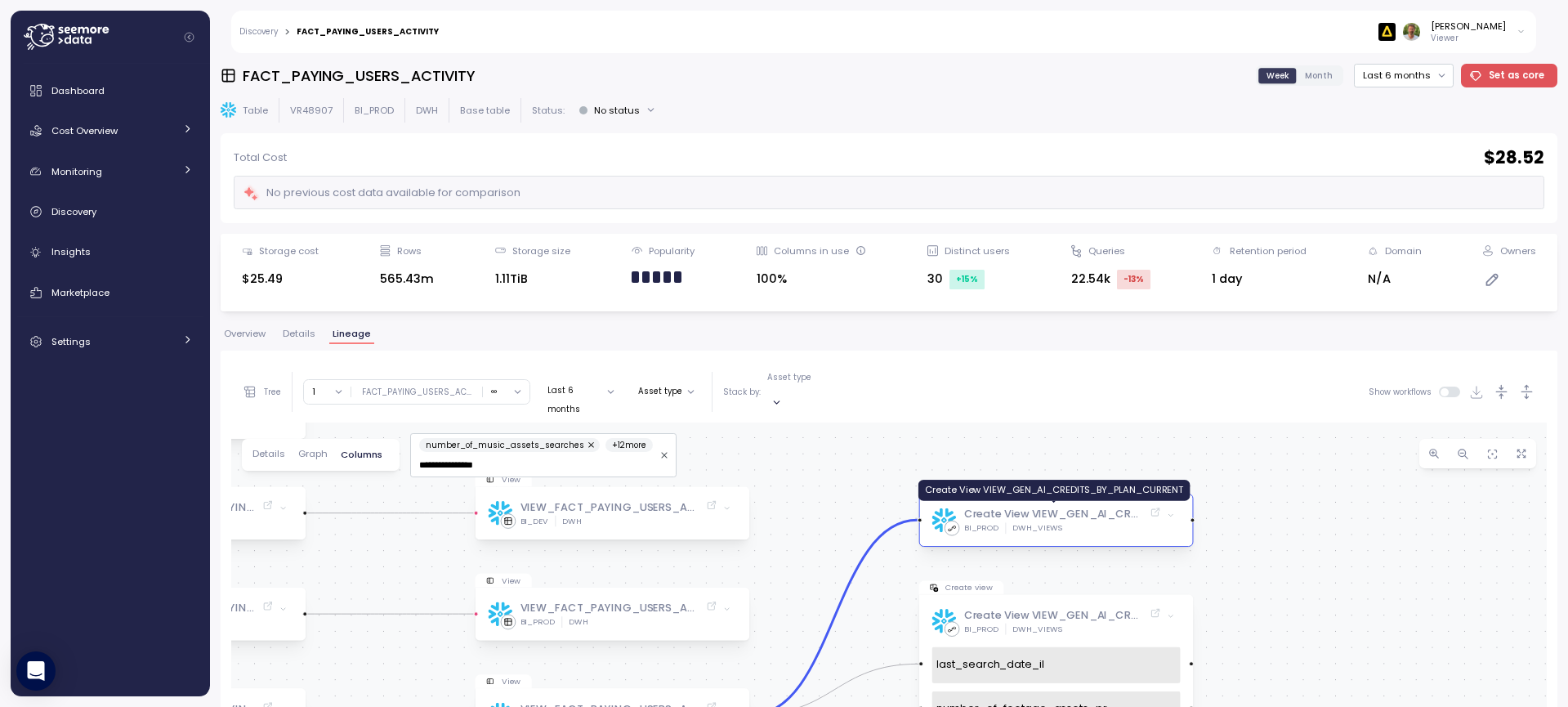
click at [1013, 506] on div "Create View VIEW_GEN_AI_CREDITS_BY_PLAN_CURRENT" at bounding box center [1054, 514] width 180 height 16
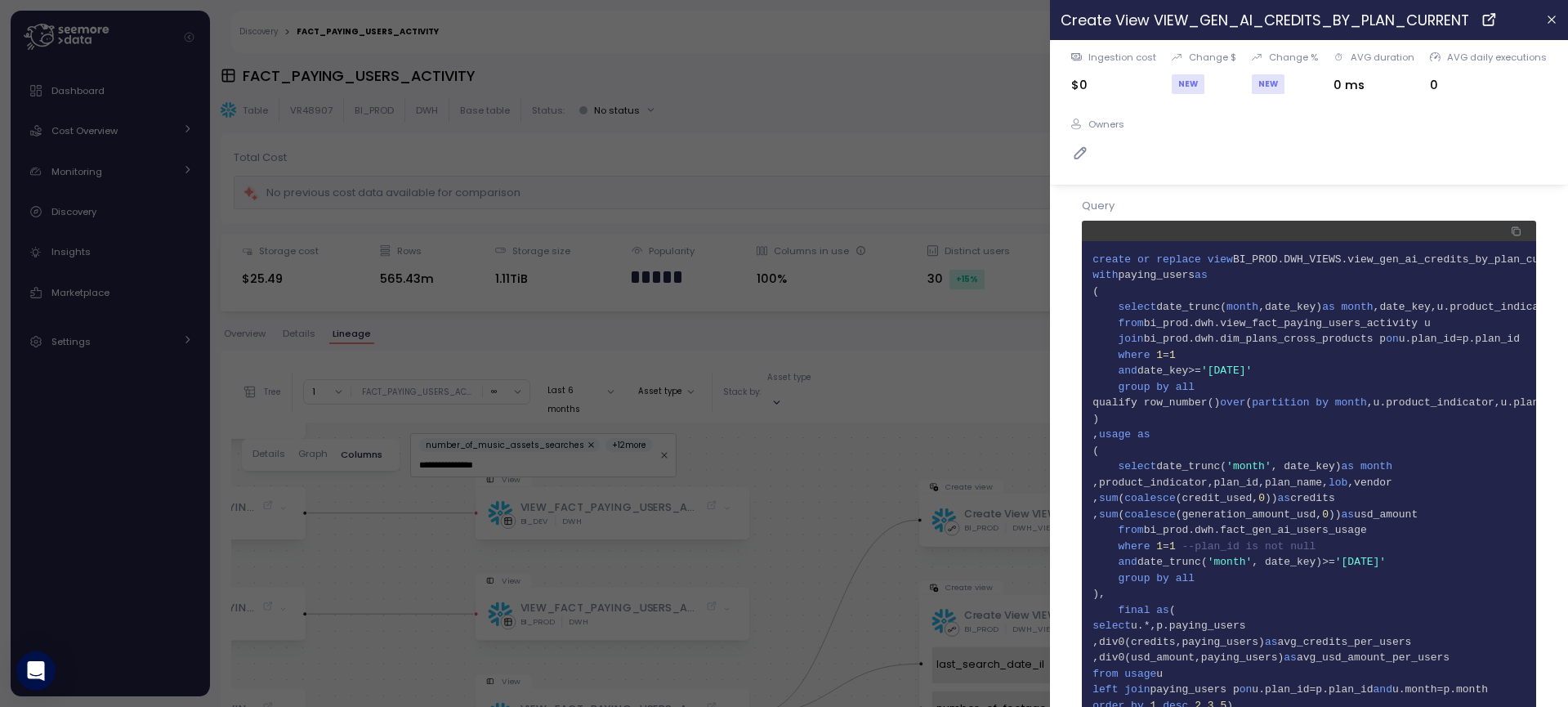
click at [1515, 234] on icon "button" at bounding box center [1517, 232] width 7 height 7
click at [1545, 21] on icon "button" at bounding box center [1552, 20] width 13 height 13
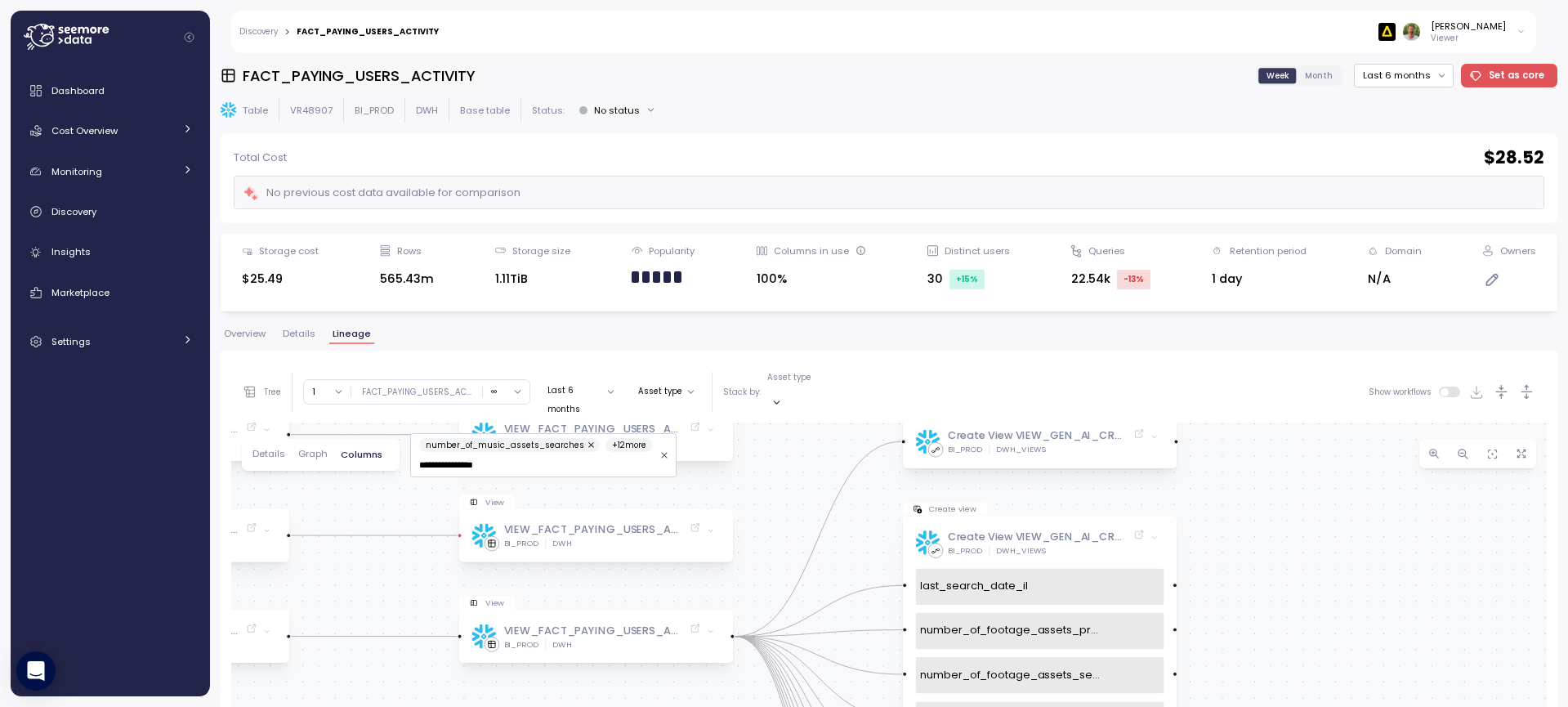
drag, startPoint x: 818, startPoint y: 502, endPoint x: 803, endPoint y: 425, distance: 78.4
click at [800, 423] on div "Table FACT_PAYING_USERS_ACTIVITY BI_PROD DWH Data source FACT_FUNNEL_USERS_CTA …" at bounding box center [889, 714] width 1316 height 582
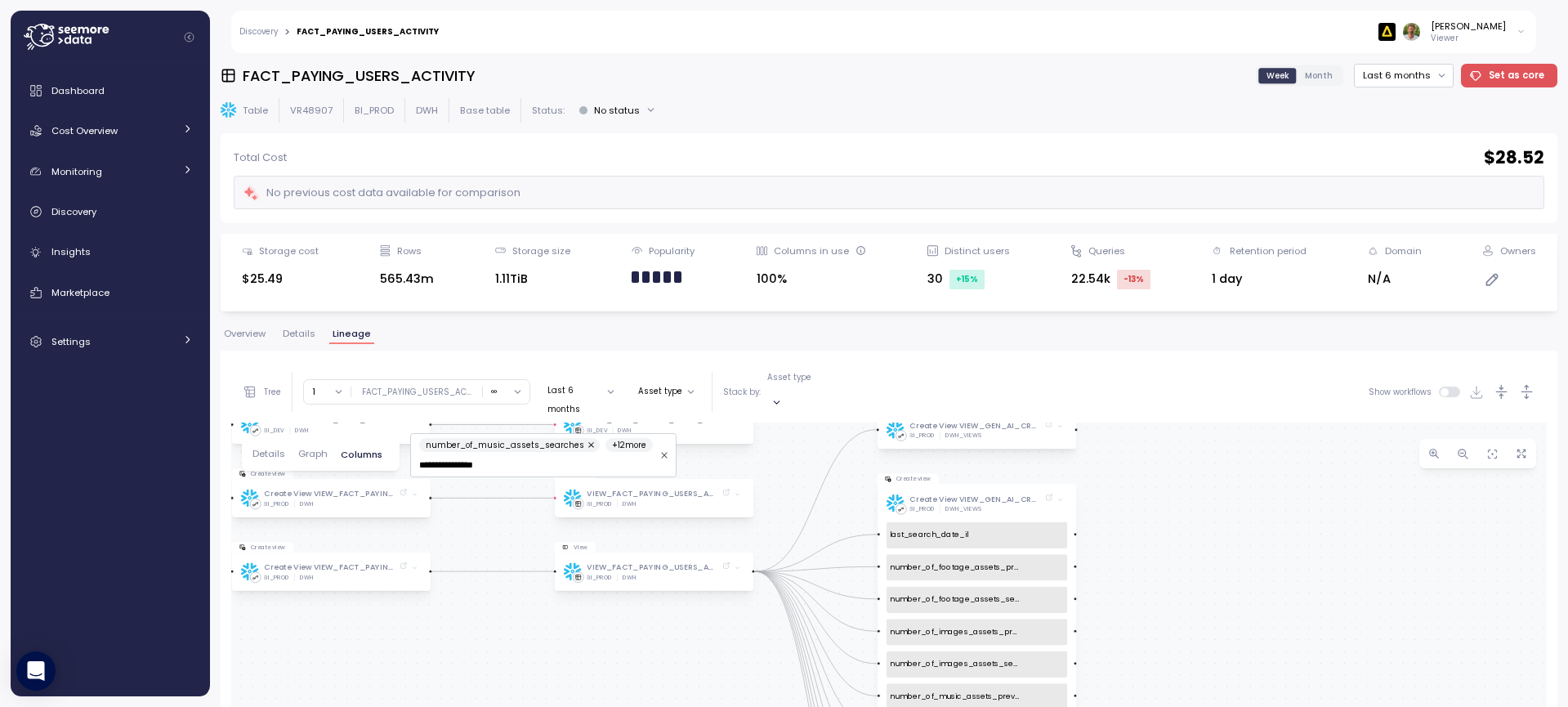
drag, startPoint x: 1340, startPoint y: 559, endPoint x: 1329, endPoint y: 529, distance: 32.0
click at [1329, 529] on div "Table FACT_PAYING_USERS_ACTIVITY BI_PROD DWH Data source FACT_FUNNEL_USERS_CTA …" at bounding box center [889, 714] width 1316 height 582
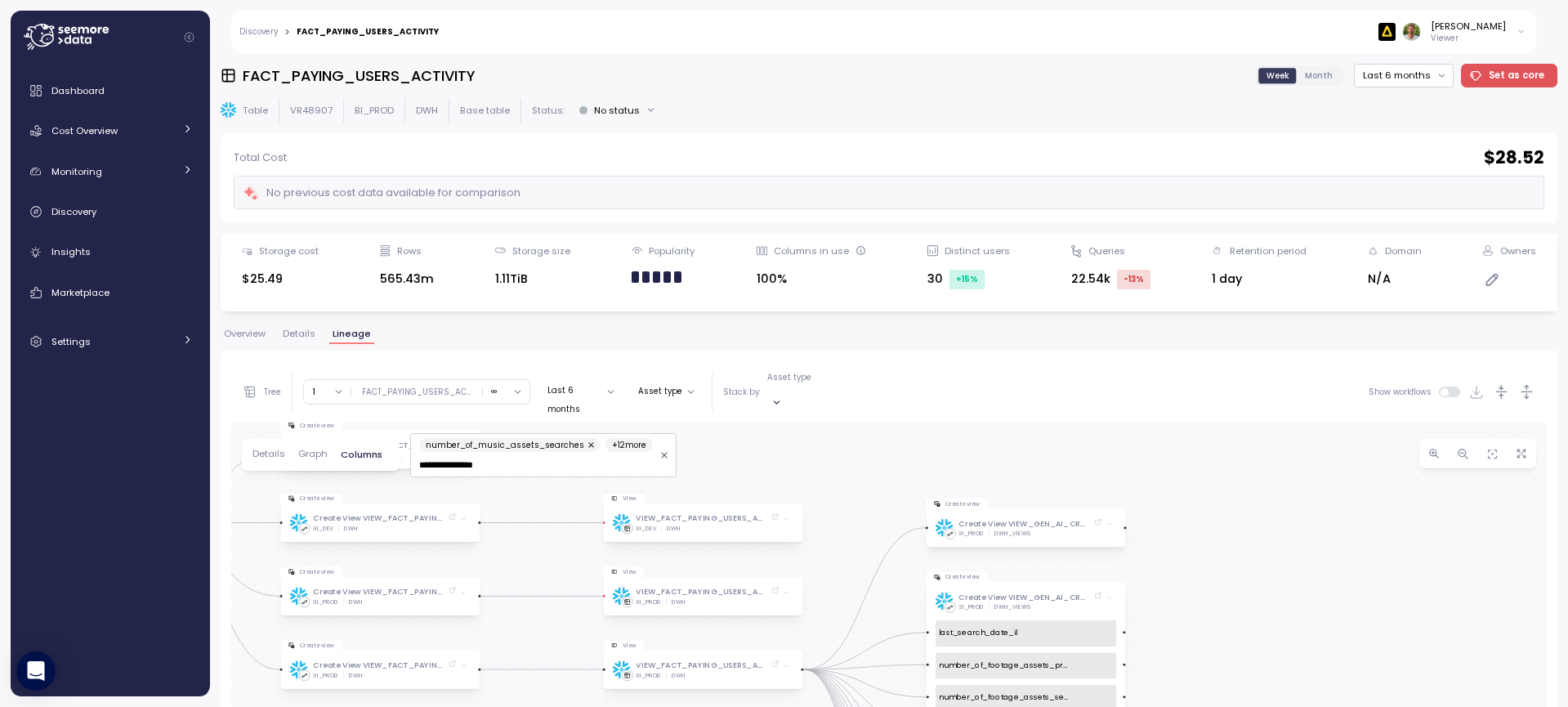
drag, startPoint x: 1167, startPoint y: 531, endPoint x: 1205, endPoint y: 603, distance: 81.4
click at [1214, 624] on div "Table FACT_PAYING_USERS_ACTIVITY BI_PROD DWH Data source FACT_FUNNEL_USERS_CTA …" at bounding box center [889, 714] width 1316 height 582
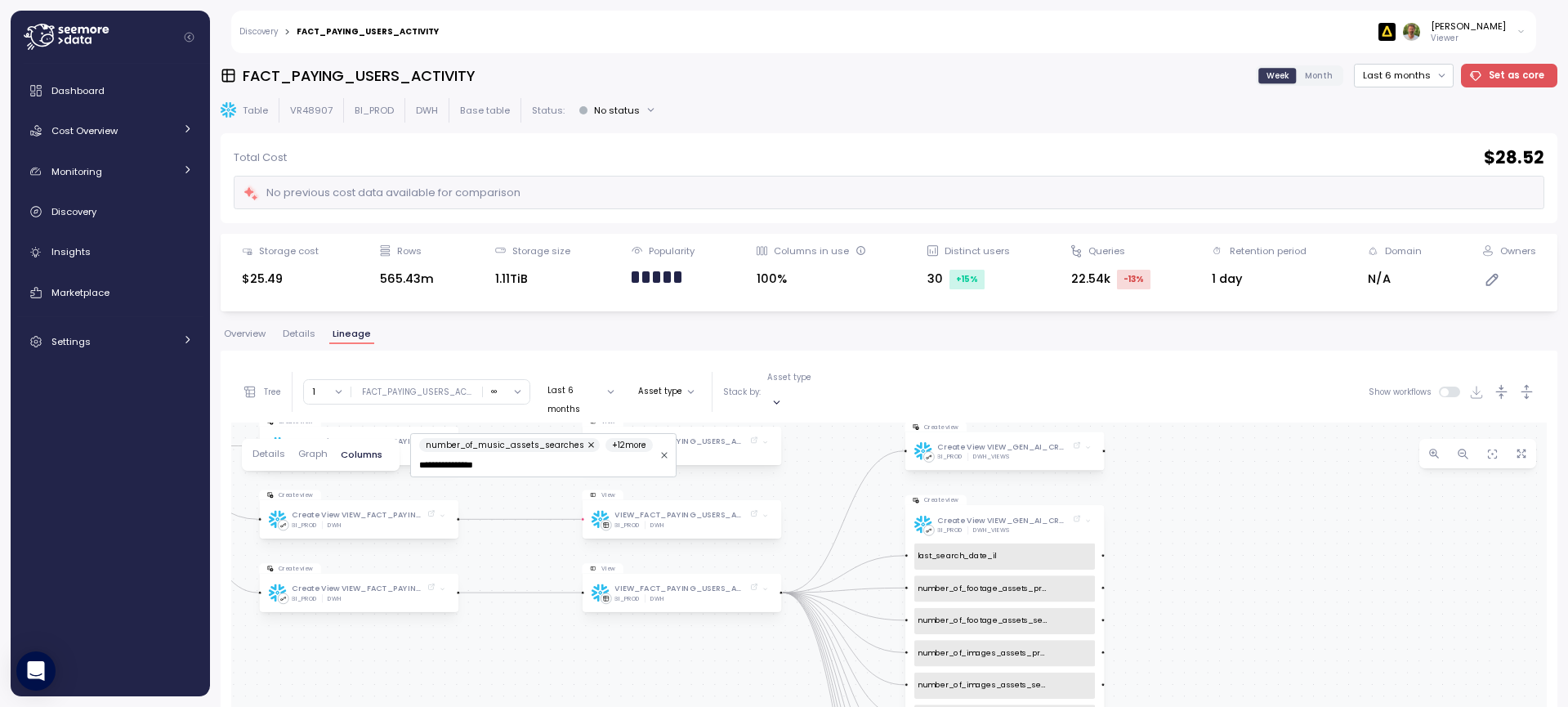
drag, startPoint x: 1254, startPoint y: 600, endPoint x: 1233, endPoint y: 516, distance: 86.6
click at [1234, 518] on div "Table FACT_PAYING_USERS_ACTIVITY BI_PROD DWH Data source FACT_FUNNEL_USERS_CTA …" at bounding box center [889, 714] width 1316 height 582
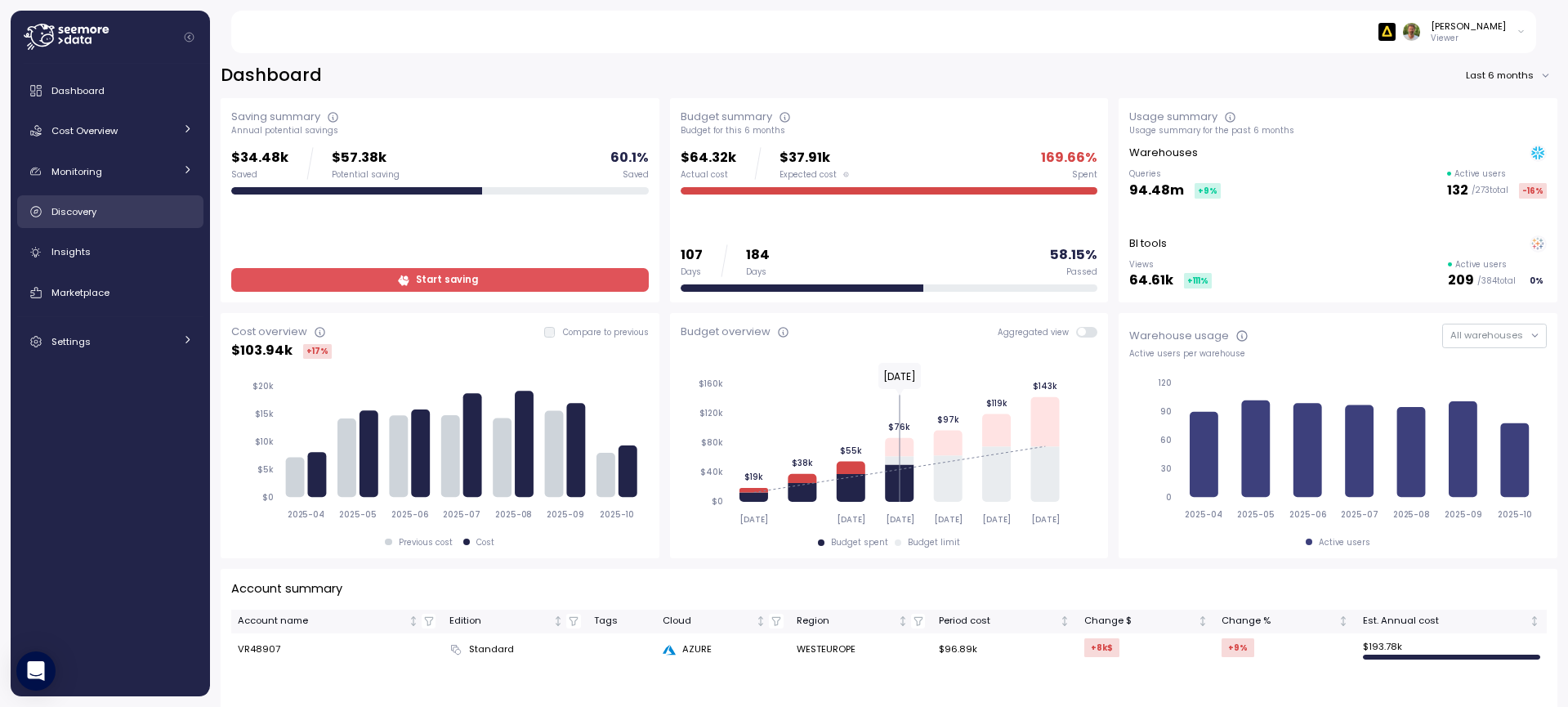
click at [137, 212] on div "Discovery" at bounding box center [122, 211] width 142 height 16
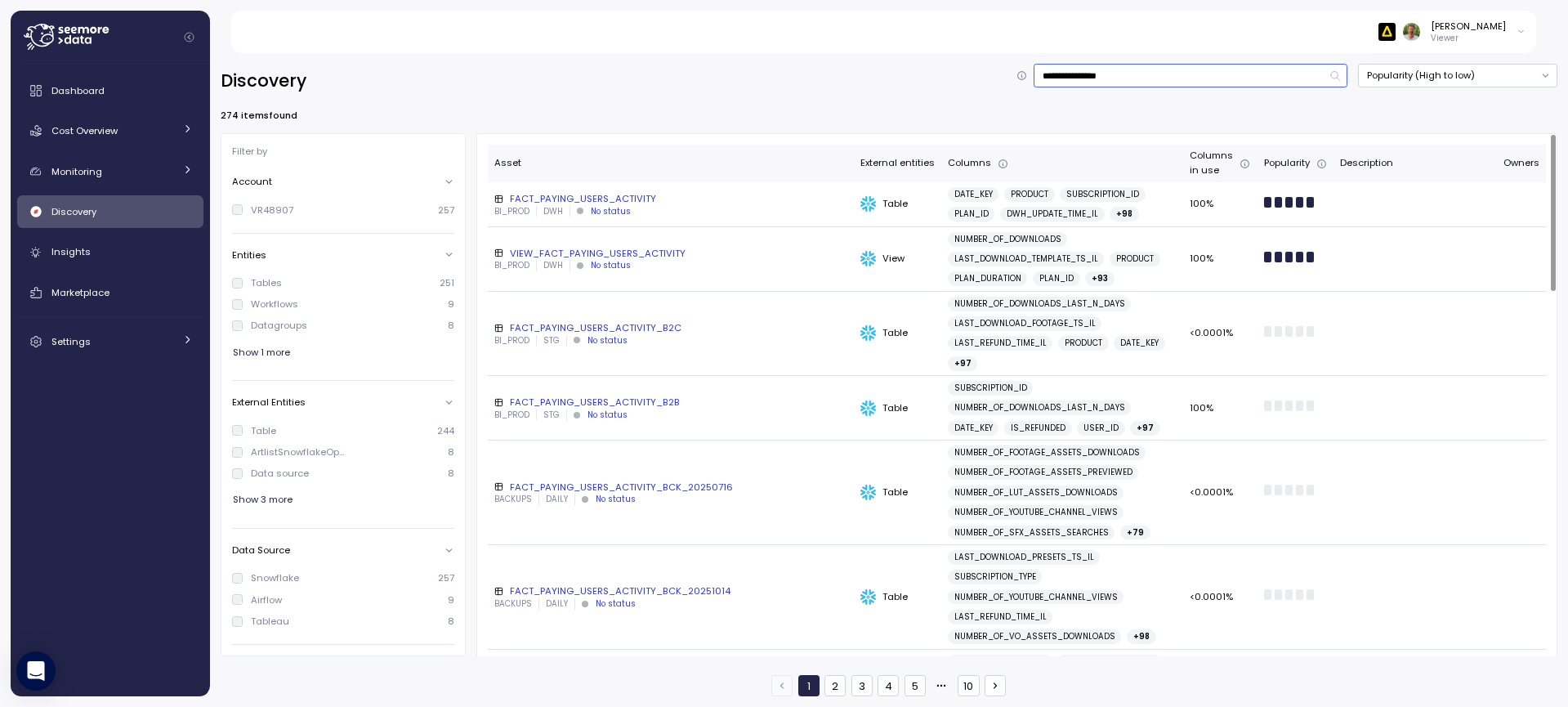
click at [1122, 72] on input "**********" at bounding box center [1191, 75] width 314 height 23
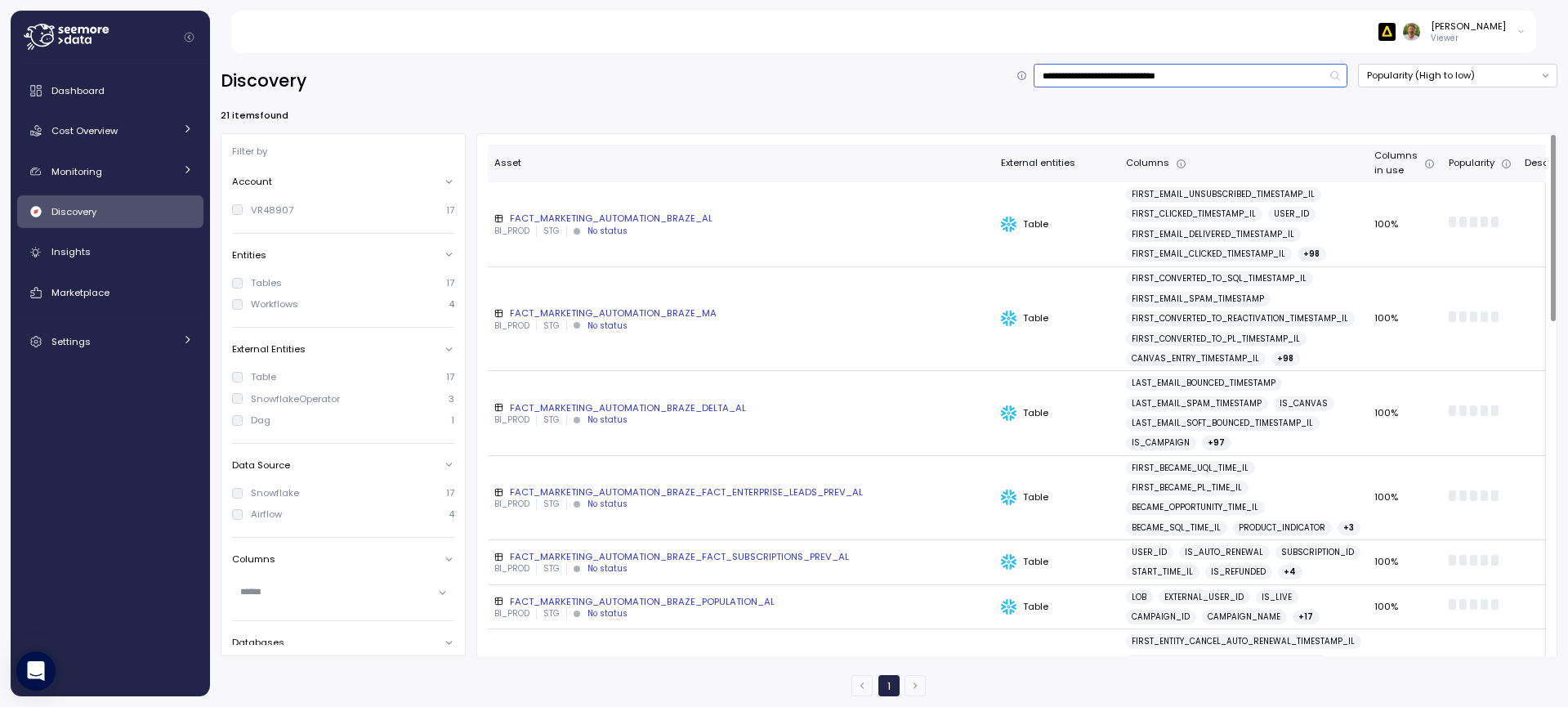
type input "**********"
click at [665, 218] on div "FACT_MARKETING_AUTOMATION_BRAZE_AL" at bounding box center [741, 218] width 493 height 13
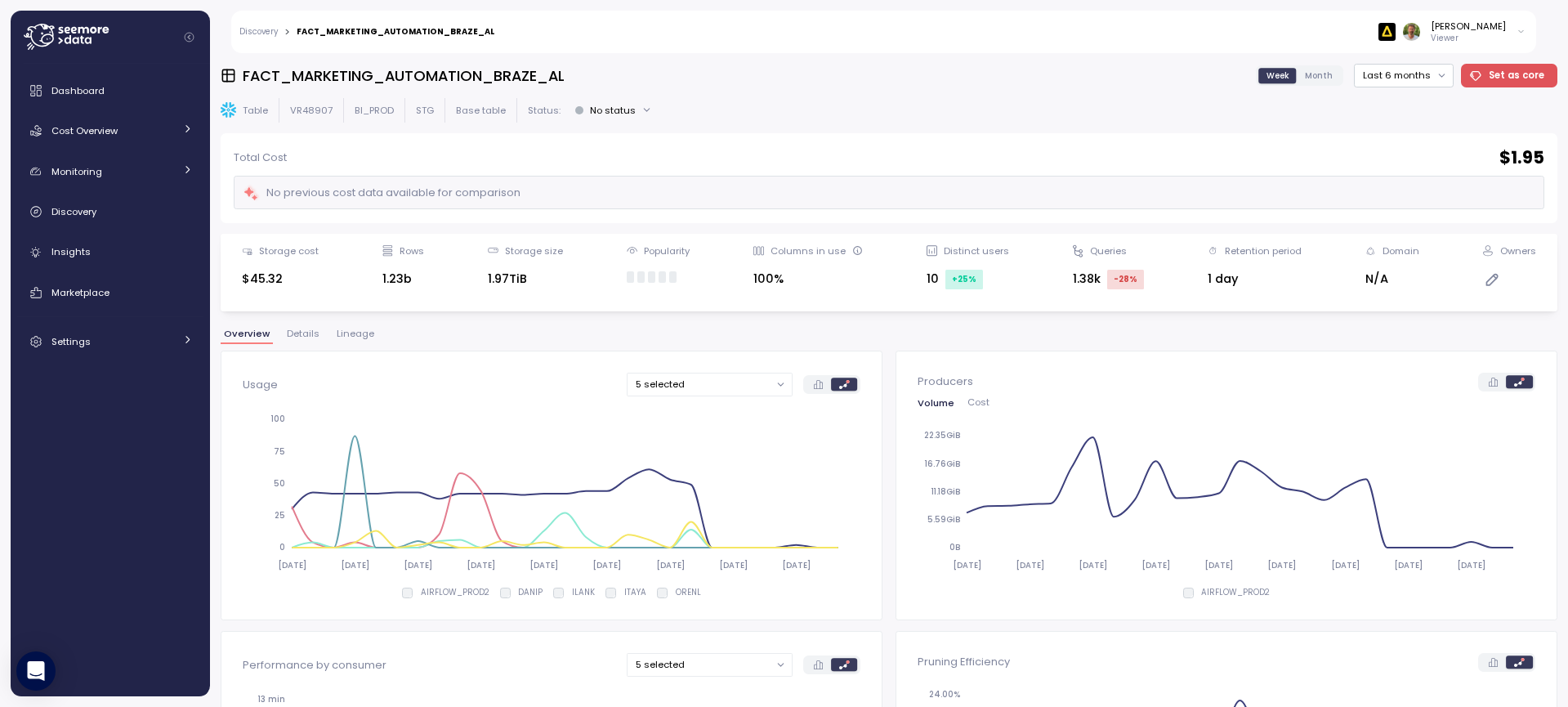
click at [354, 336] on span "Lineage" at bounding box center [355, 334] width 38 height 9
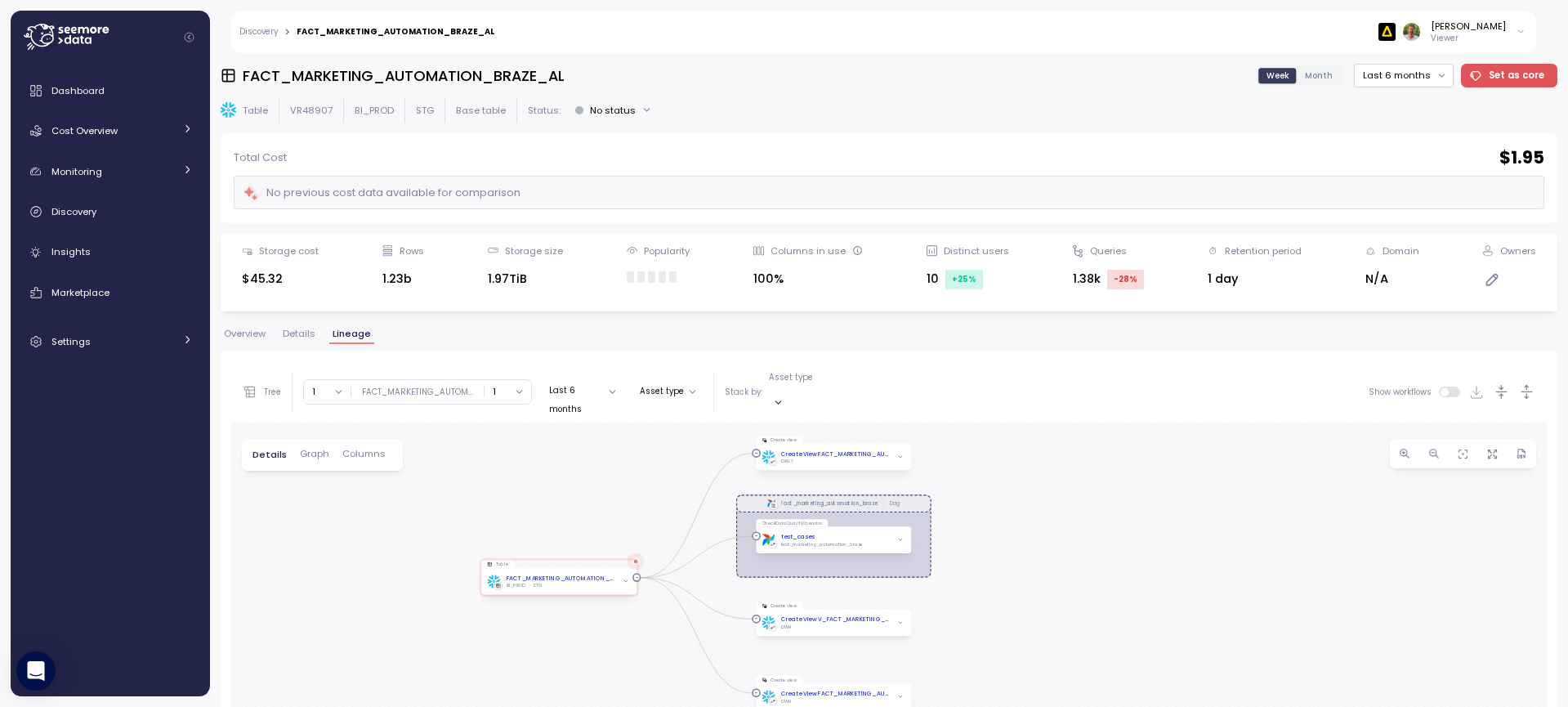
drag, startPoint x: 568, startPoint y: 530, endPoint x: 523, endPoint y: 475, distance: 71.1
click at [523, 475] on div "fact_marketing_automation_braze Dag Table FACT_MARKETING_AUTOMATION_BRAZE_AL BI…" at bounding box center [889, 714] width 1316 height 582
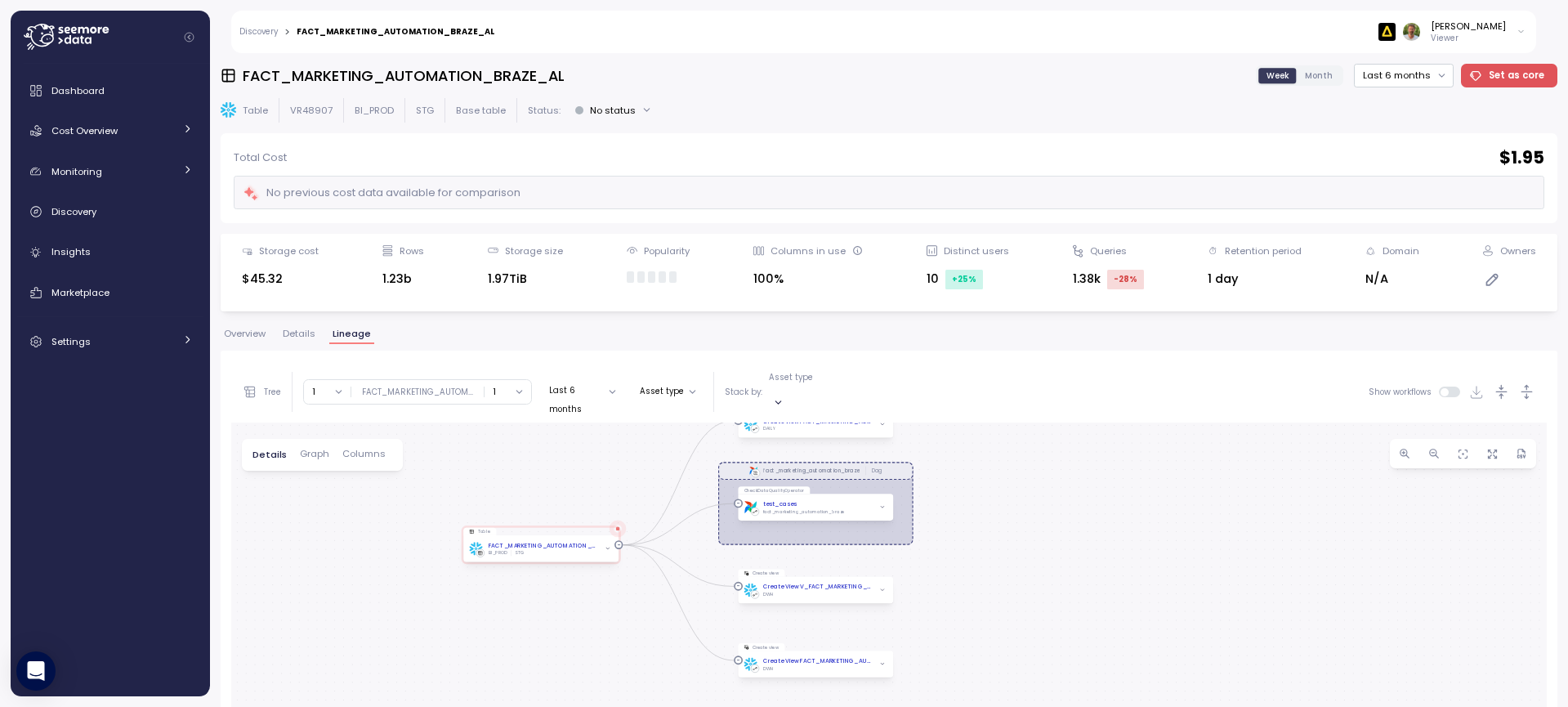
drag, startPoint x: 1099, startPoint y: 652, endPoint x: 1082, endPoint y: 625, distance: 31.9
click at [1082, 625] on div "fact_marketing_automation_braze Dag Table FACT_MARKETING_AUTOMATION_BRAZE_AL BI…" at bounding box center [889, 714] width 1316 height 582
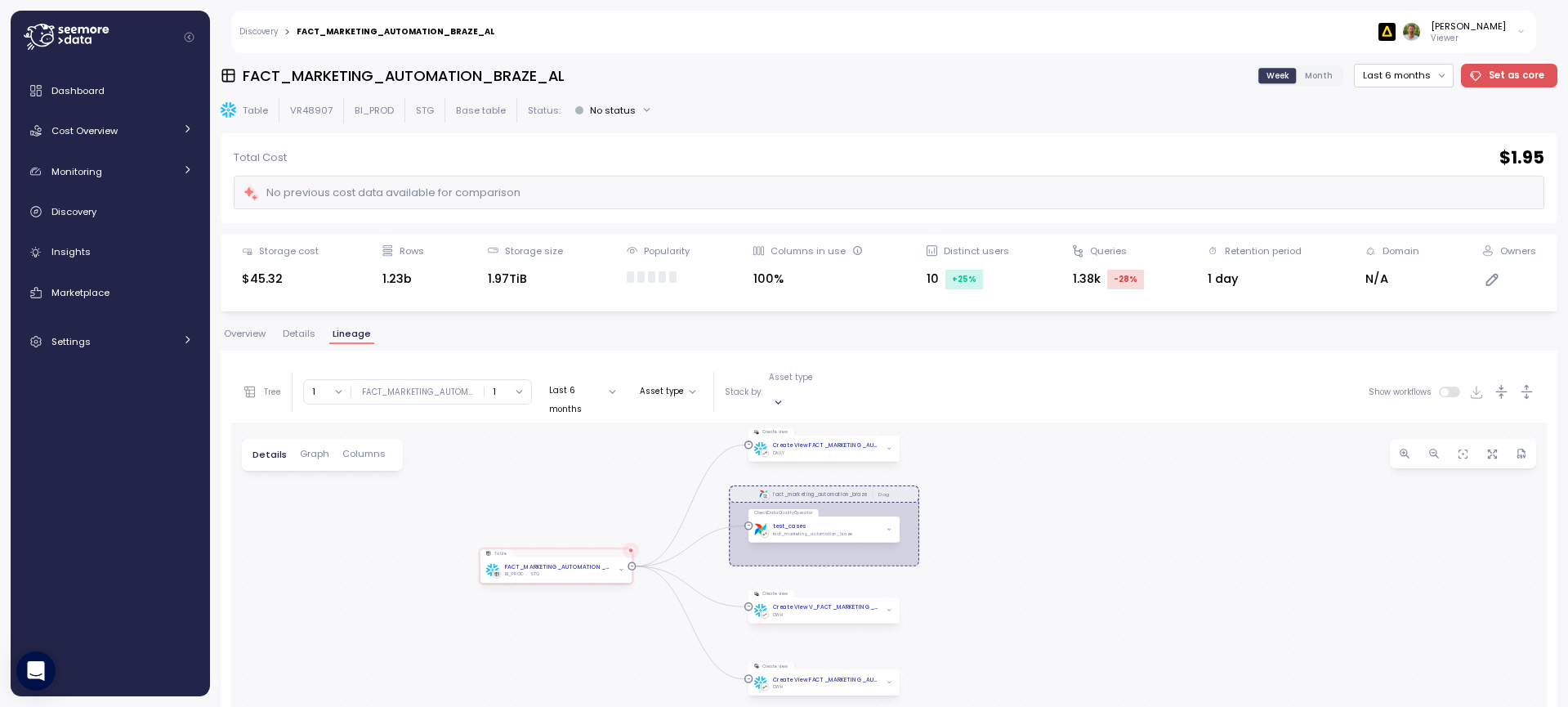
drag, startPoint x: 973, startPoint y: 553, endPoint x: 978, endPoint y: 595, distance: 42.3
click at [978, 595] on div "fact_marketing_automation_braze Dag Table FACT_MARKETING_AUTOMATION_BRAZE_AL BI…" at bounding box center [889, 714] width 1316 height 582
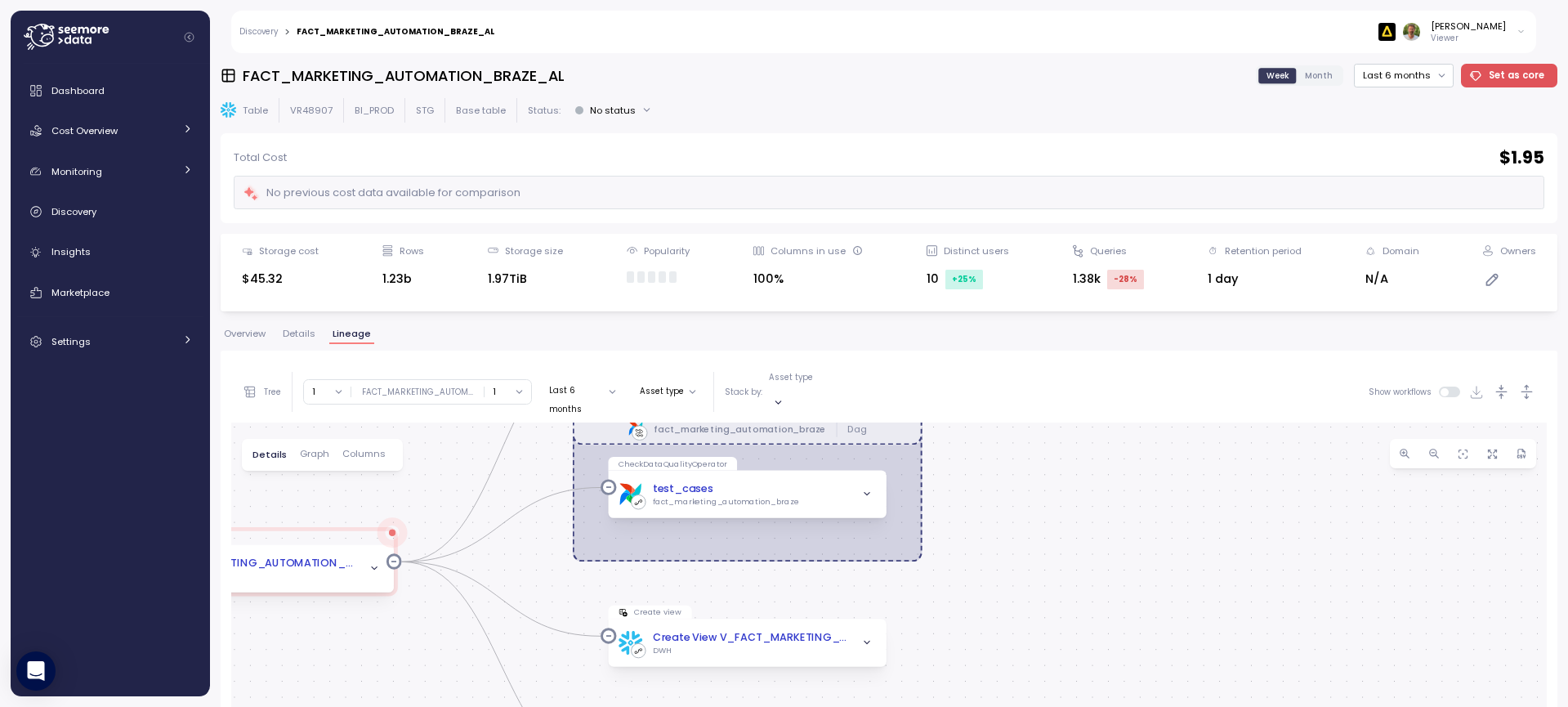
drag, startPoint x: 1132, startPoint y: 623, endPoint x: 1079, endPoint y: 487, distance: 146.0
click at [1079, 487] on div "fact_marketing_automation_braze Dag Table FACT_MARKETING_AUTOMATION_BRAZE_AL BI…" at bounding box center [889, 714] width 1316 height 582
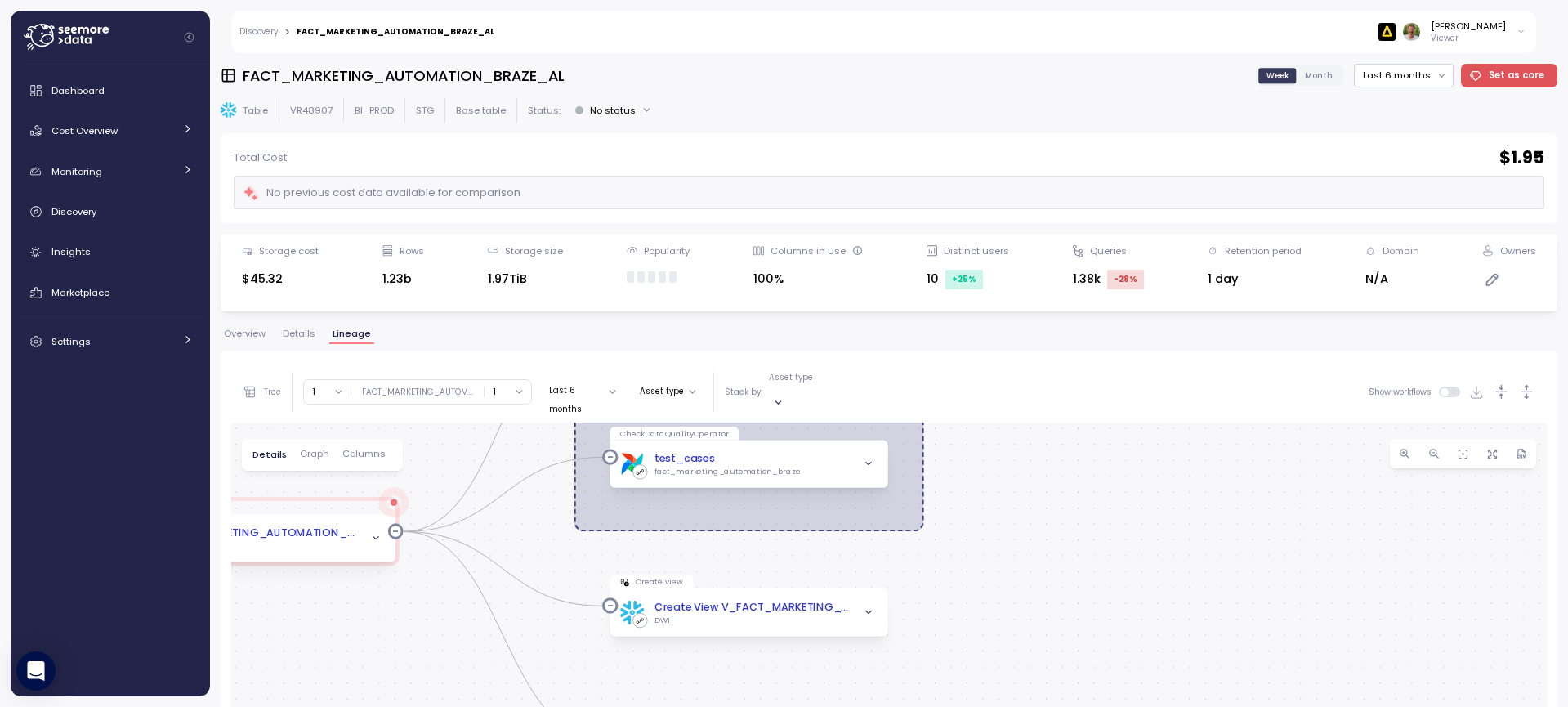
drag, startPoint x: 1005, startPoint y: 631, endPoint x: 1019, endPoint y: 519, distance: 112.9
click at [1019, 519] on div "fact_marketing_automation_braze Dag Table FACT_MARKETING_AUTOMATION_BRAZE_AL BI…" at bounding box center [889, 714] width 1316 height 582
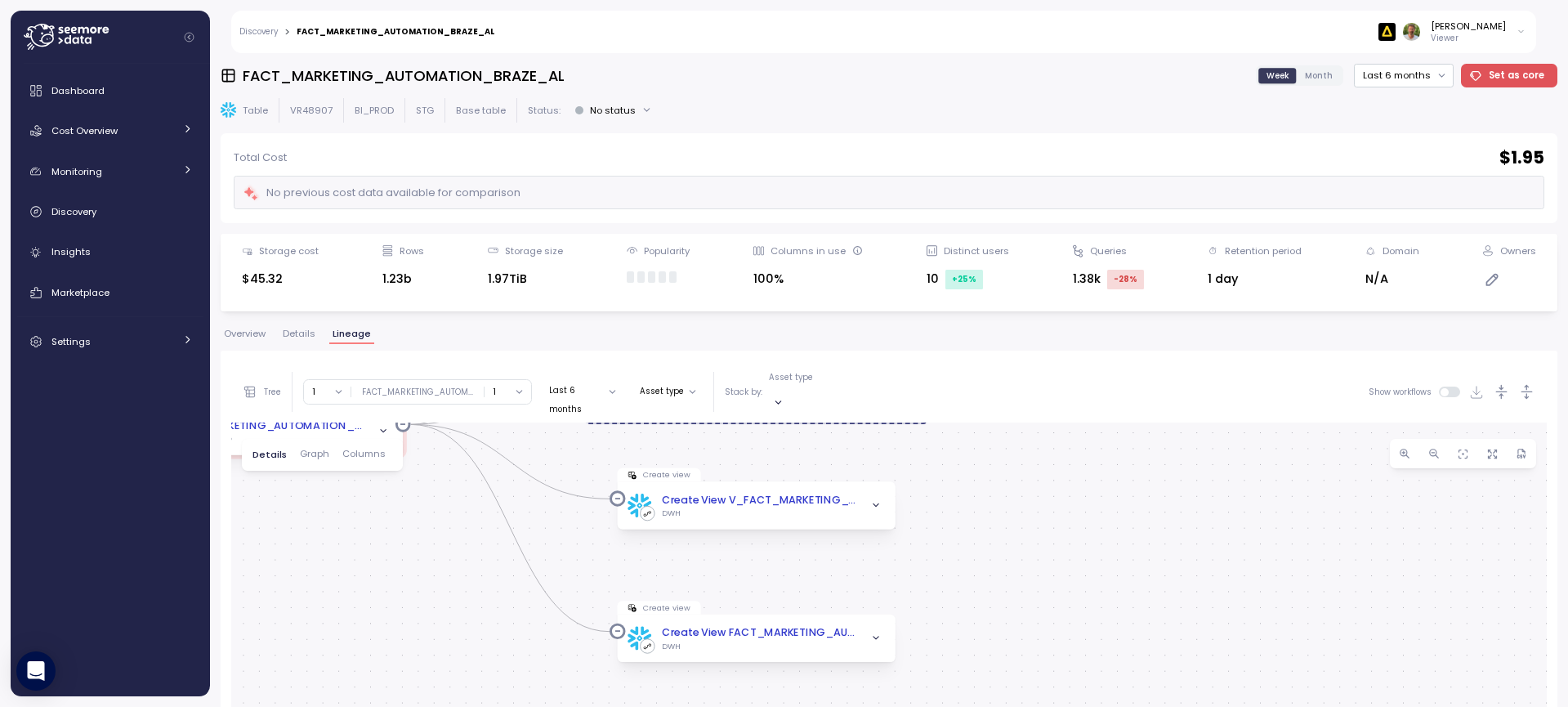
drag, startPoint x: 1064, startPoint y: 576, endPoint x: 1047, endPoint y: 531, distance: 48.1
click at [1059, 530] on div "fact_marketing_automation_braze Dag Table FACT_MARKETING_AUTOMATION_BRAZE_AL BI…" at bounding box center [889, 714] width 1316 height 582
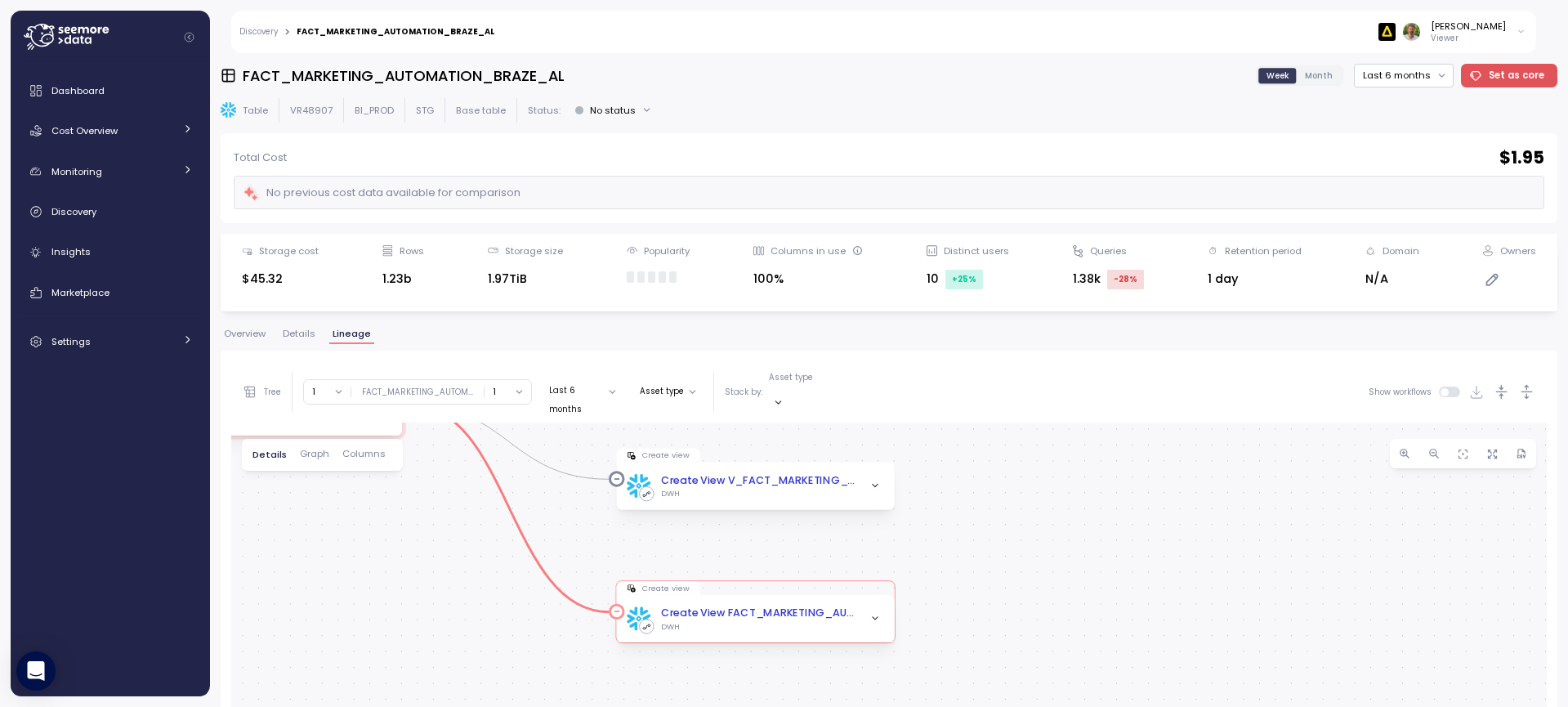
click at [875, 614] on icon "button" at bounding box center [875, 619] width 10 height 10
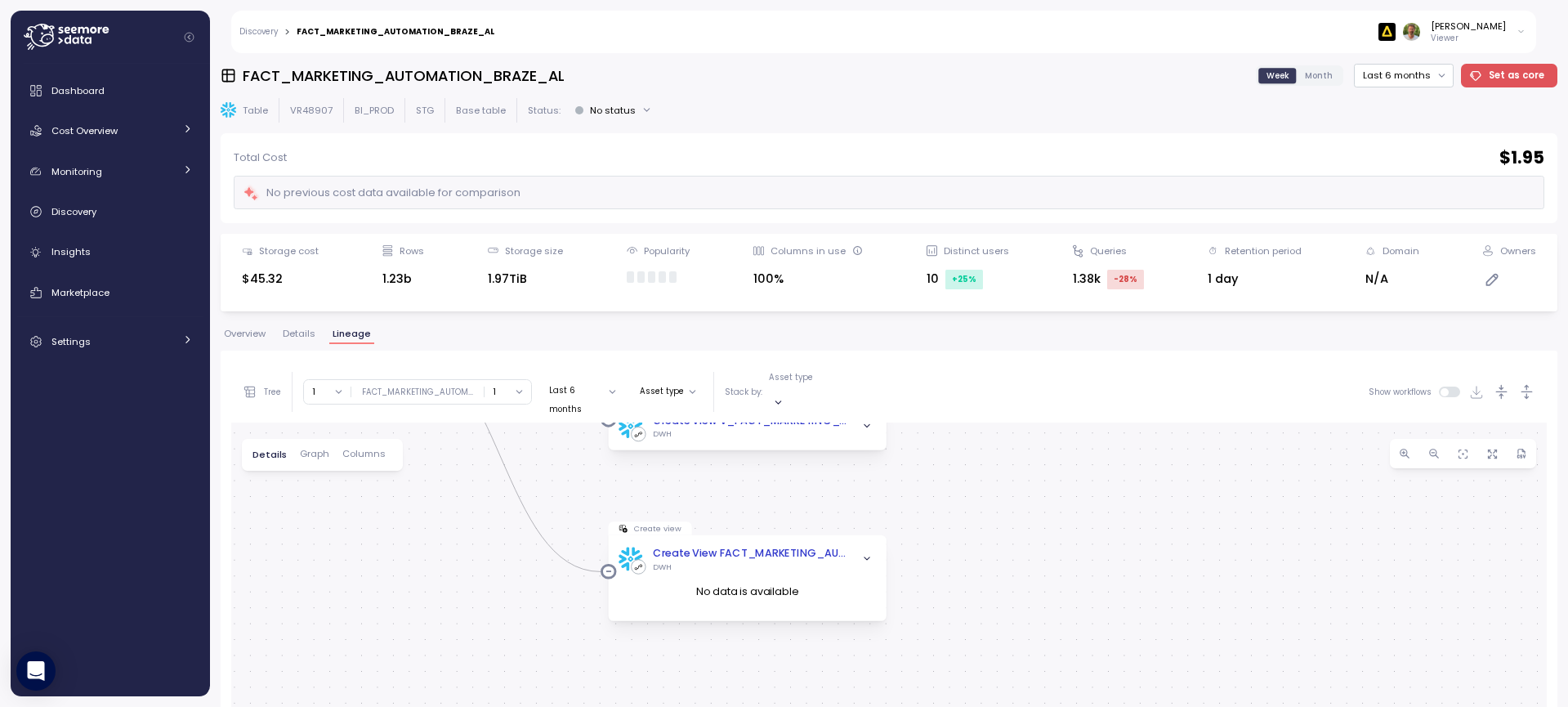
drag, startPoint x: 976, startPoint y: 595, endPoint x: 969, endPoint y: 533, distance: 62.4
click at [969, 533] on div "fact_marketing_automation_braze Dag Table FACT_MARKETING_AUTOMATION_BRAZE_AL BI…" at bounding box center [889, 714] width 1316 height 582
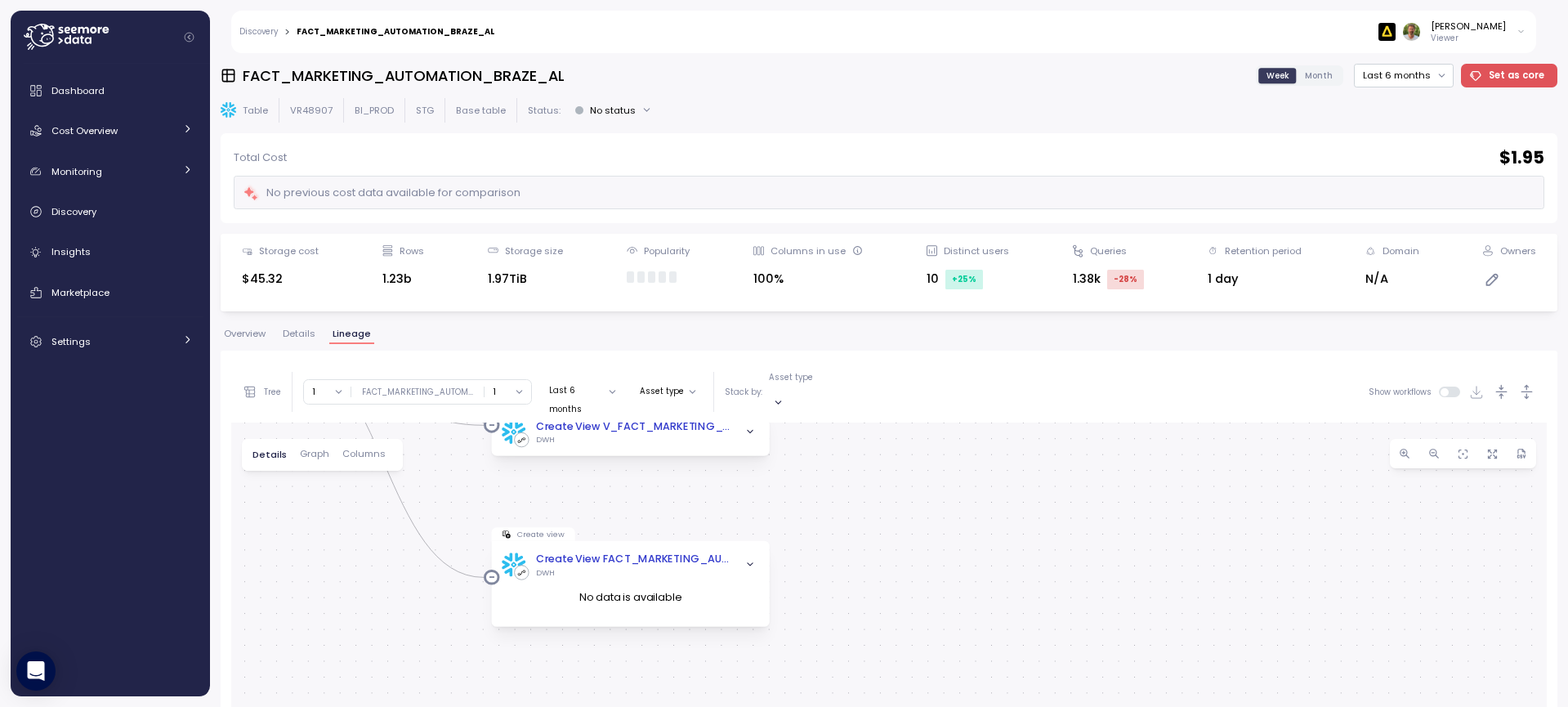
drag, startPoint x: 944, startPoint y: 479, endPoint x: 811, endPoint y: 480, distance: 133.0
click at [815, 482] on div "fact_marketing_automation_braze Dag Table FACT_MARKETING_AUTOMATION_BRAZE_AL BI…" at bounding box center [889, 714] width 1316 height 582
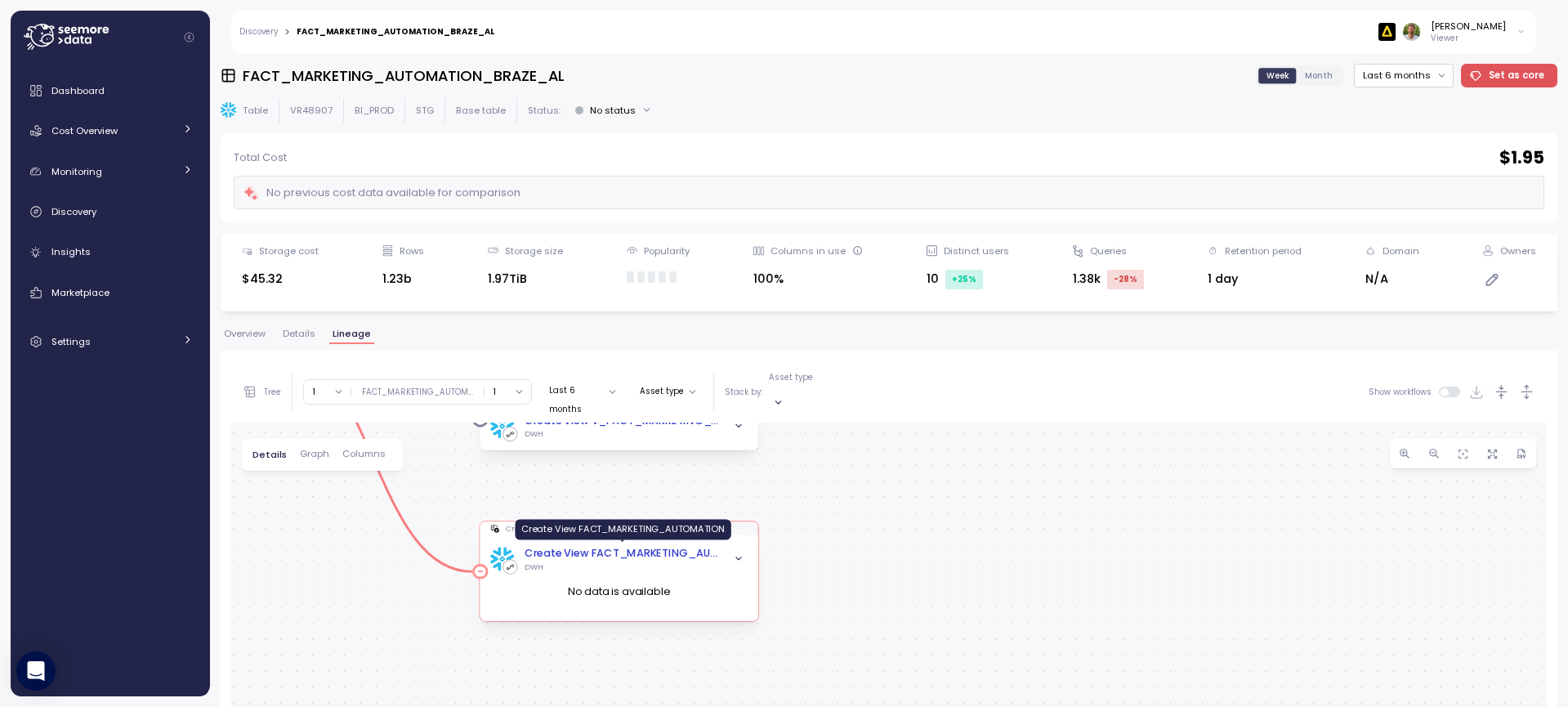
click at [662, 546] on div "Create View FACT_MARKETING_AUTOMATION" at bounding box center [623, 553] width 195 height 16
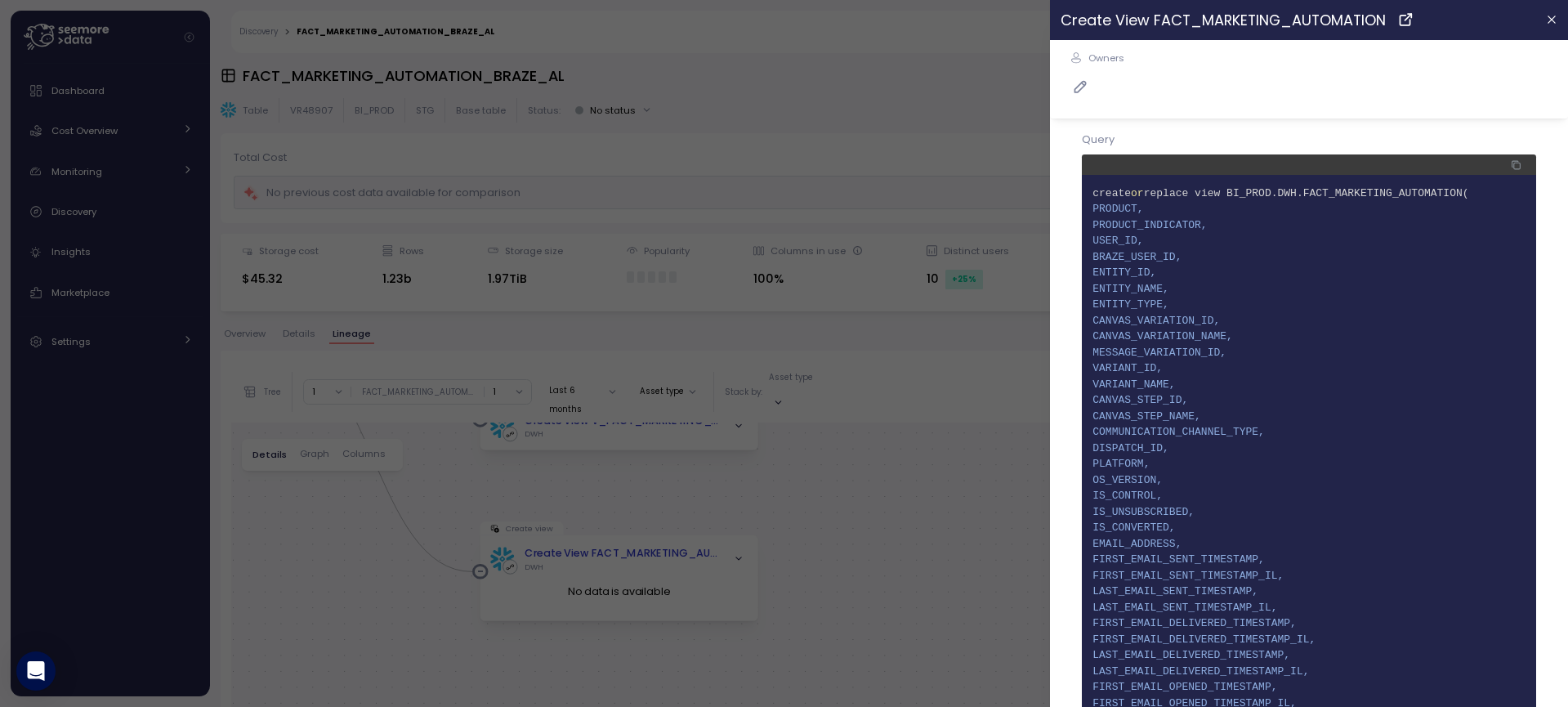
scroll to position [40, 0]
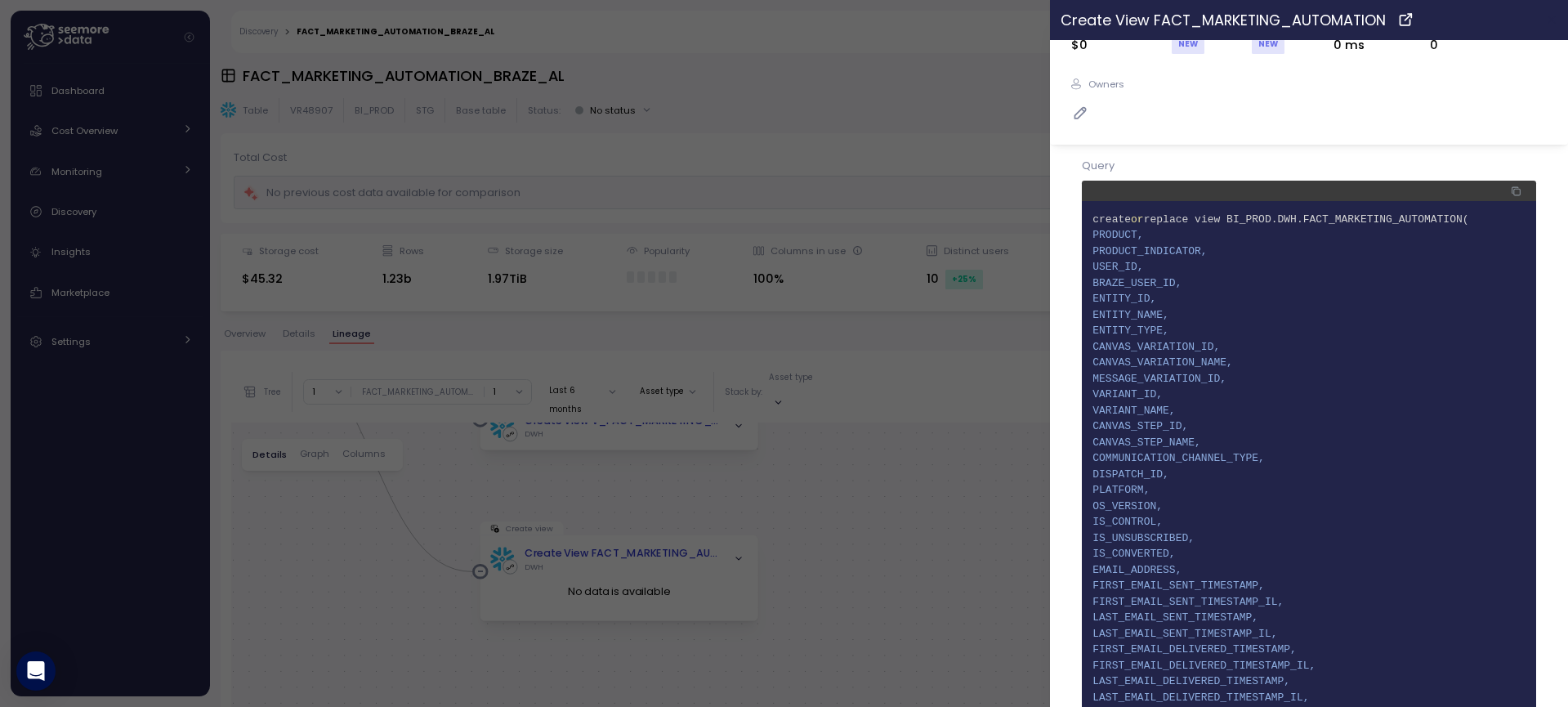
click at [1548, 23] on icon "button" at bounding box center [1552, 20] width 8 height 8
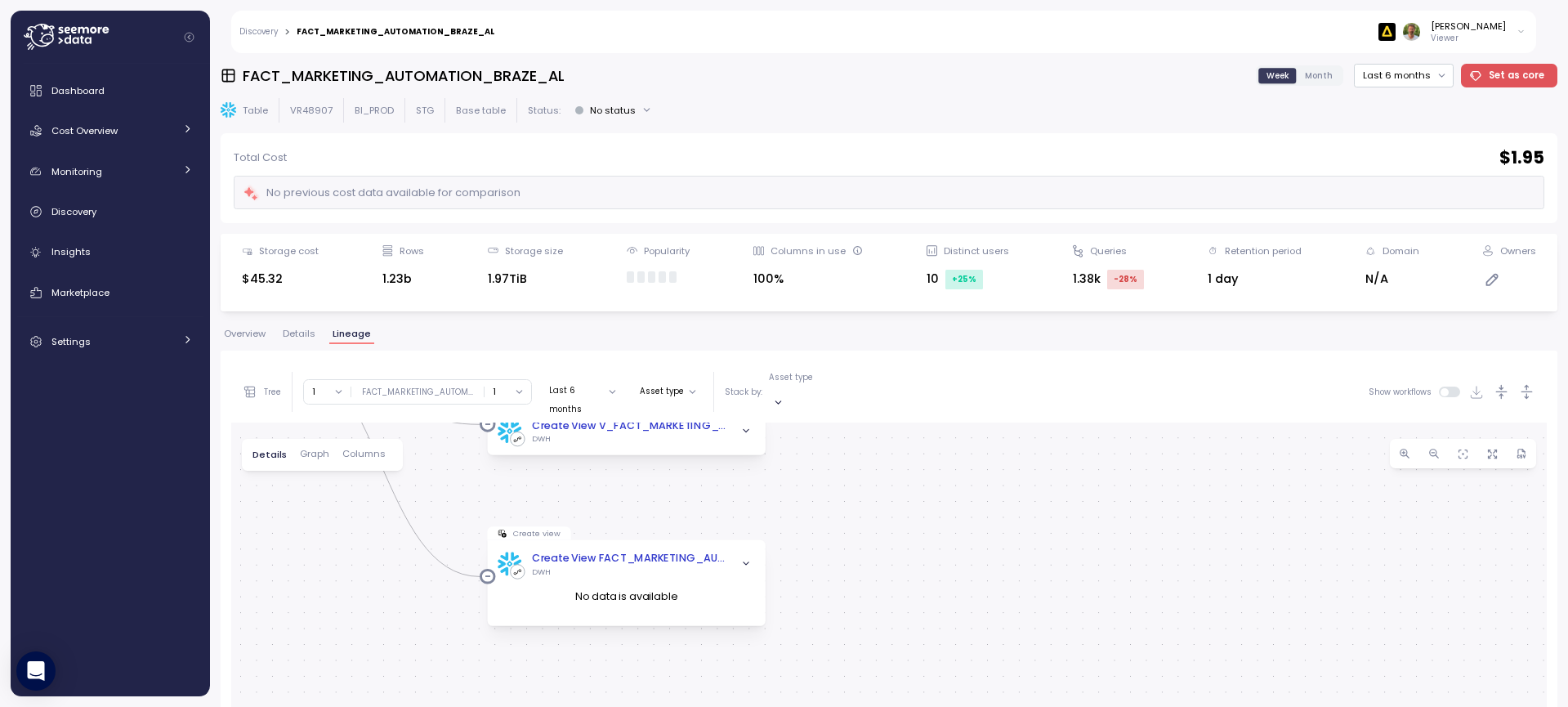
drag, startPoint x: 1023, startPoint y: 523, endPoint x: 1128, endPoint y: 558, distance: 110.7
click at [1128, 559] on div "fact_marketing_automation_braze Dag Table FACT_MARKETING_AUTOMATION_BRAZE_AL BI…" at bounding box center [889, 714] width 1316 height 582
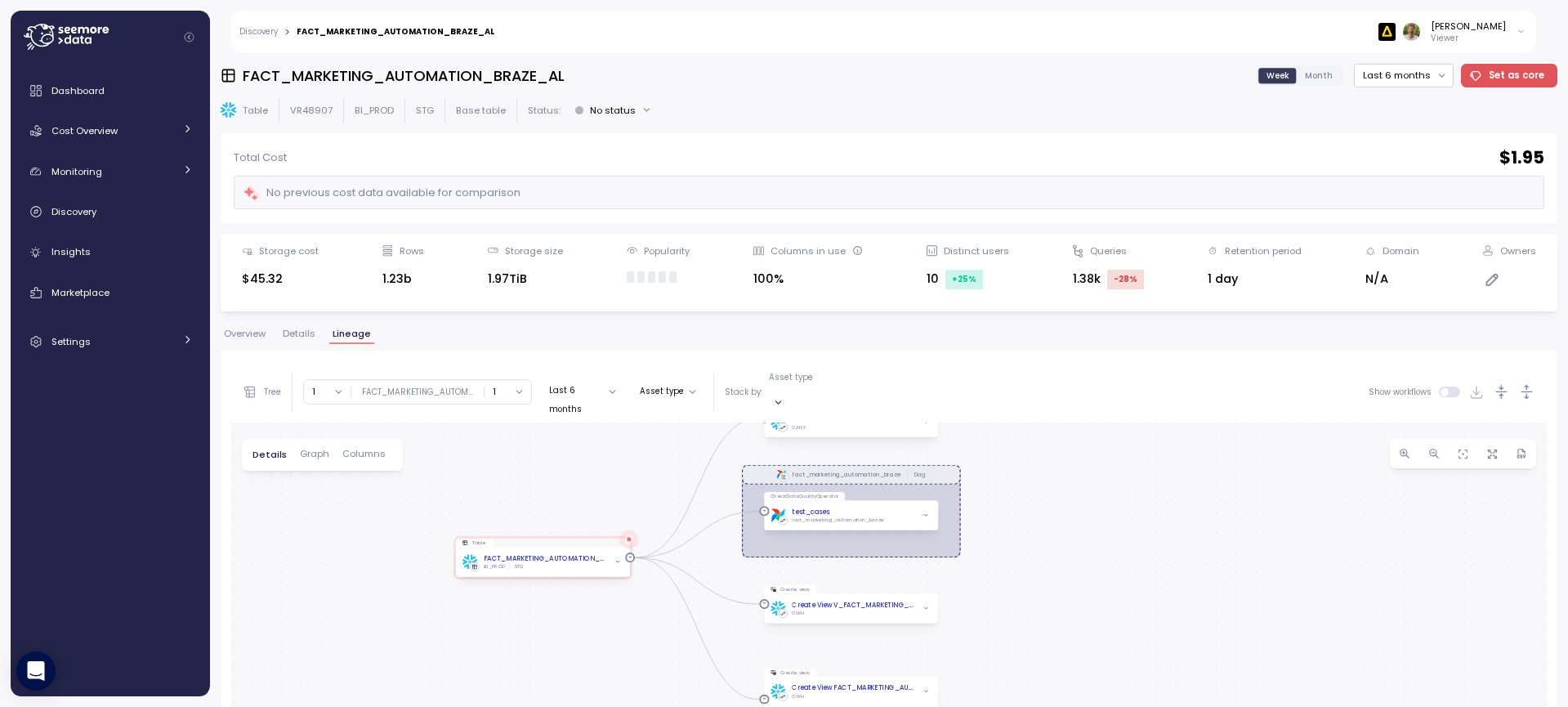
drag, startPoint x: 1104, startPoint y: 496, endPoint x: 1084, endPoint y: 621, distance: 126.6
click at [1084, 621] on div "fact_marketing_automation_braze Dag Table FACT_MARKETING_AUTOMATION_BRAZE_AL BI…" at bounding box center [889, 714] width 1316 height 582
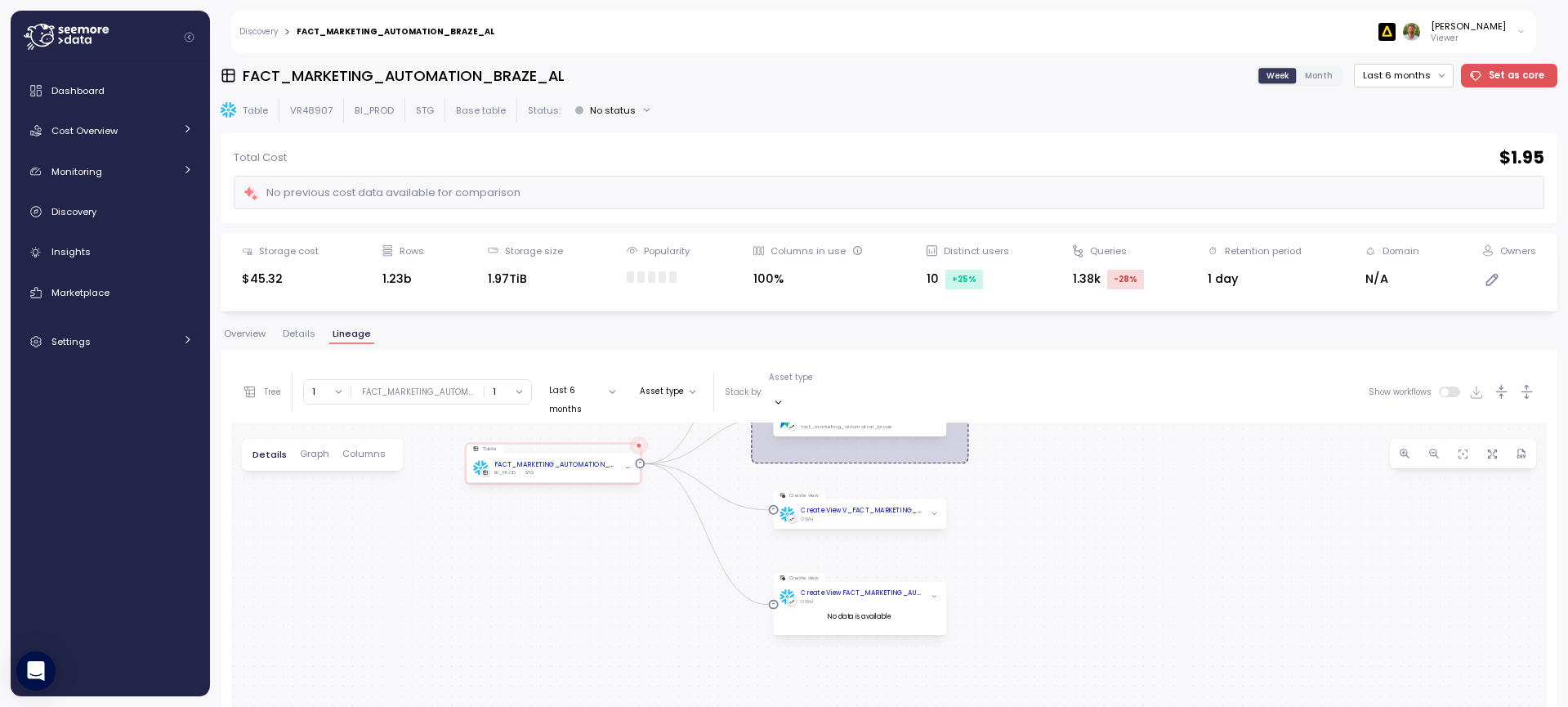
drag, startPoint x: 1088, startPoint y: 527, endPoint x: 1095, endPoint y: 413, distance: 114.2
click at [1095, 423] on div "fact_marketing_automation_braze Dag Table FACT_MARKETING_AUTOMATION_BRAZE_AL BI…" at bounding box center [889, 714] width 1316 height 582
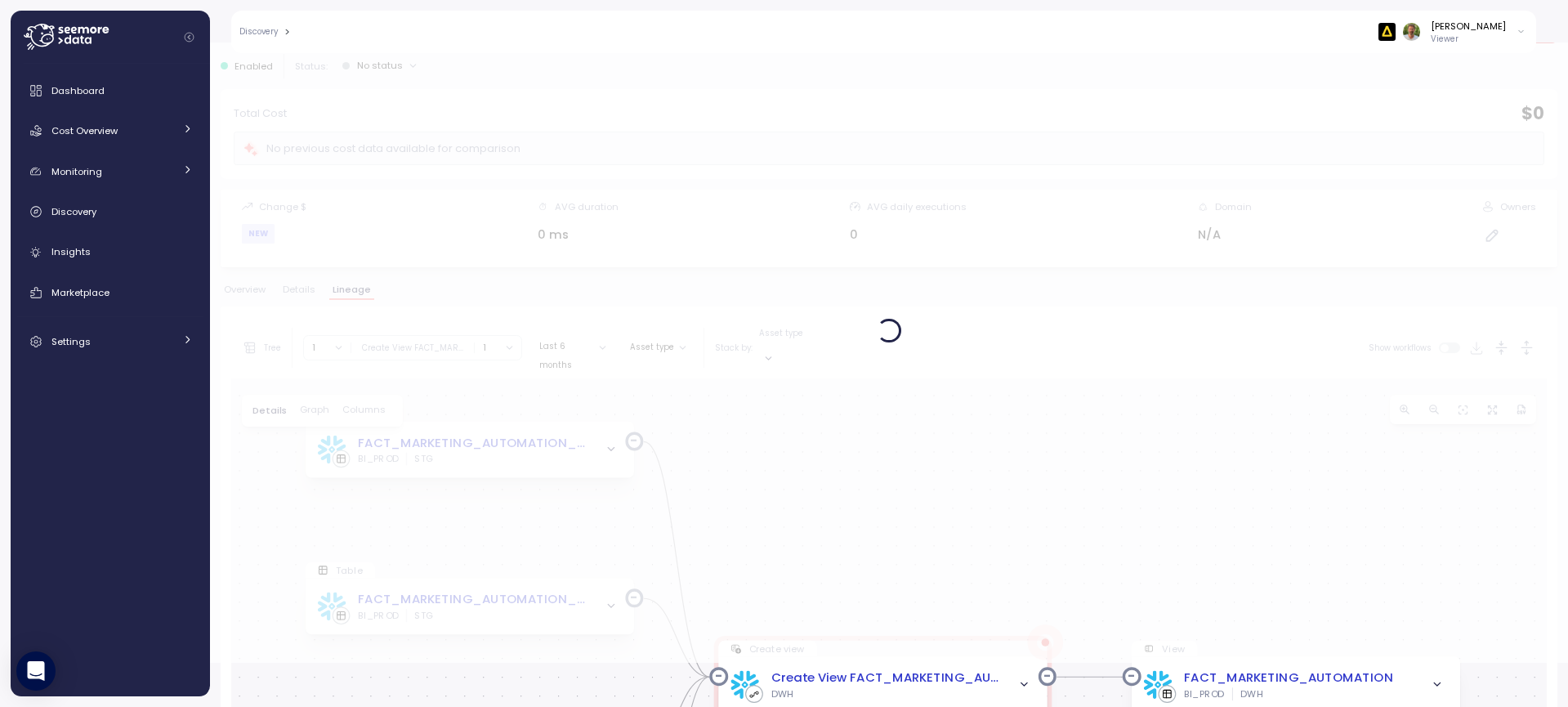
scroll to position [80, 0]
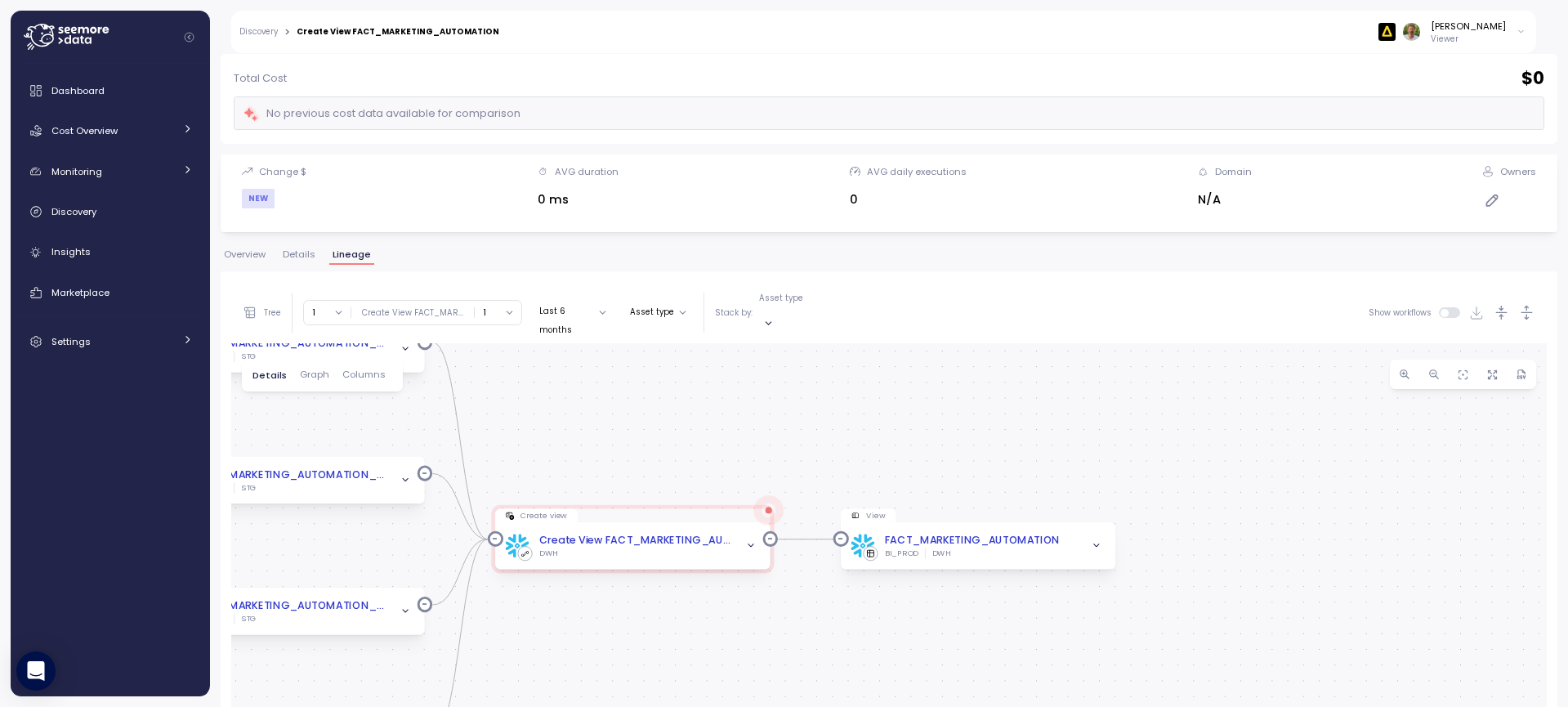
drag, startPoint x: 1087, startPoint y: 516, endPoint x: 809, endPoint y: 429, distance: 291.3
click at [809, 429] on div "Table FACT_MARKETING_AUTOMATION_BRAZE_AL BI_PROD STG Create view Create View FA…" at bounding box center [889, 634] width 1316 height 582
click at [746, 541] on icon "button" at bounding box center [751, 546] width 9 height 9
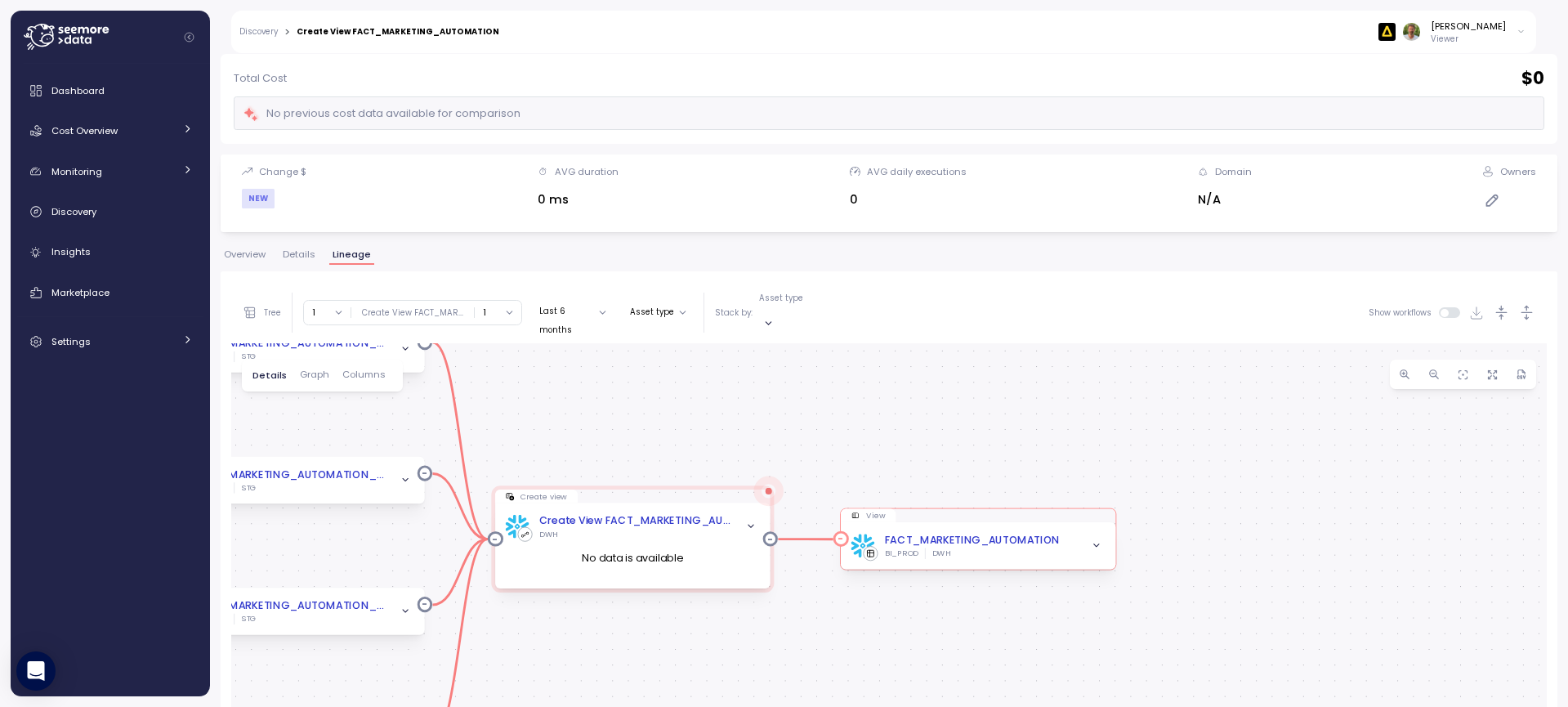
click at [1100, 541] on icon "button" at bounding box center [1096, 546] width 9 height 9
